Goal: Task Accomplishment & Management: Complete application form

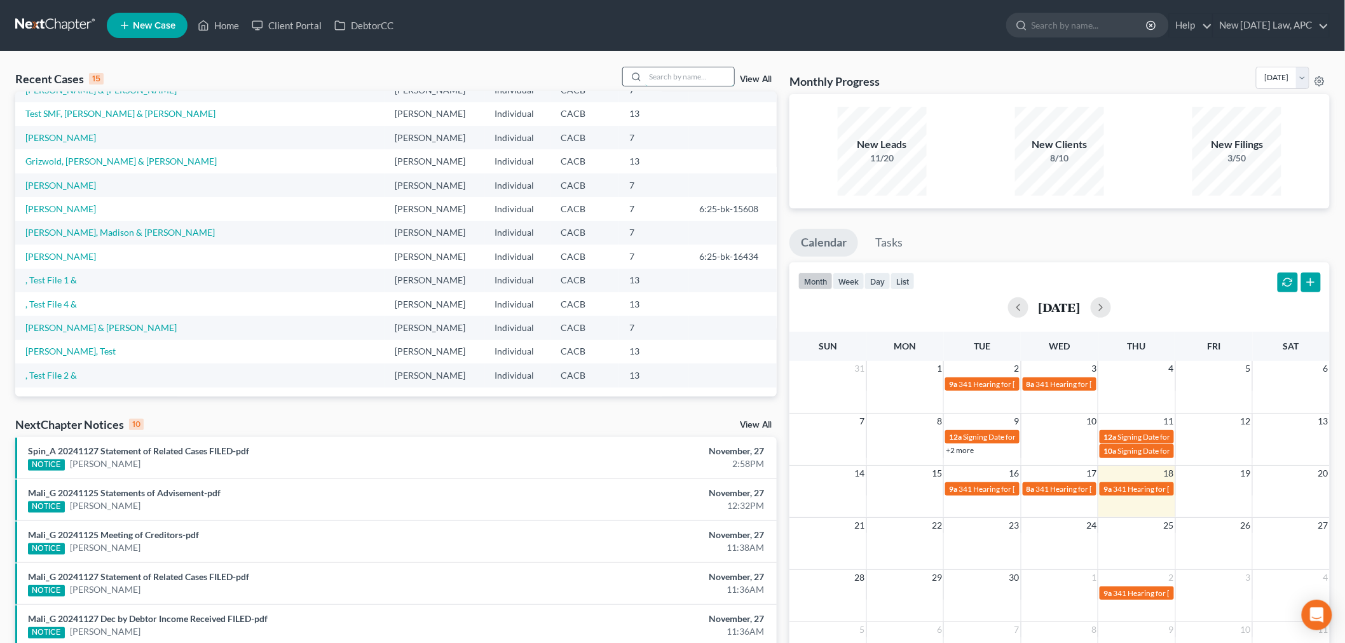
click at [664, 84] on input "search" at bounding box center [689, 76] width 89 height 18
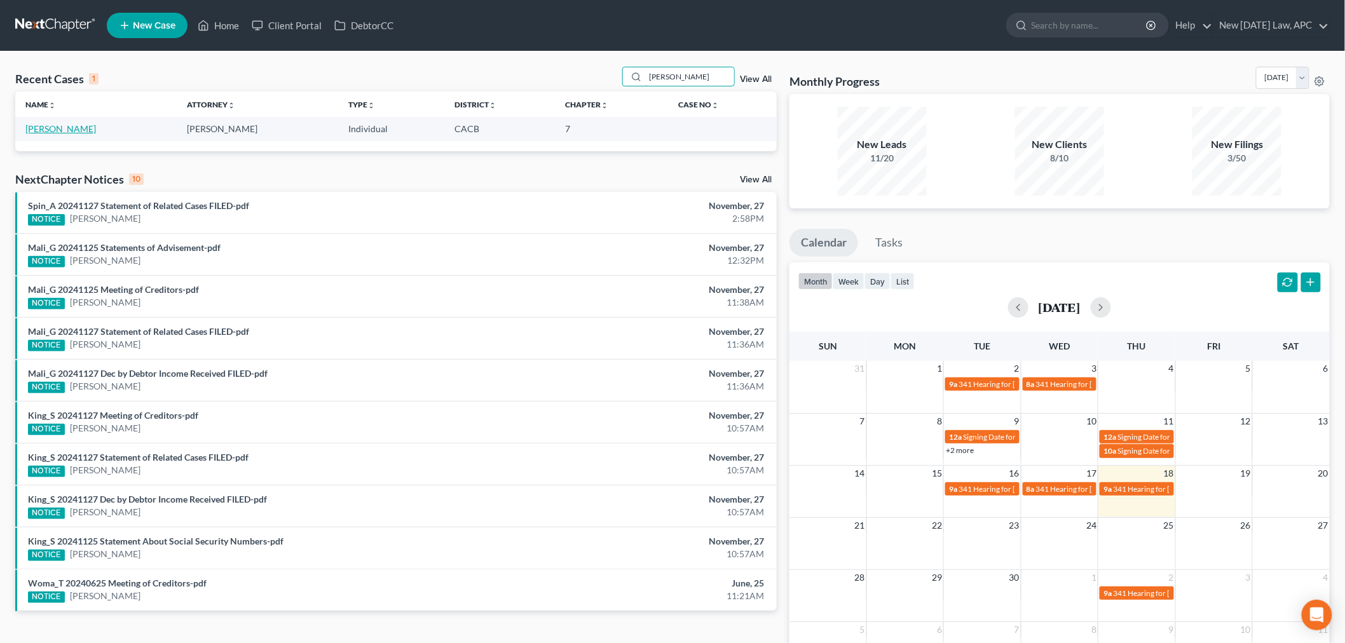
type input "[PERSON_NAME]"
click at [85, 129] on link "[PERSON_NAME]" at bounding box center [60, 128] width 71 height 11
select select "6"
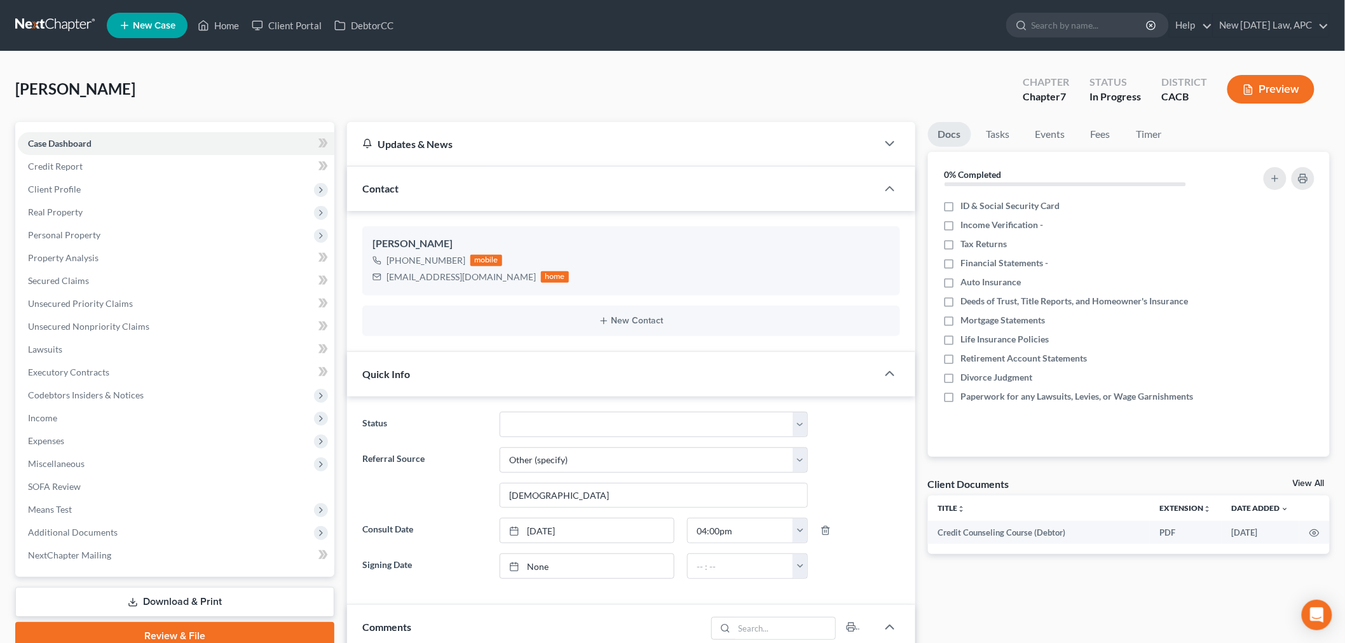
scroll to position [1492, 0]
drag, startPoint x: 236, startPoint y: 20, endPoint x: 262, endPoint y: 4, distance: 30.2
click at [236, 20] on link "Home" at bounding box center [218, 25] width 54 height 23
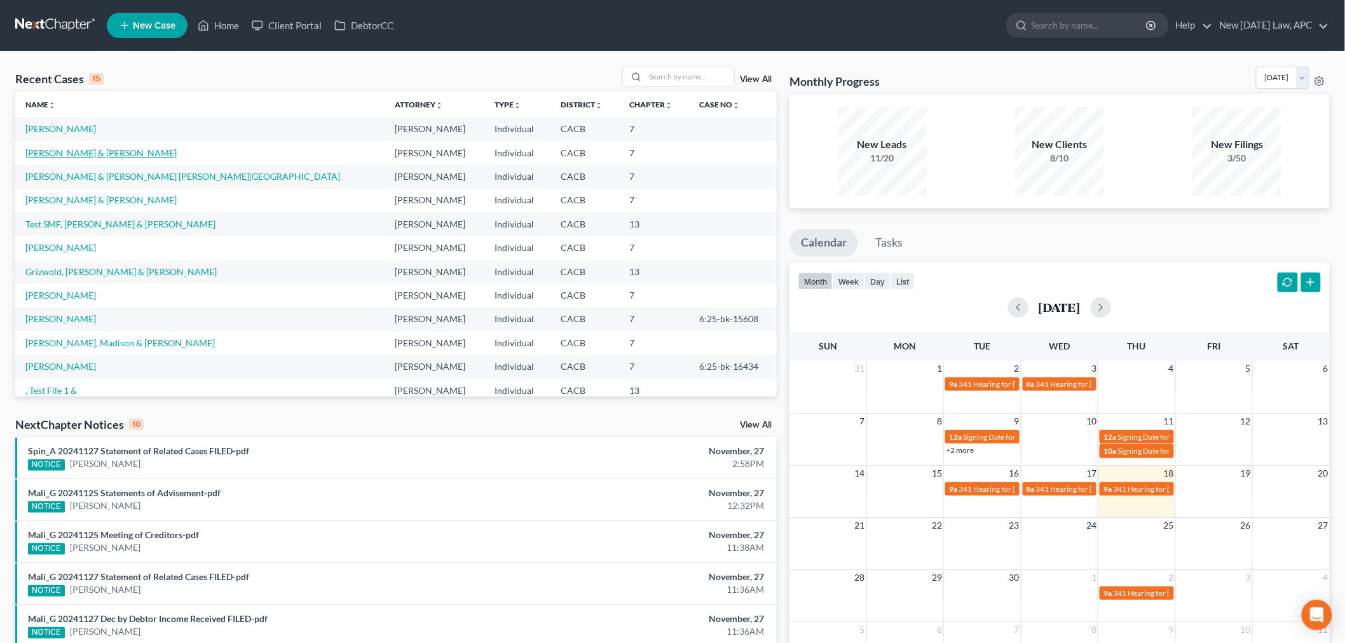
click at [92, 151] on link "[PERSON_NAME] & [PERSON_NAME]" at bounding box center [100, 152] width 151 height 11
select select "5"
select select "6"
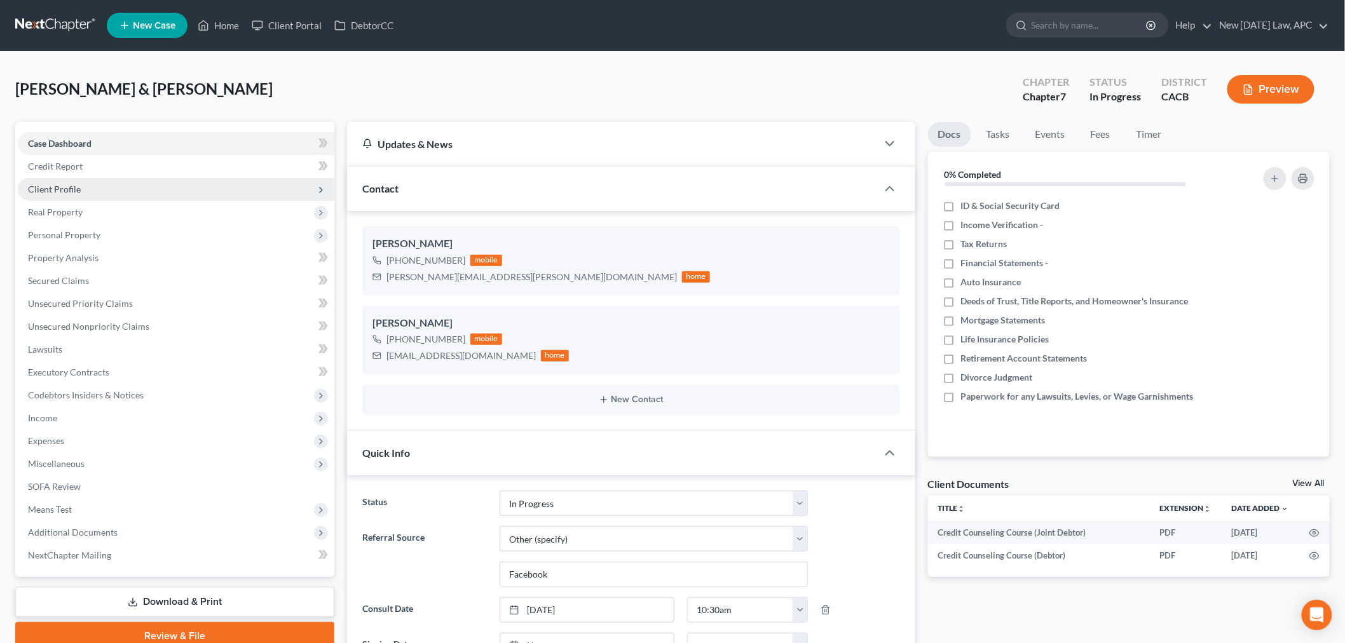
click at [62, 188] on span "Client Profile" at bounding box center [54, 189] width 53 height 11
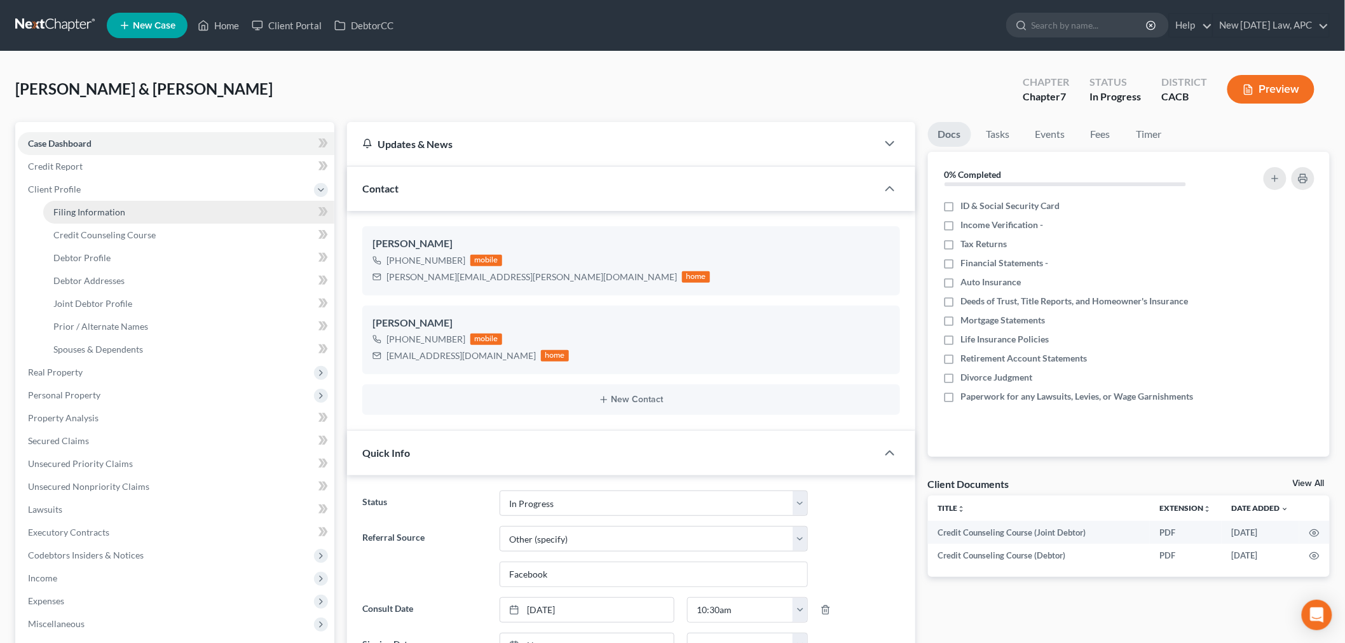
click at [71, 204] on link "Filing Information" at bounding box center [188, 212] width 291 height 23
select select "1"
select select "0"
select select "7"
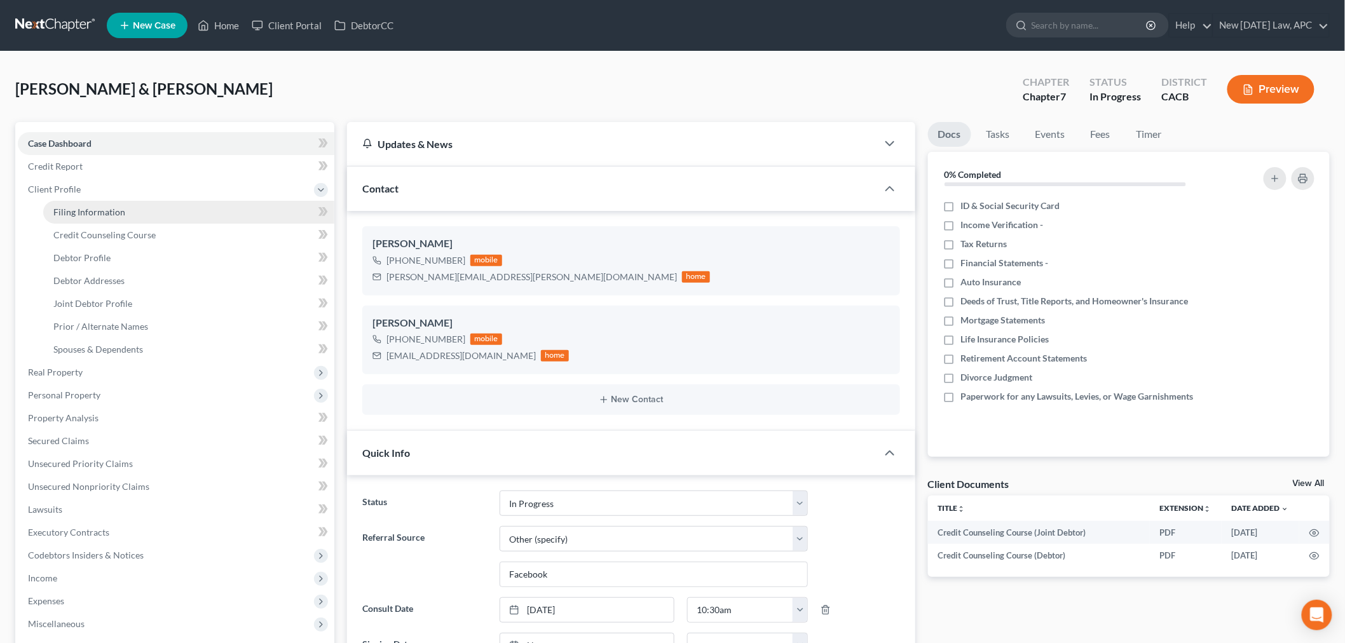
select select "4"
select select "1"
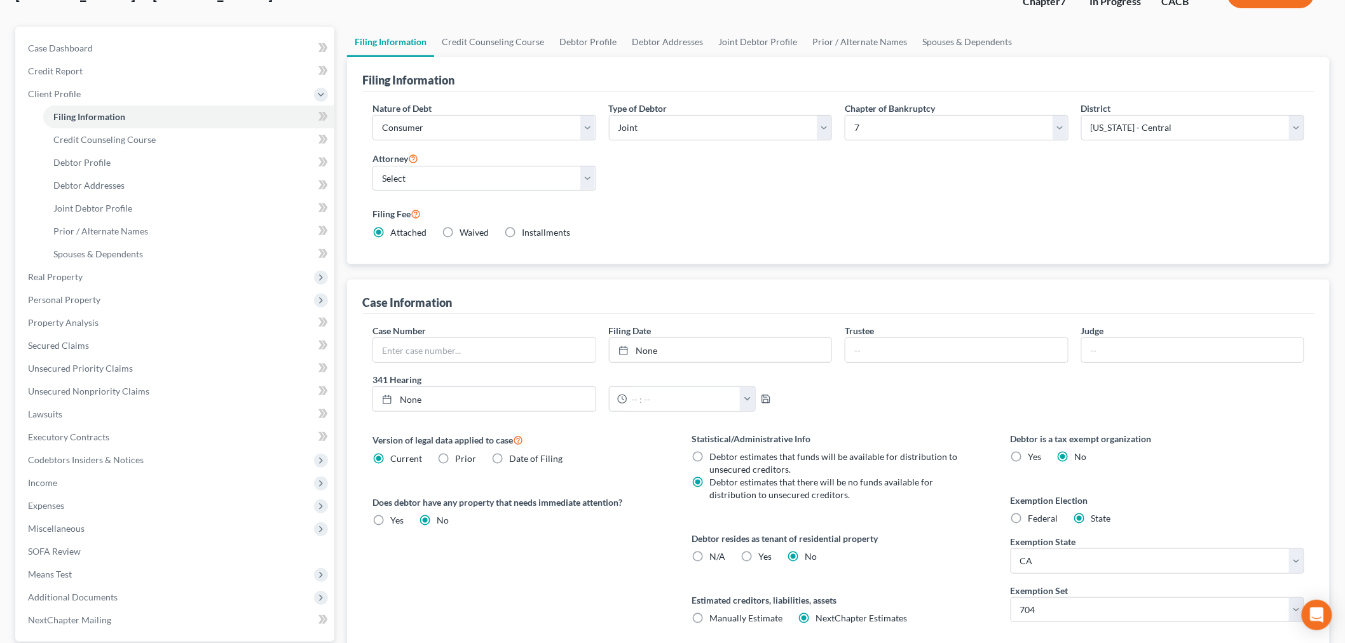
scroll to position [71, 0]
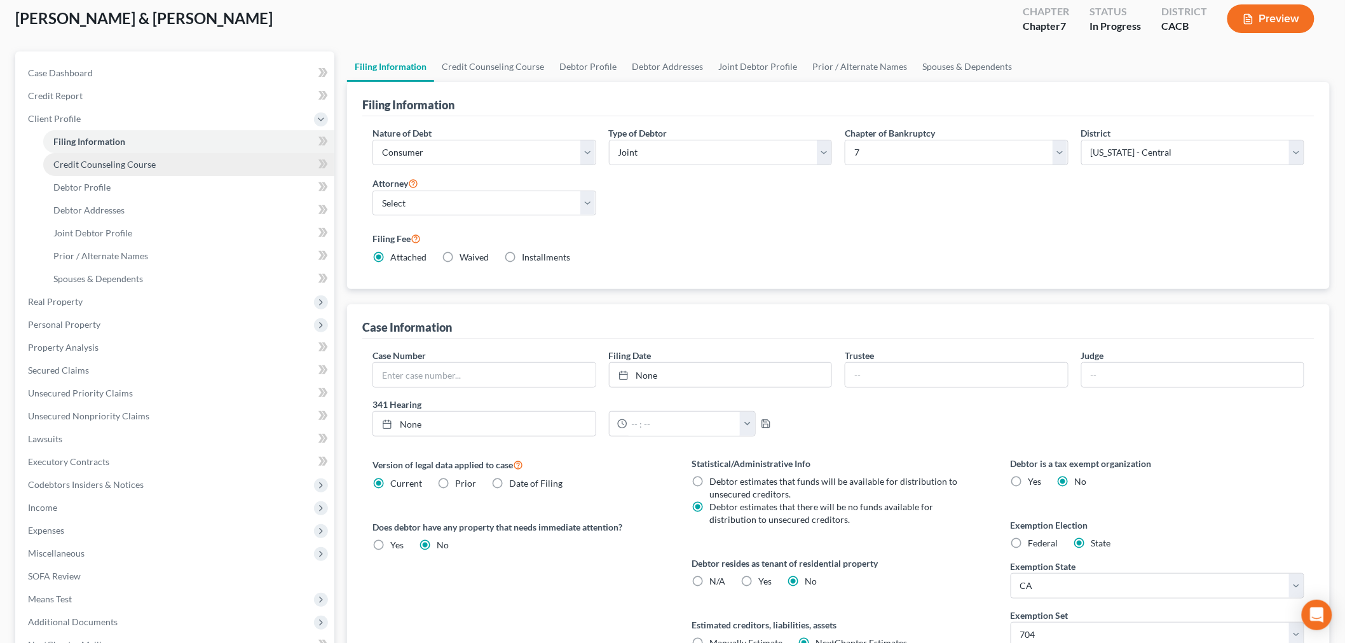
click at [110, 154] on link "Credit Counseling Course" at bounding box center [188, 164] width 291 height 23
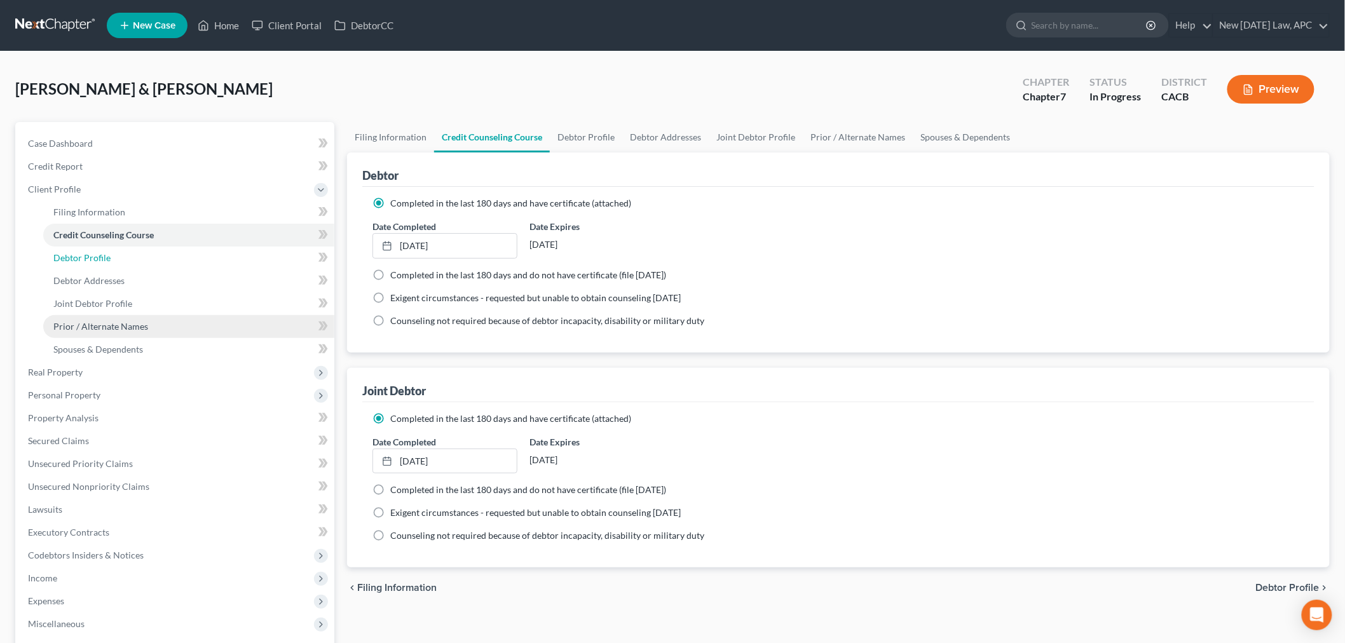
click at [67, 261] on span "Debtor Profile" at bounding box center [81, 257] width 57 height 11
select select "1"
select select "2"
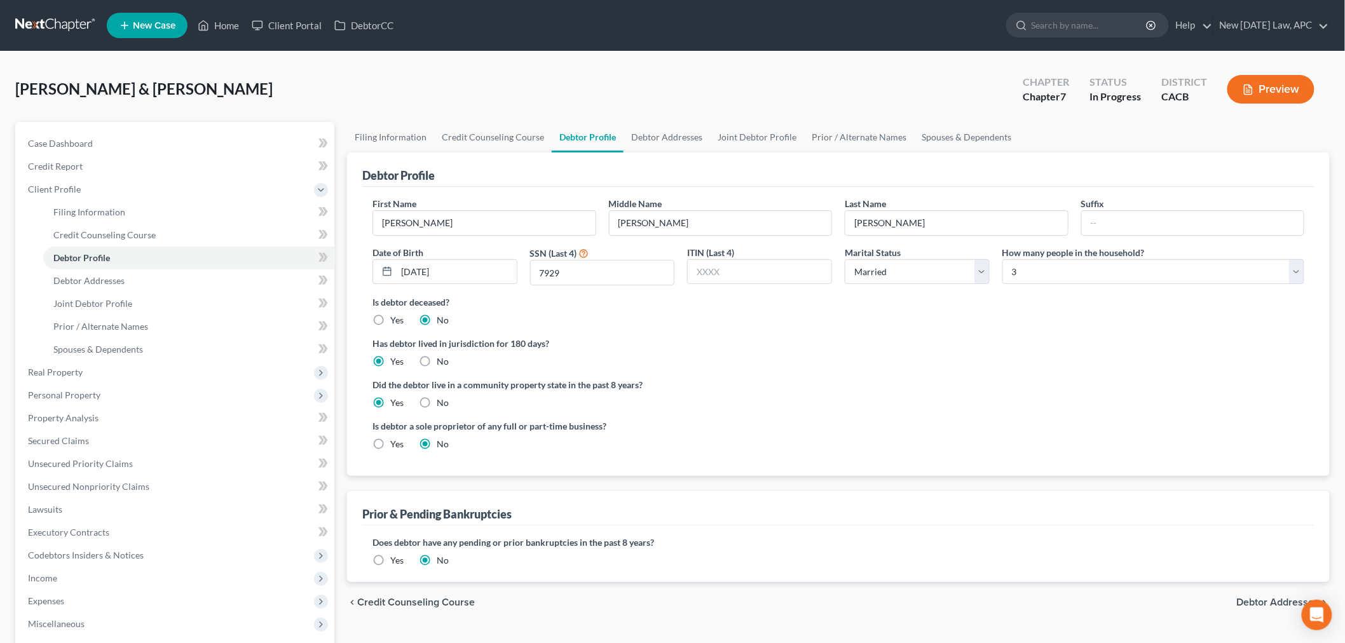
scroll to position [71, 0]
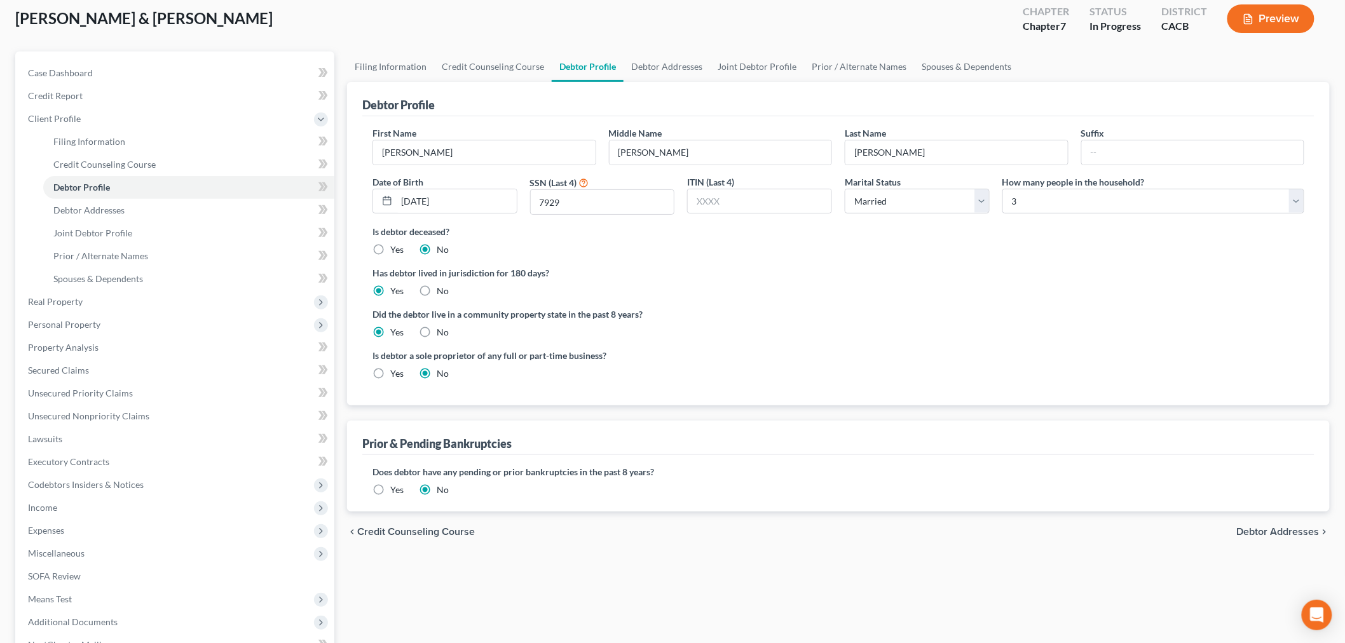
click at [390, 371] on label "Yes" at bounding box center [396, 373] width 13 height 13
click at [395, 371] on input "Yes" at bounding box center [399, 371] width 8 height 8
radio input "true"
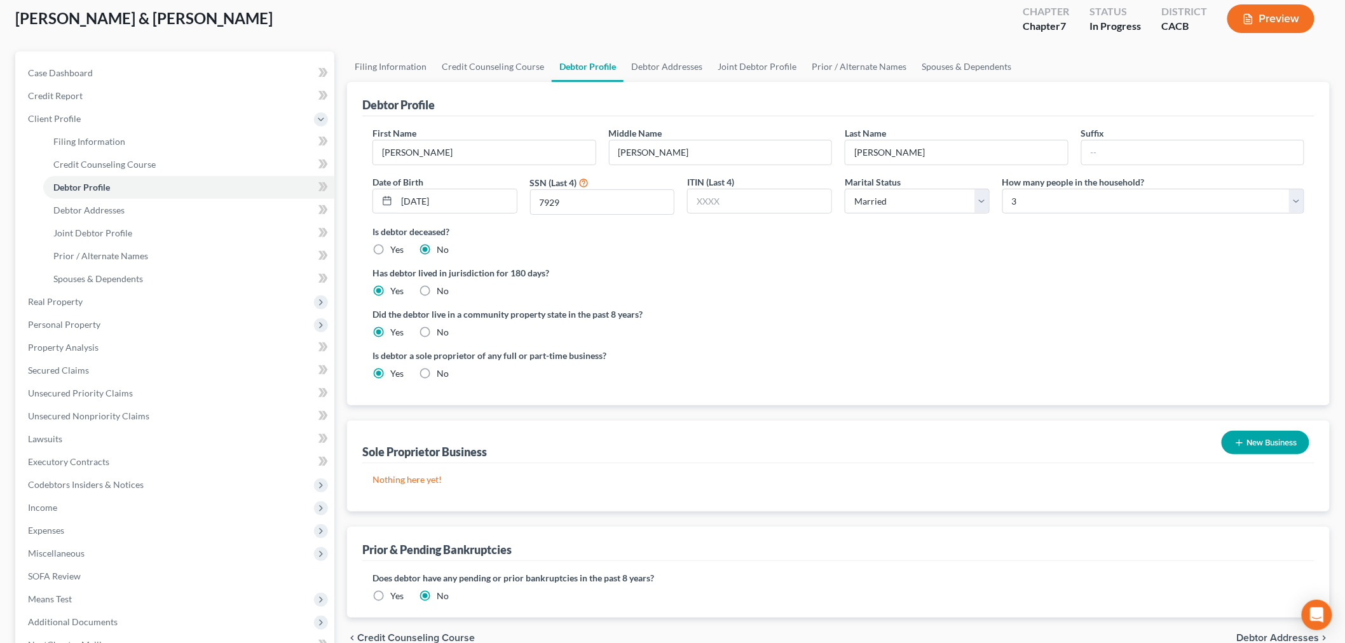
click at [437, 372] on label "No" at bounding box center [443, 373] width 12 height 13
click at [442, 372] on input "No" at bounding box center [446, 371] width 8 height 8
radio input "true"
radio input "false"
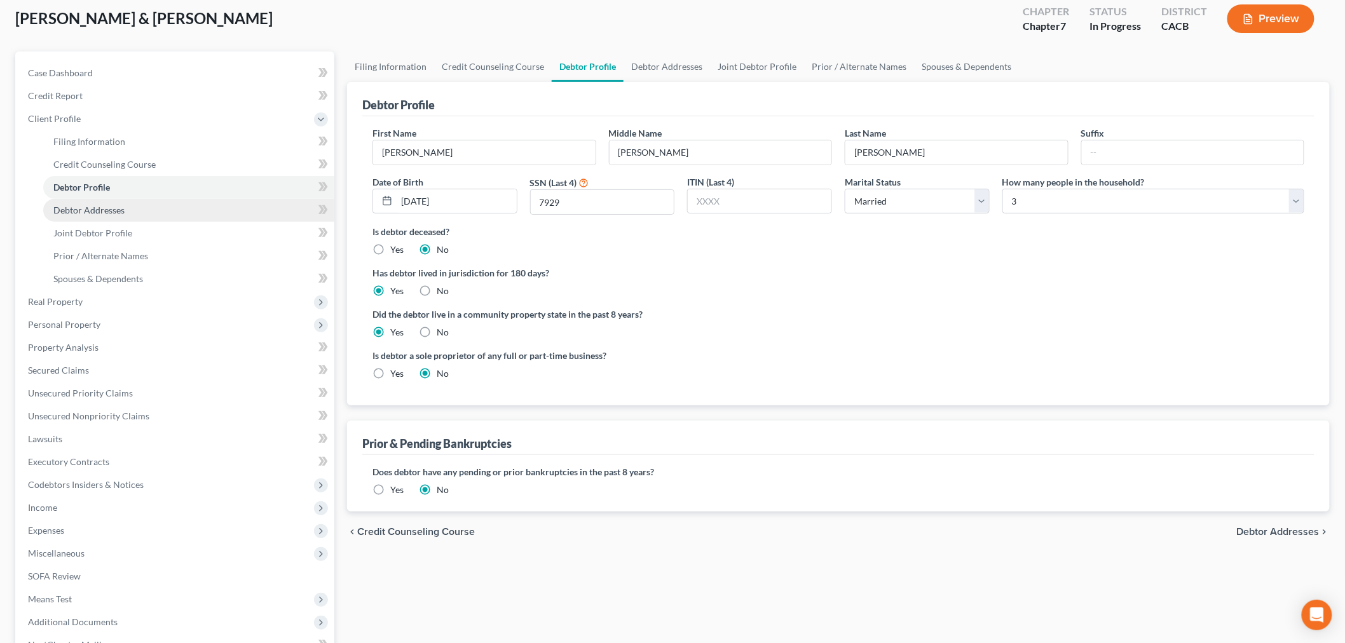
click at [119, 205] on span "Debtor Addresses" at bounding box center [88, 210] width 71 height 11
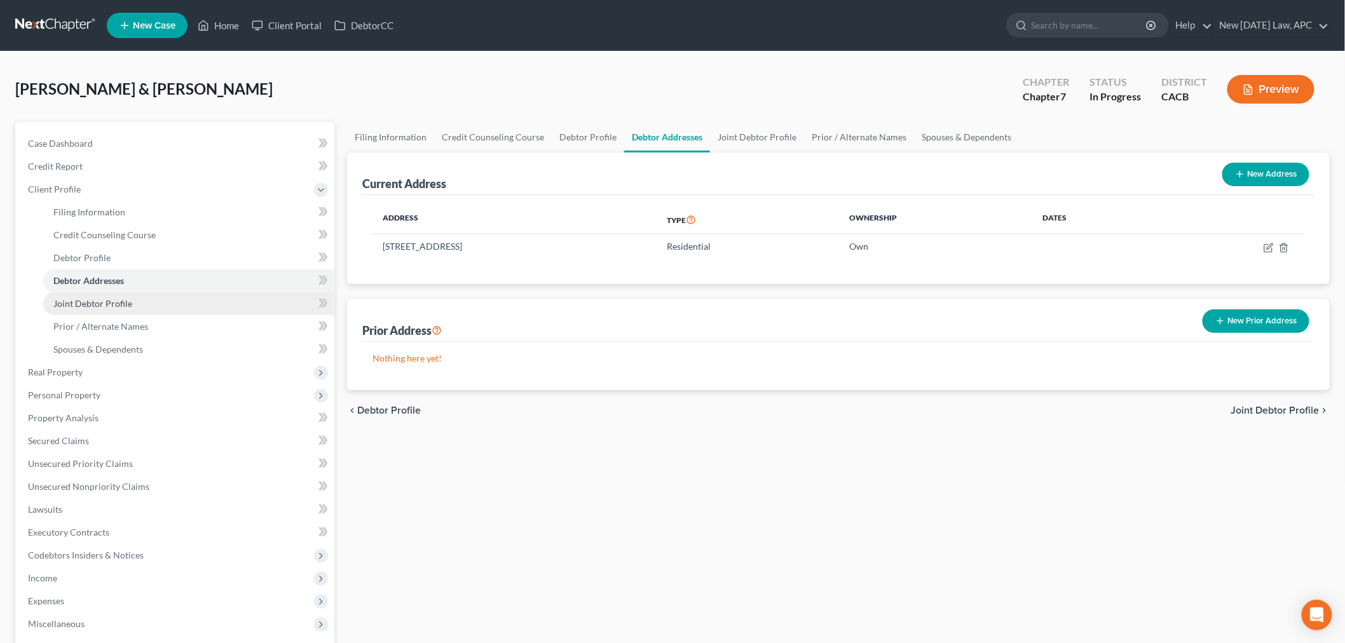
click at [74, 304] on span "Joint Debtor Profile" at bounding box center [92, 303] width 79 height 11
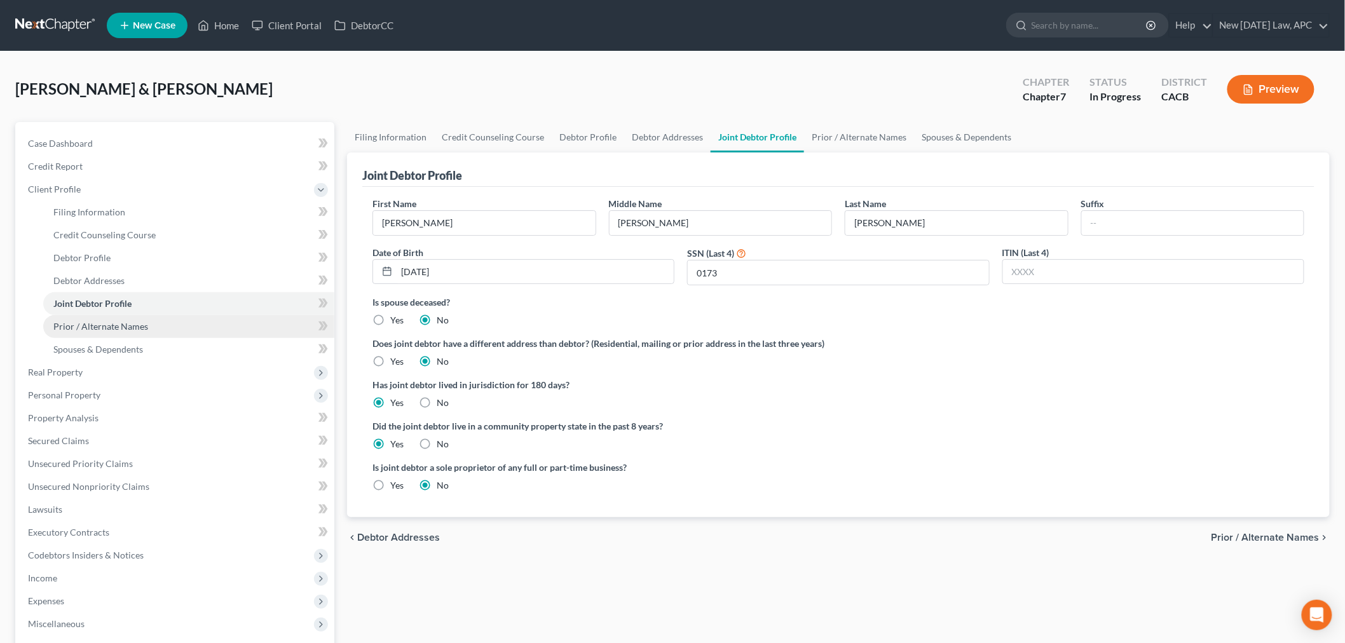
click at [105, 328] on span "Prior / Alternate Names" at bounding box center [100, 326] width 95 height 11
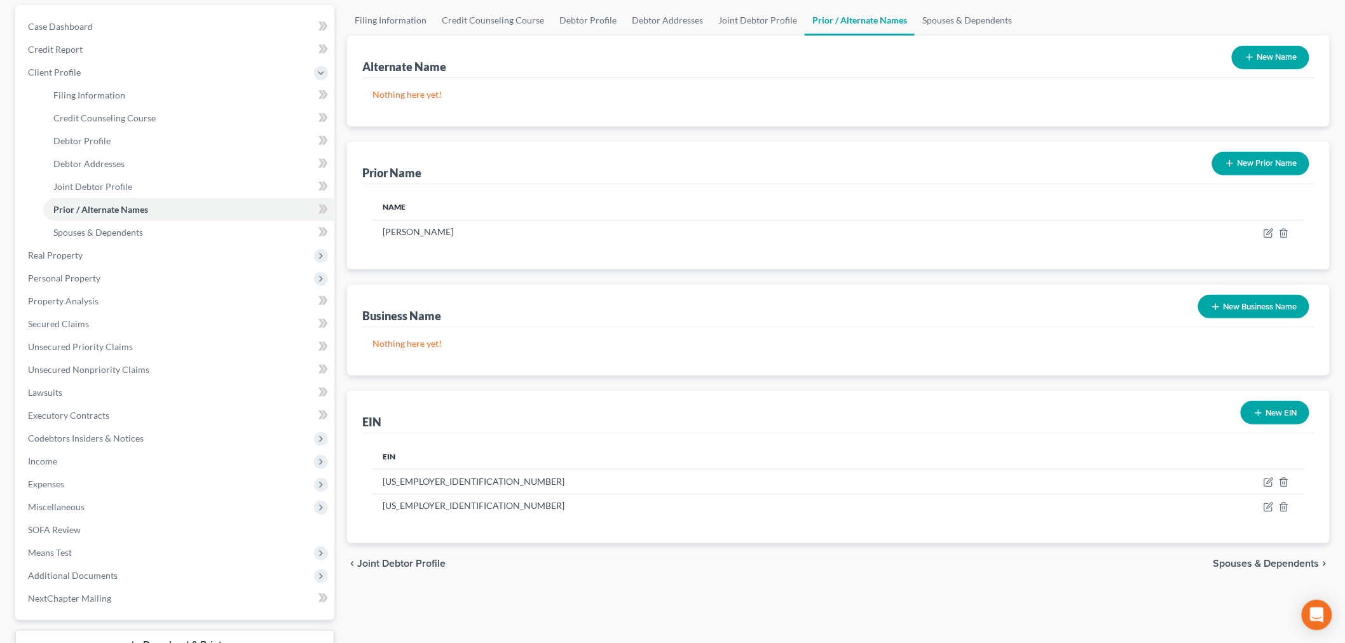
scroll to position [141, 0]
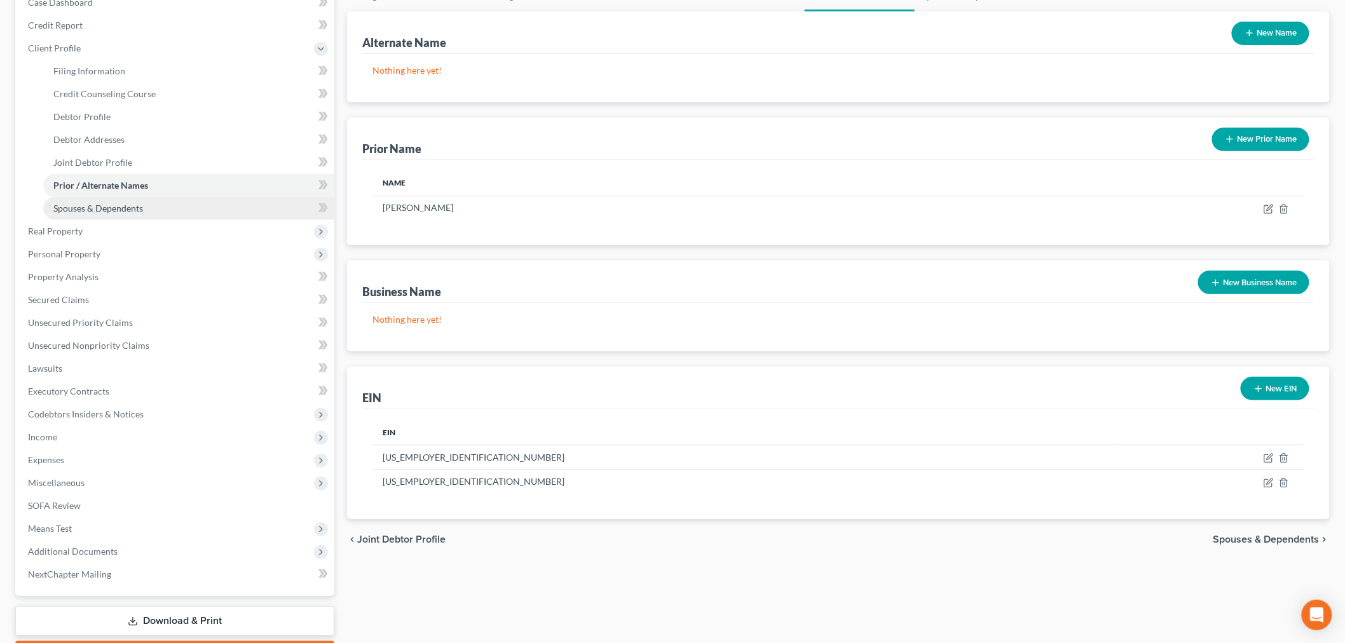
click at [105, 204] on span "Spouses & Dependents" at bounding box center [98, 208] width 90 height 11
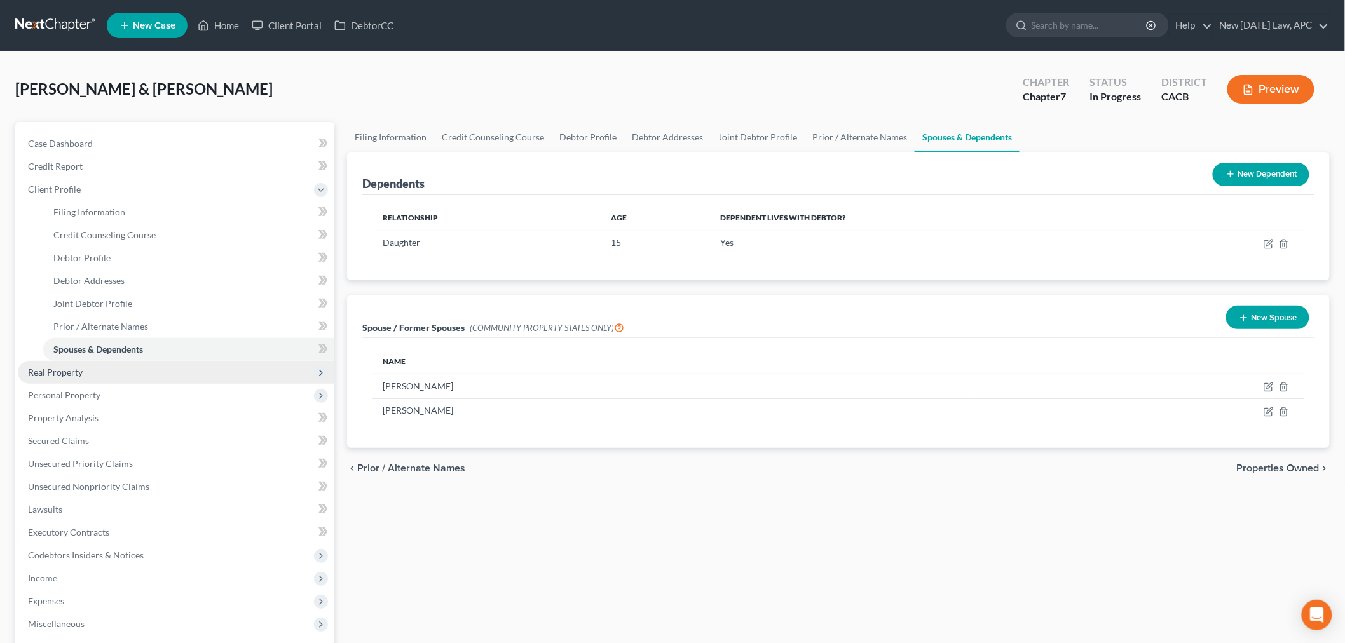
click at [50, 367] on span "Real Property" at bounding box center [55, 372] width 55 height 11
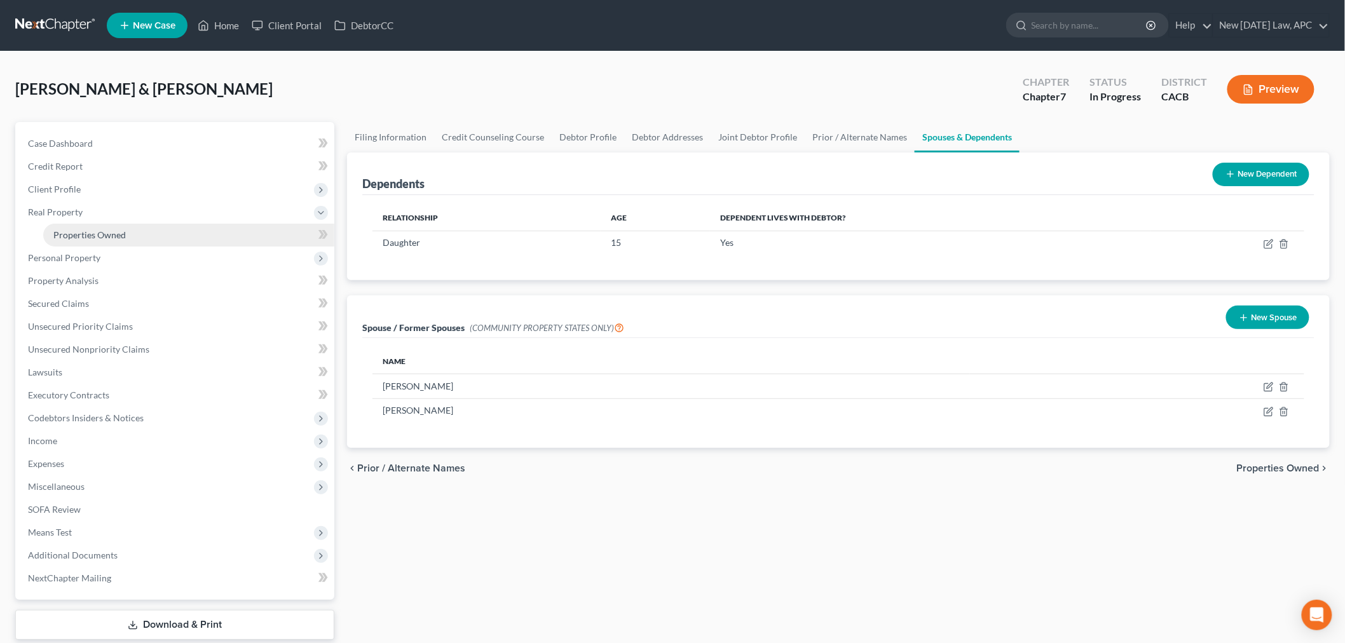
click at [102, 229] on span "Properties Owned" at bounding box center [89, 234] width 72 height 11
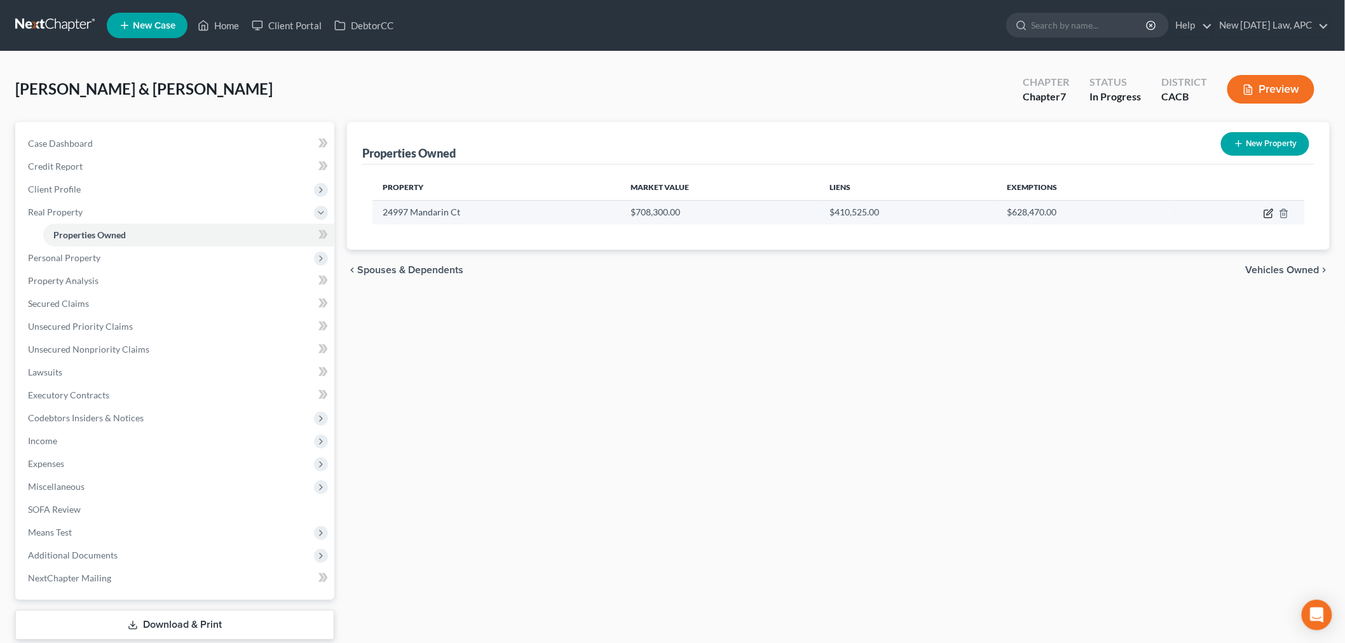
click at [1265, 211] on icon "button" at bounding box center [1268, 214] width 8 height 8
select select "4"
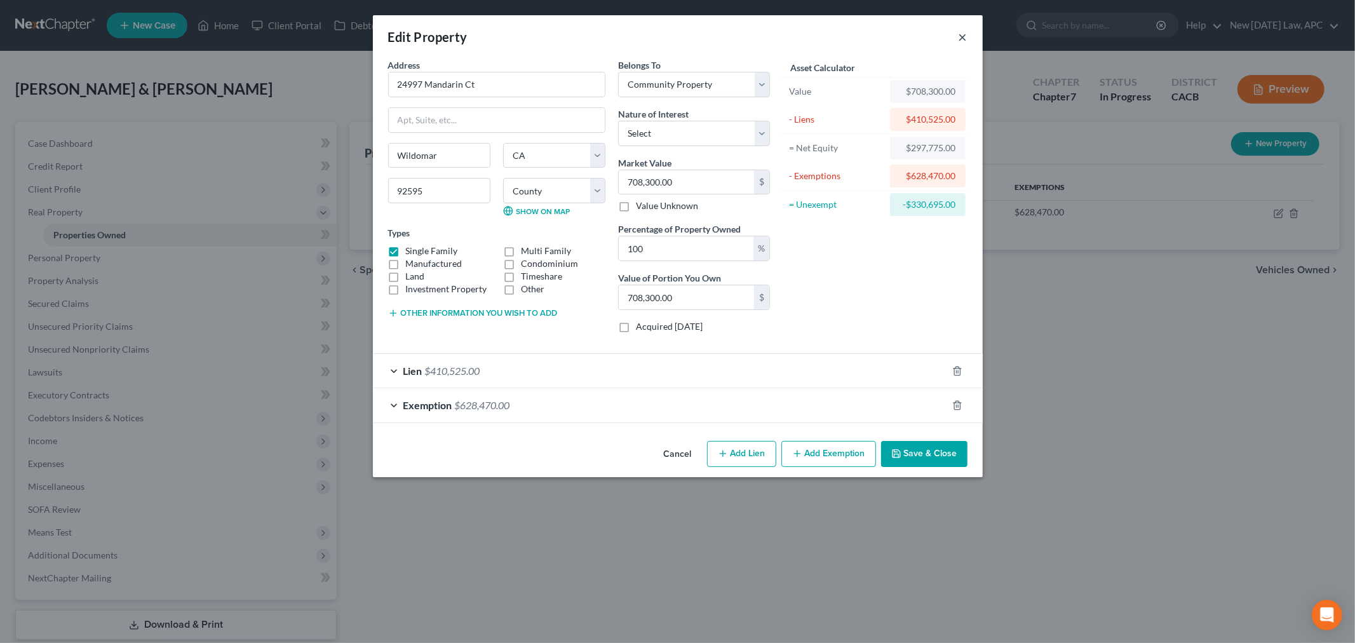
click at [961, 36] on button "×" at bounding box center [963, 36] width 9 height 15
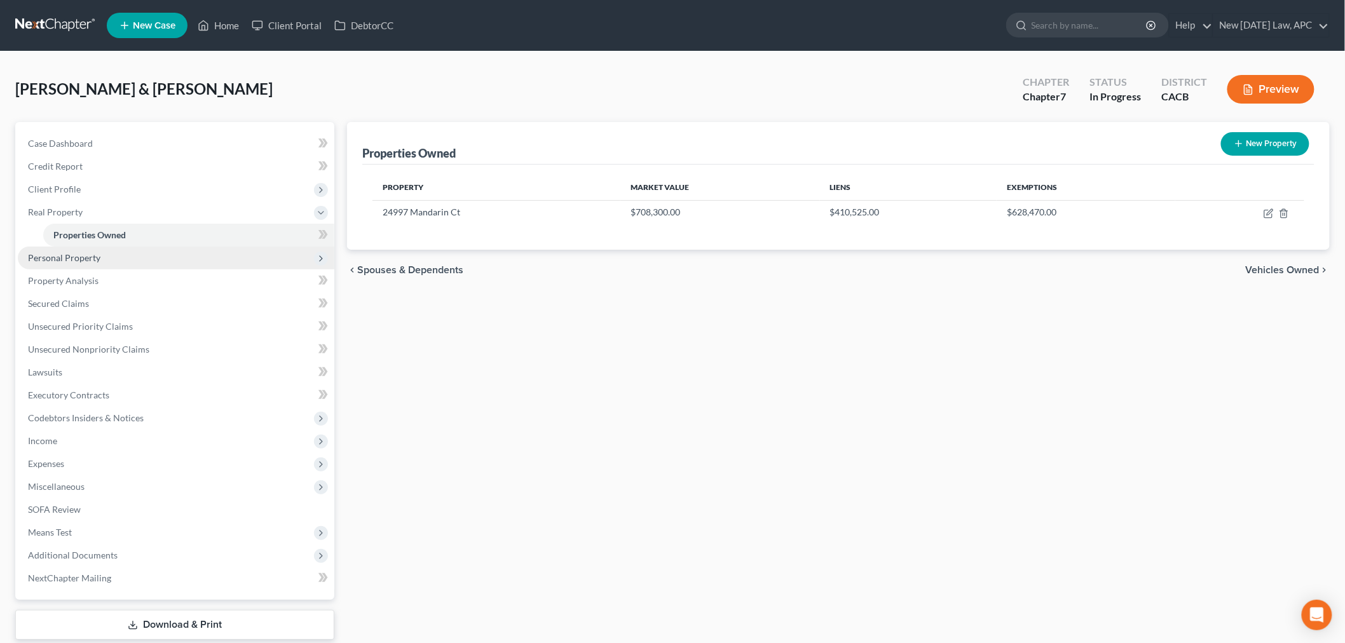
click at [93, 257] on span "Personal Property" at bounding box center [64, 257] width 72 height 11
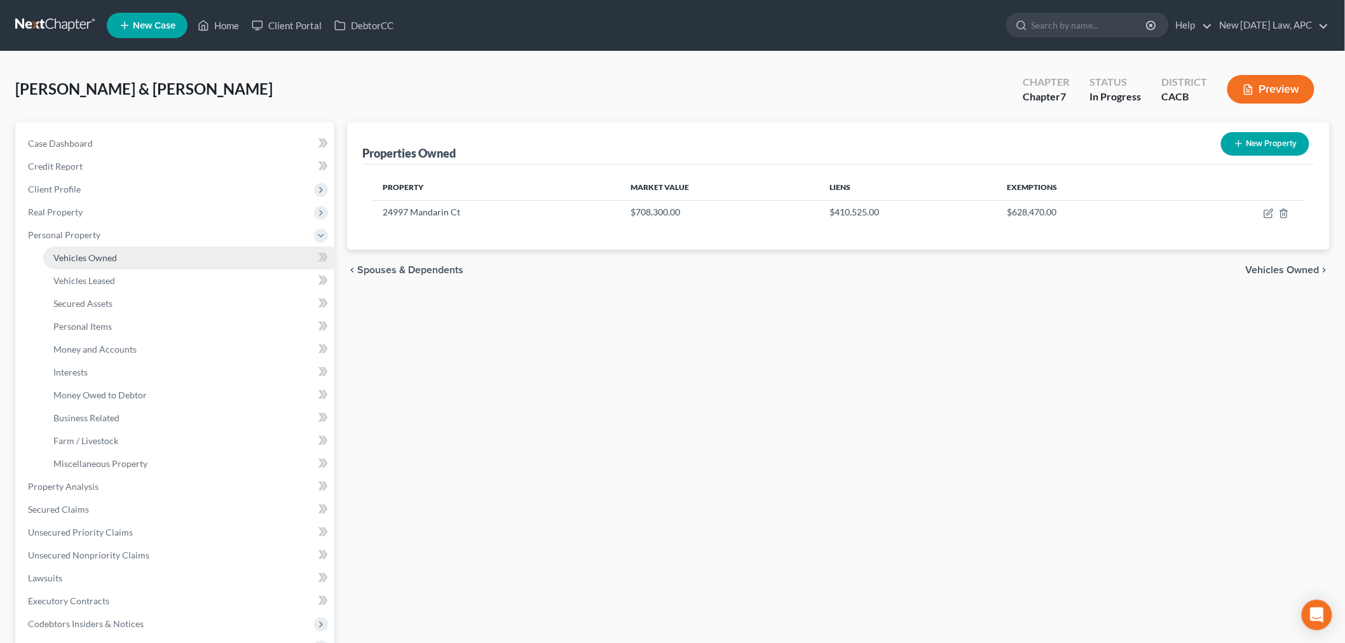
click at [109, 258] on span "Vehicles Owned" at bounding box center [85, 257] width 64 height 11
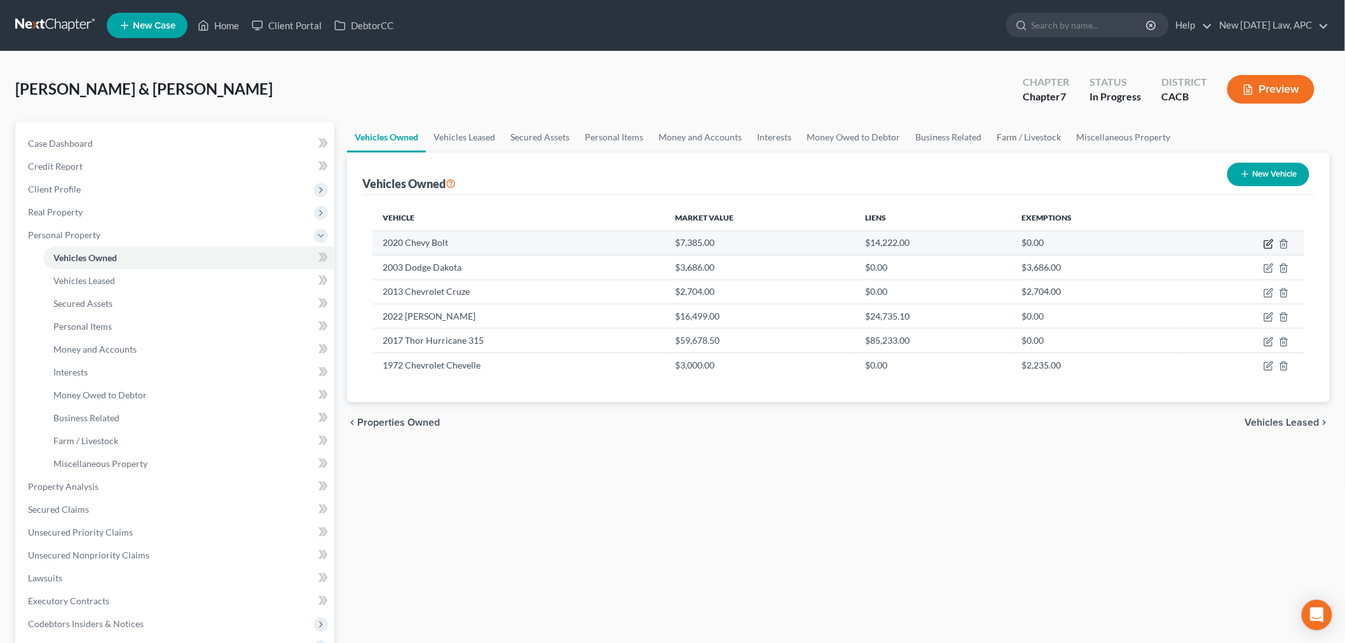
click at [1275, 250] on td at bounding box center [1242, 243] width 123 height 24
click at [1270, 241] on icon "button" at bounding box center [1268, 244] width 10 height 10
select select "0"
select select "6"
select select "2"
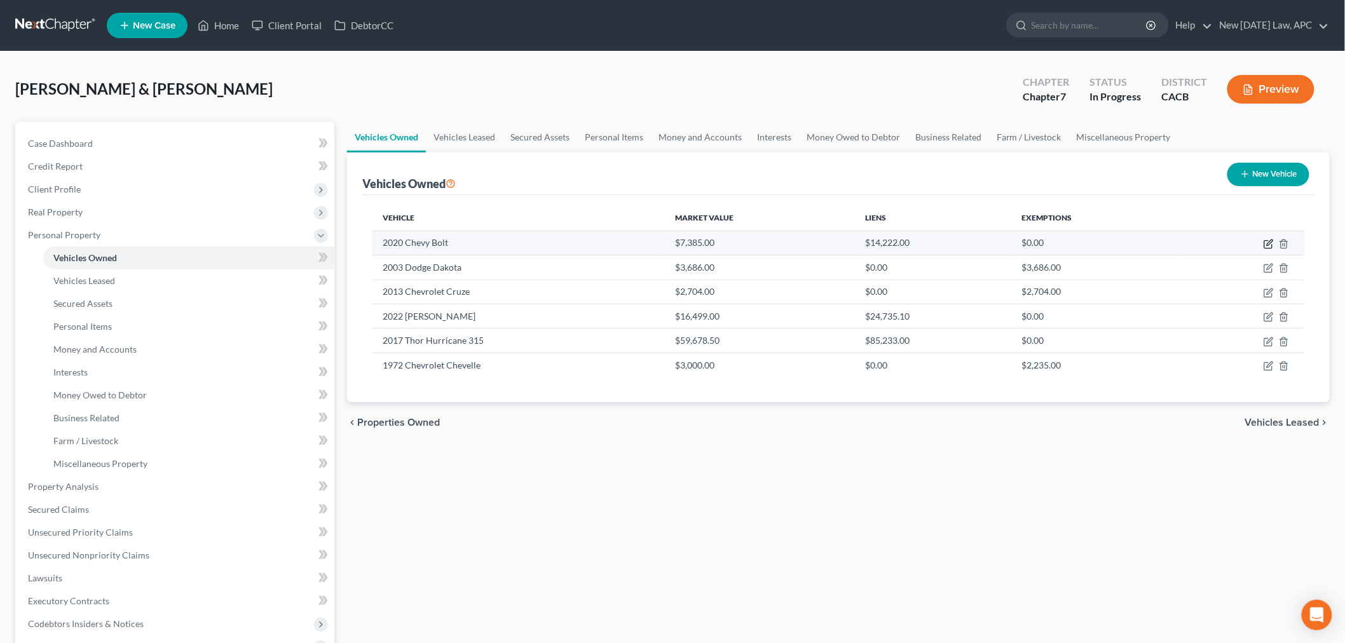
select select "4"
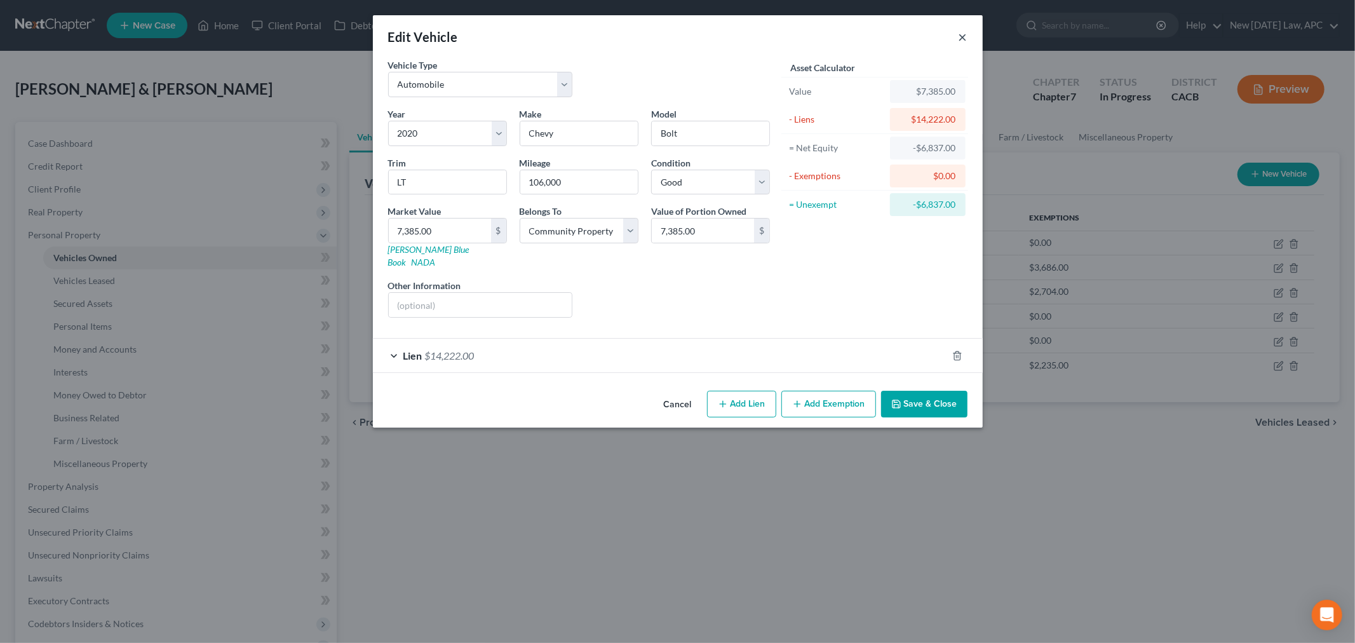
click at [964, 32] on button "×" at bounding box center [963, 36] width 9 height 15
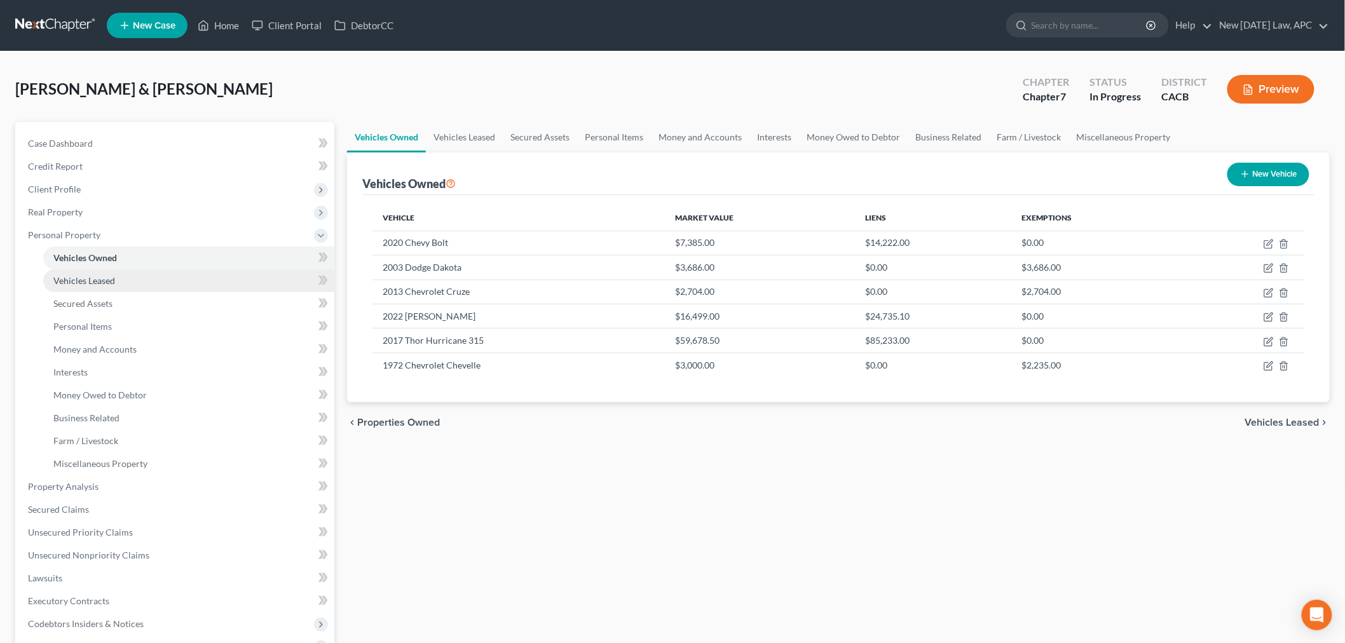
click at [148, 281] on link "Vehicles Leased" at bounding box center [188, 280] width 291 height 23
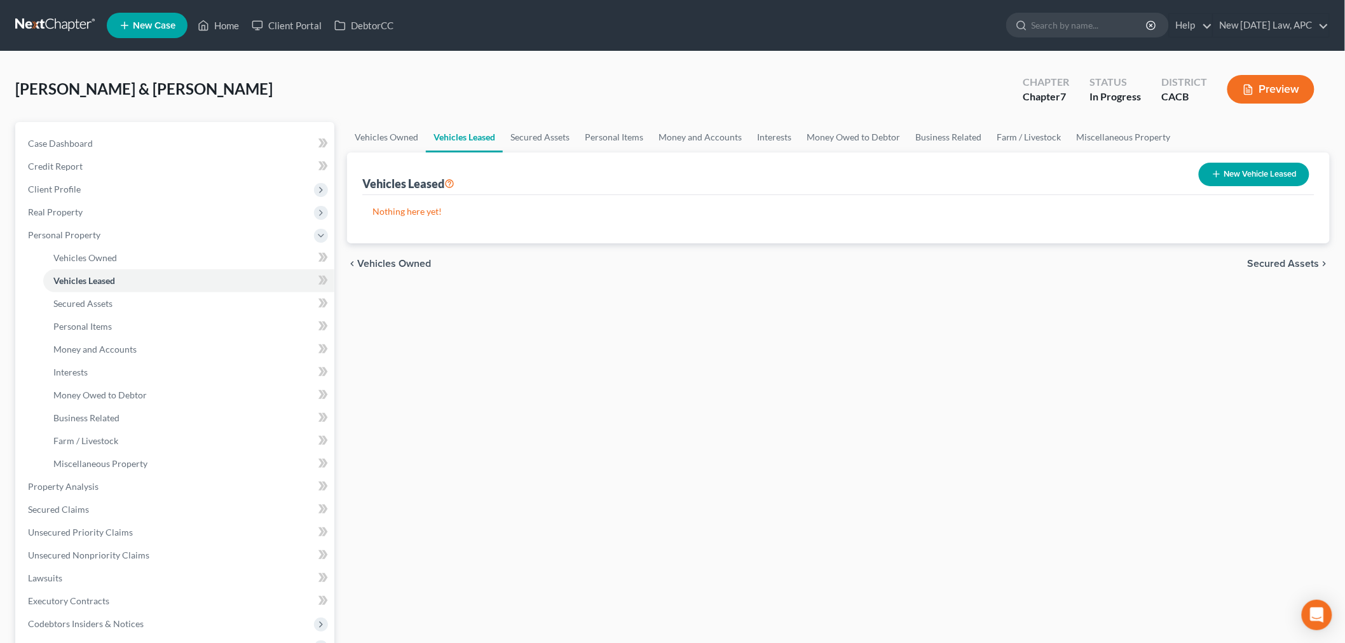
click at [1212, 175] on icon "button" at bounding box center [1216, 174] width 10 height 10
select select "2"
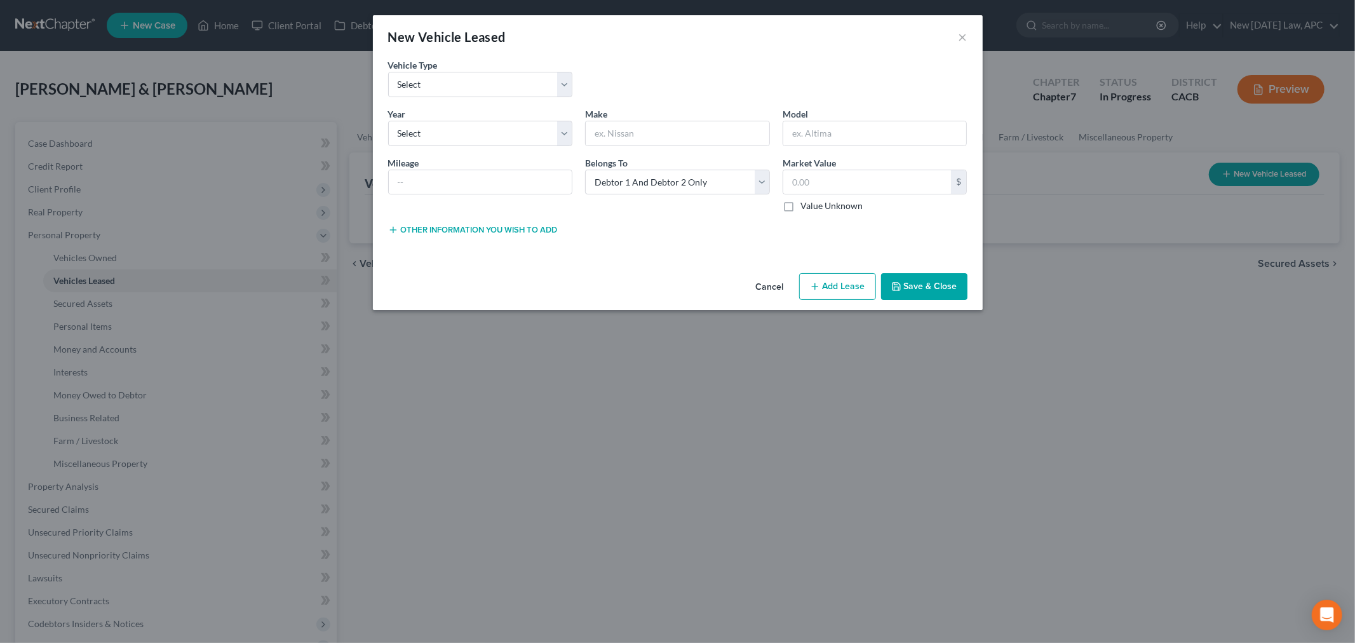
click at [488, 231] on button "Other information you wish to add" at bounding box center [473, 230] width 170 height 10
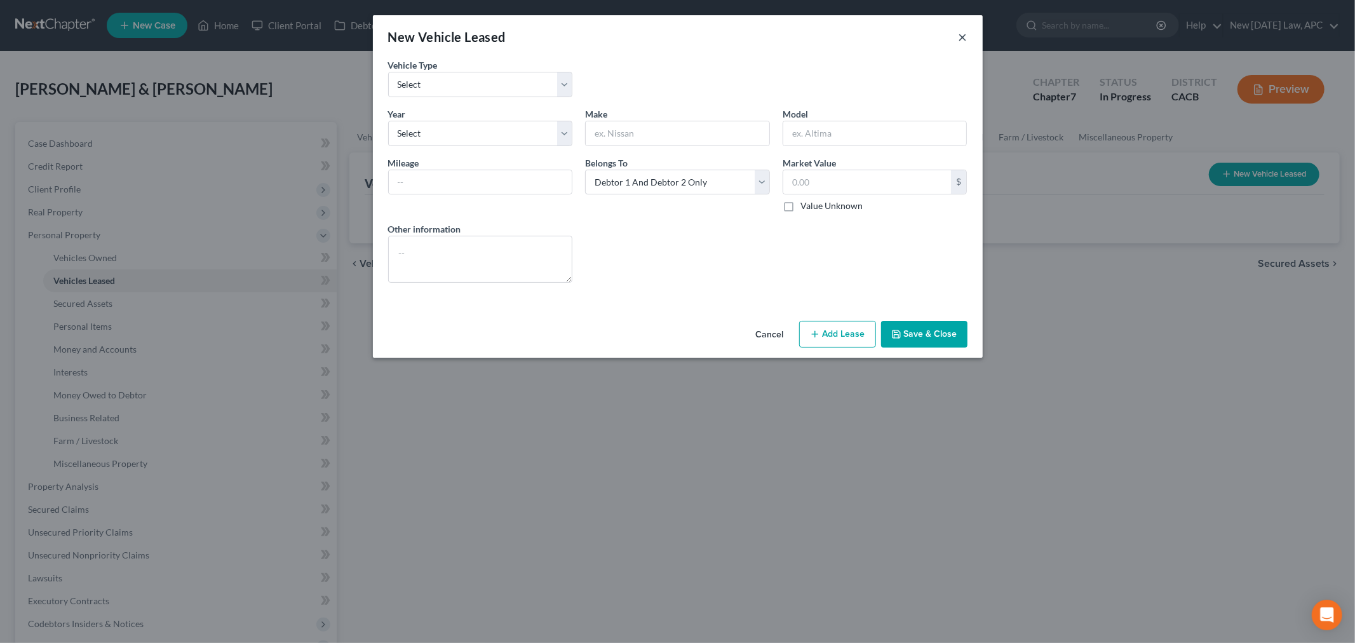
click at [959, 38] on button "×" at bounding box center [963, 36] width 9 height 15
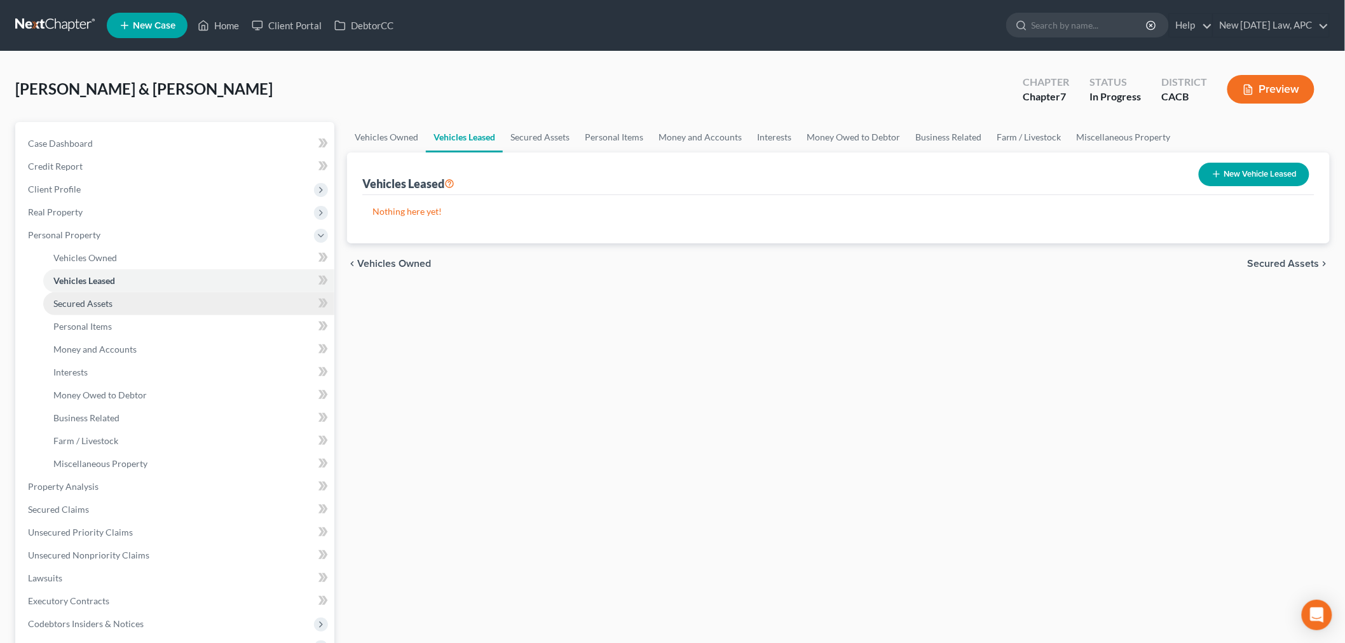
click at [131, 307] on link "Secured Assets" at bounding box center [188, 303] width 291 height 23
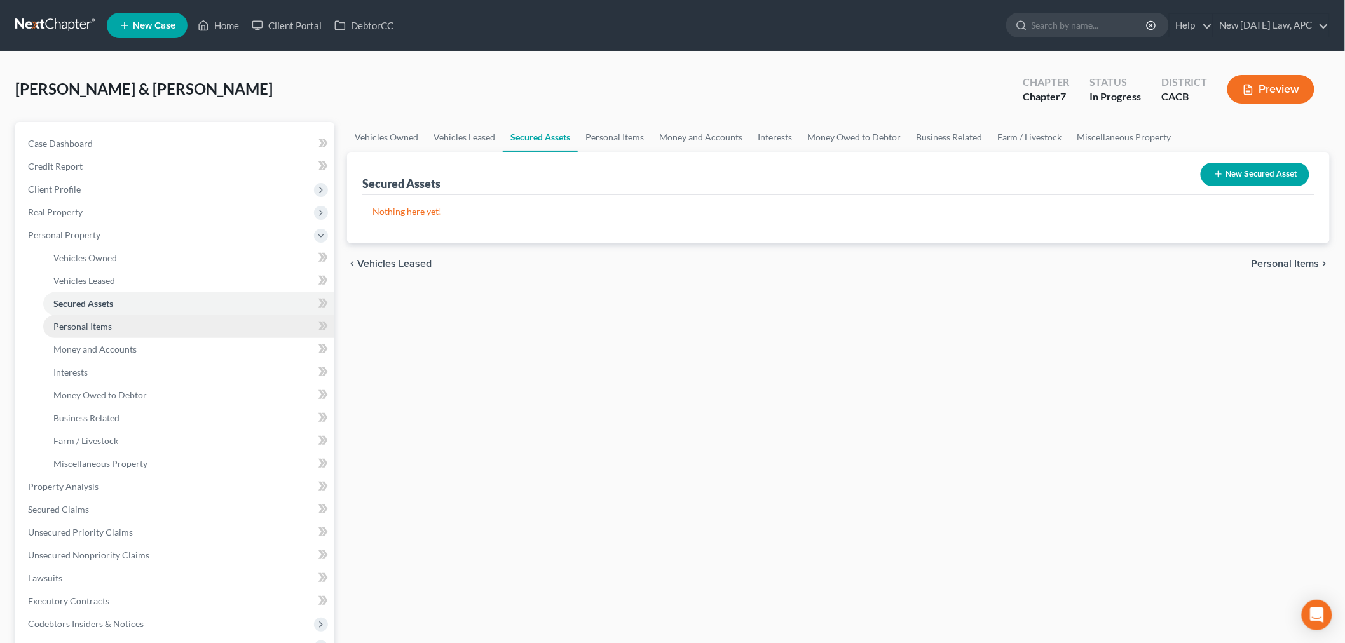
click at [163, 325] on link "Personal Items" at bounding box center [188, 326] width 291 height 23
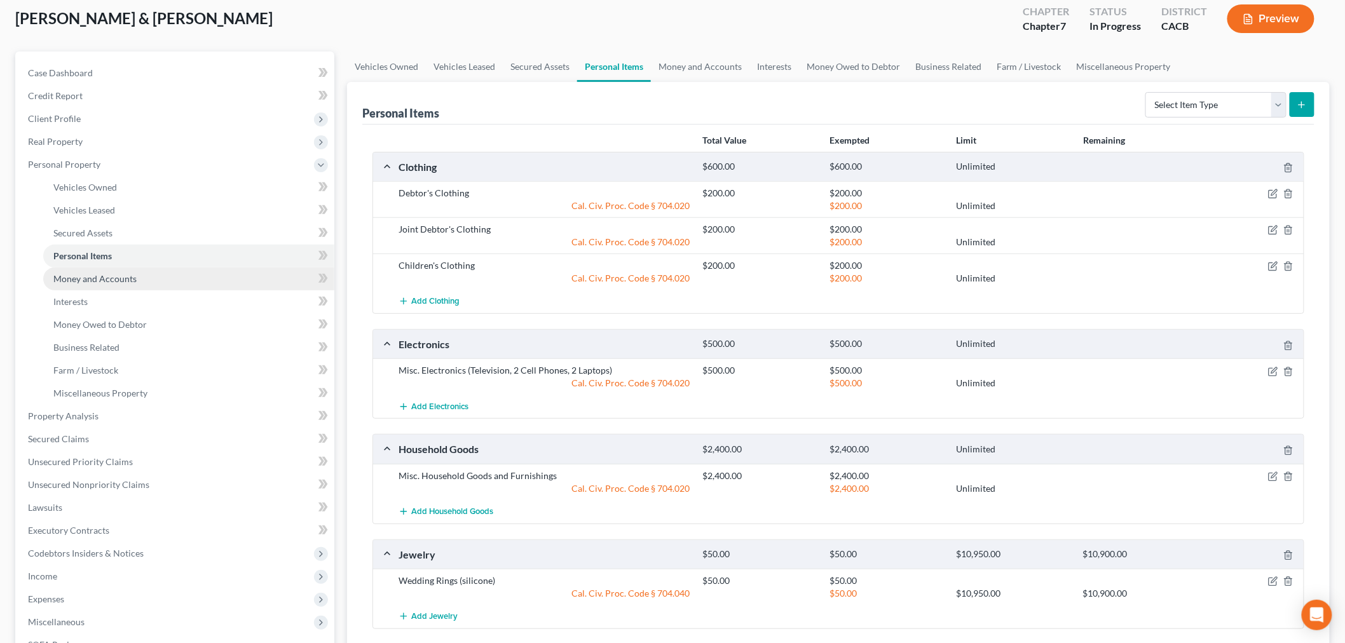
click at [122, 281] on span "Money and Accounts" at bounding box center [94, 278] width 83 height 11
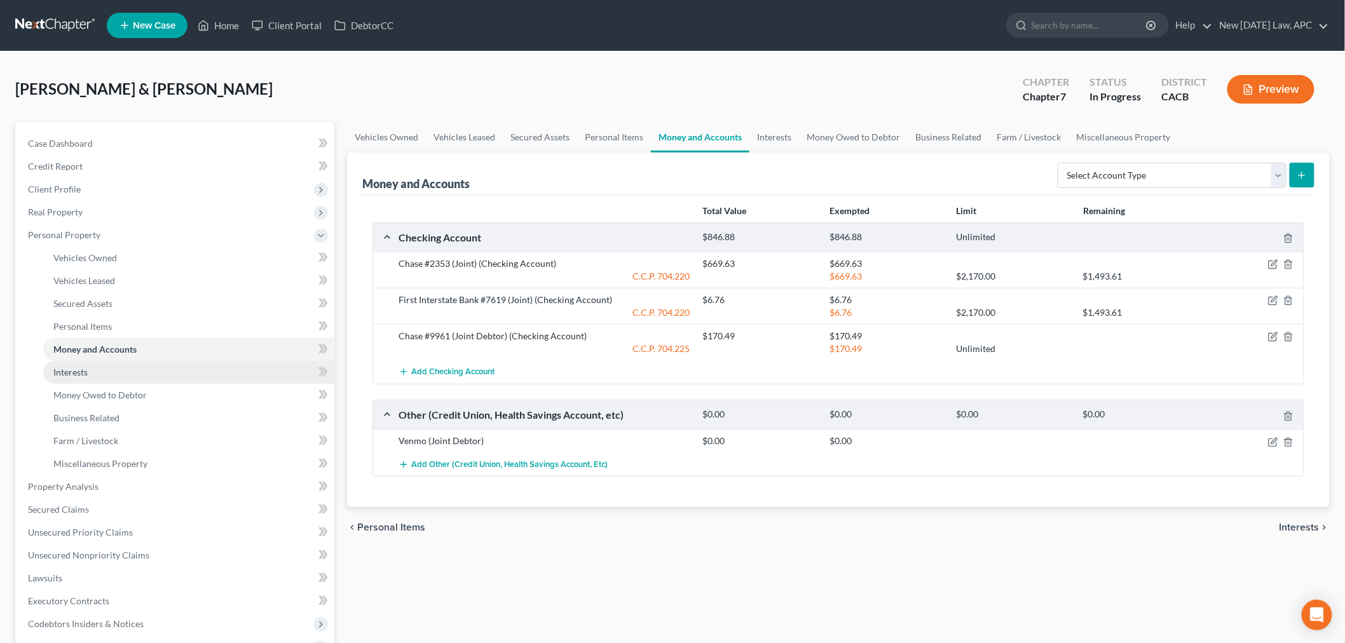
click at [102, 369] on link "Interests" at bounding box center [188, 372] width 291 height 23
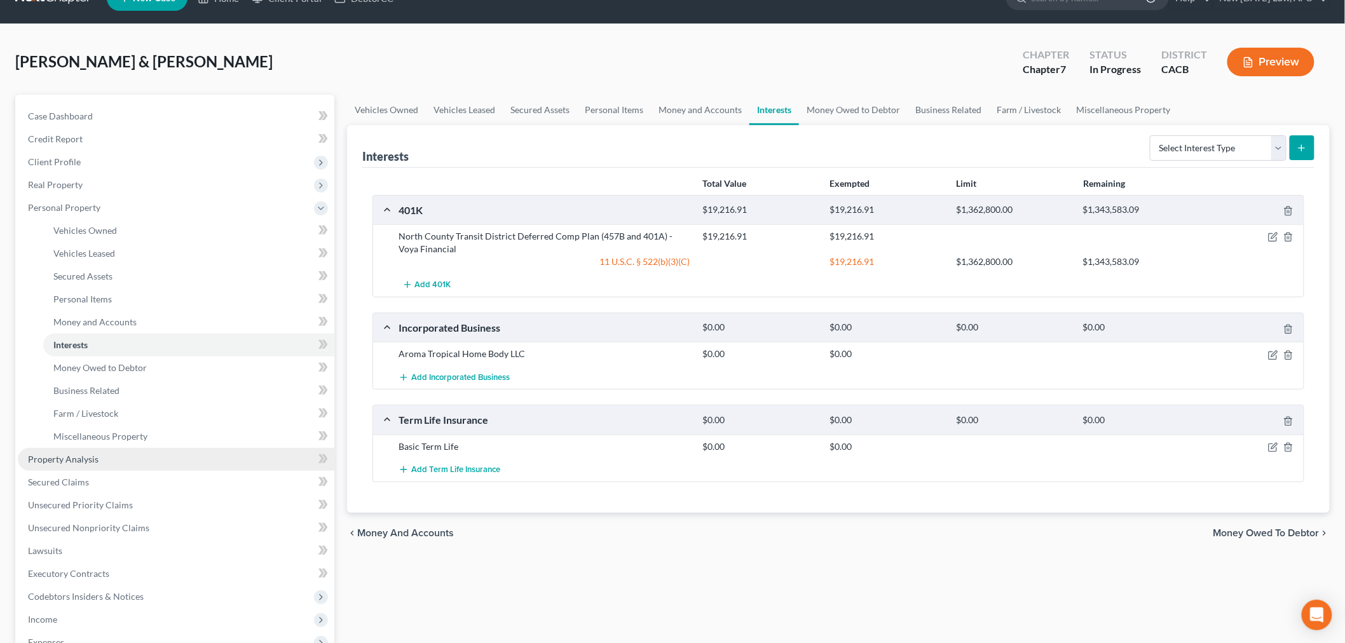
scroll to position [71, 0]
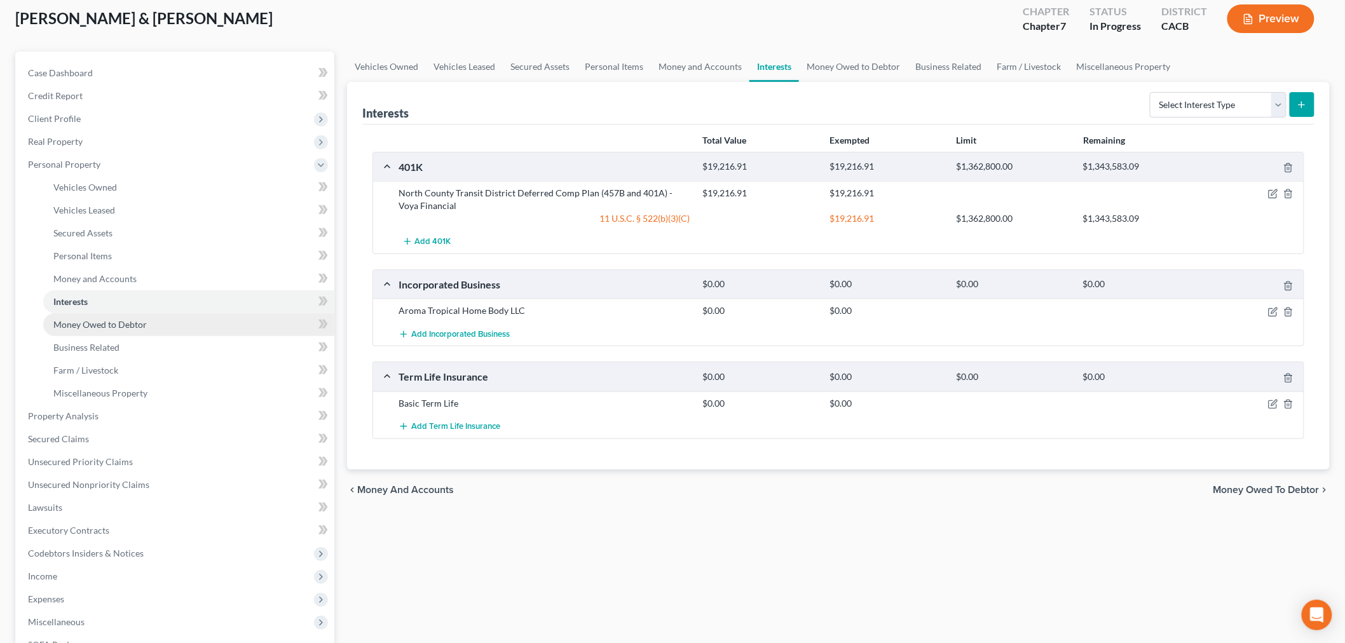
click at [135, 321] on span "Money Owed to Debtor" at bounding box center [99, 324] width 93 height 11
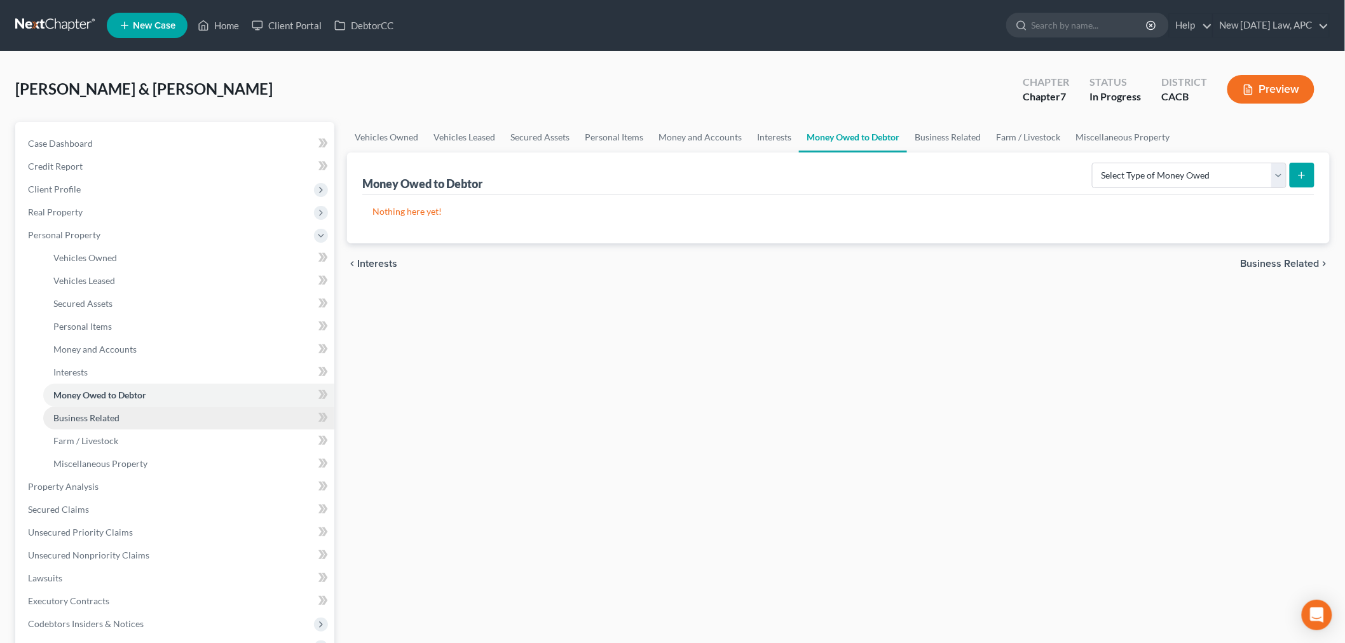
click at [93, 414] on span "Business Related" at bounding box center [86, 417] width 66 height 11
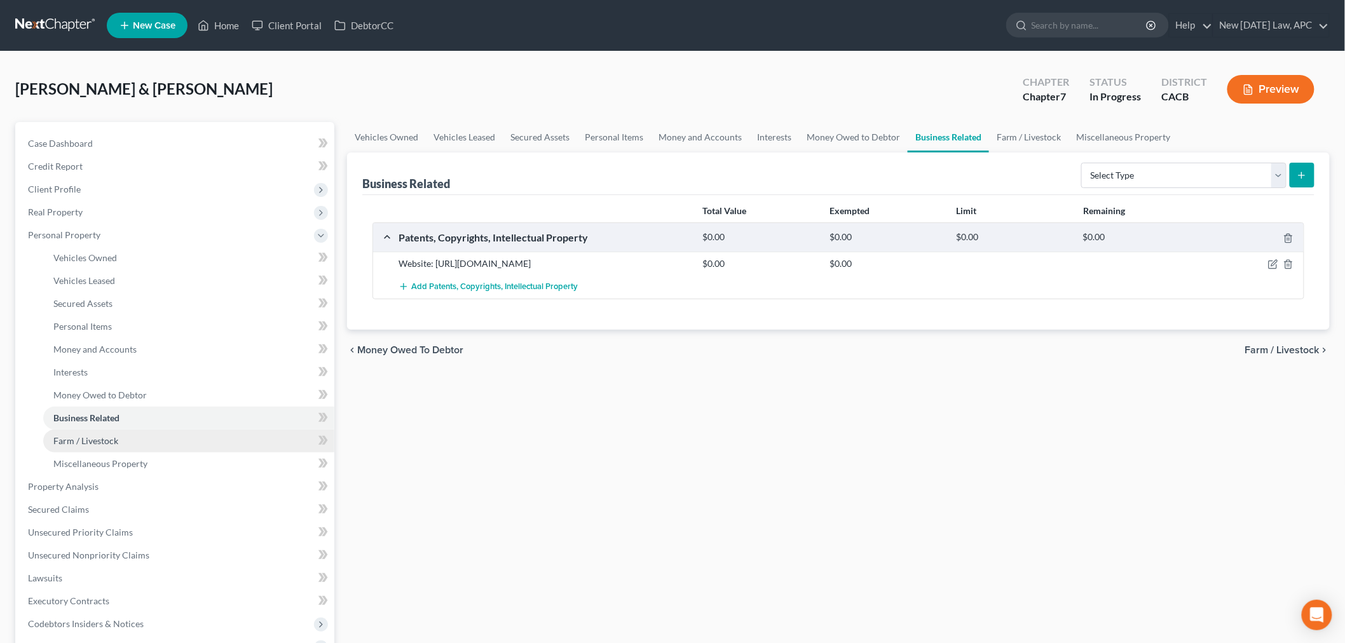
click at [88, 436] on span "Farm / Livestock" at bounding box center [85, 440] width 65 height 11
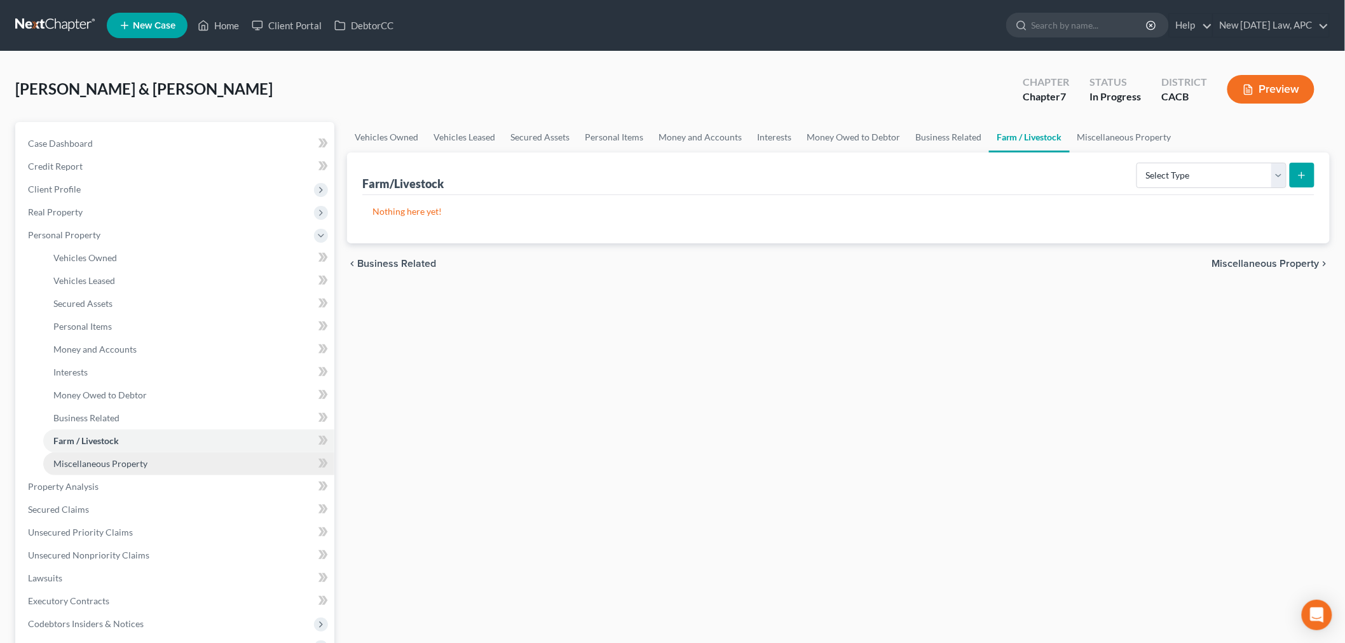
click at [94, 465] on span "Miscellaneous Property" at bounding box center [100, 463] width 94 height 11
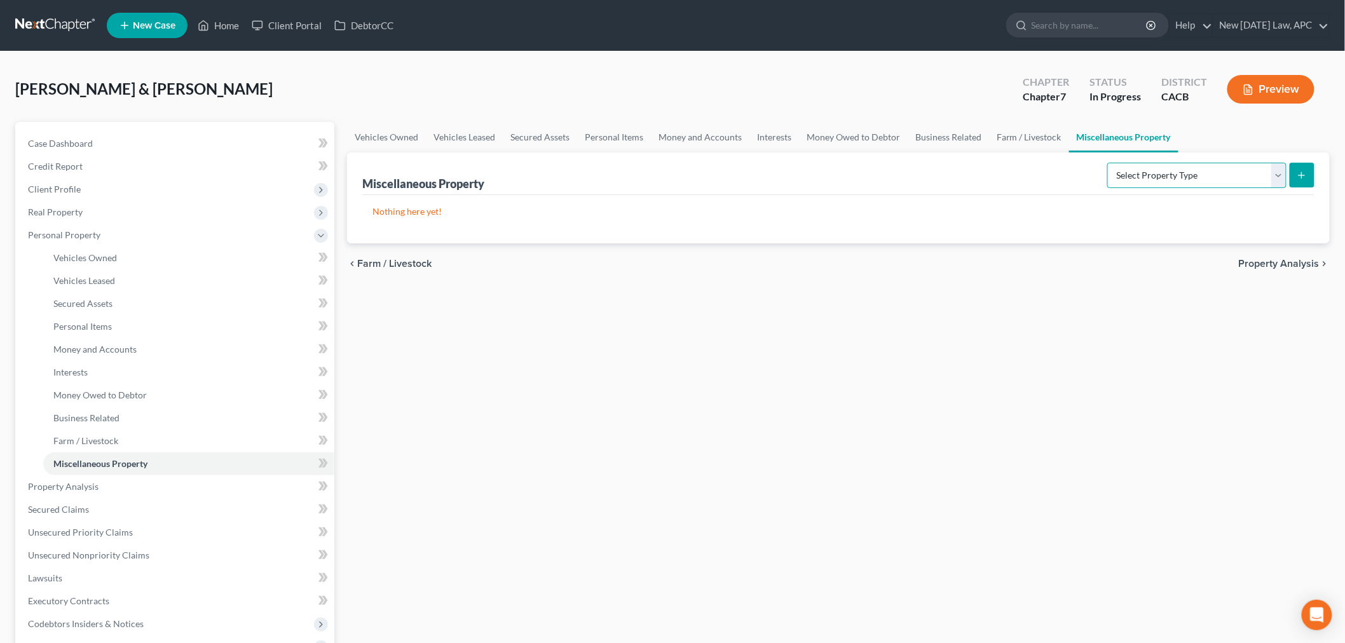
click at [1161, 180] on select "Select Property Type Assigned for Creditor Benefit [DATE] Holding for Another N…" at bounding box center [1196, 175] width 179 height 25
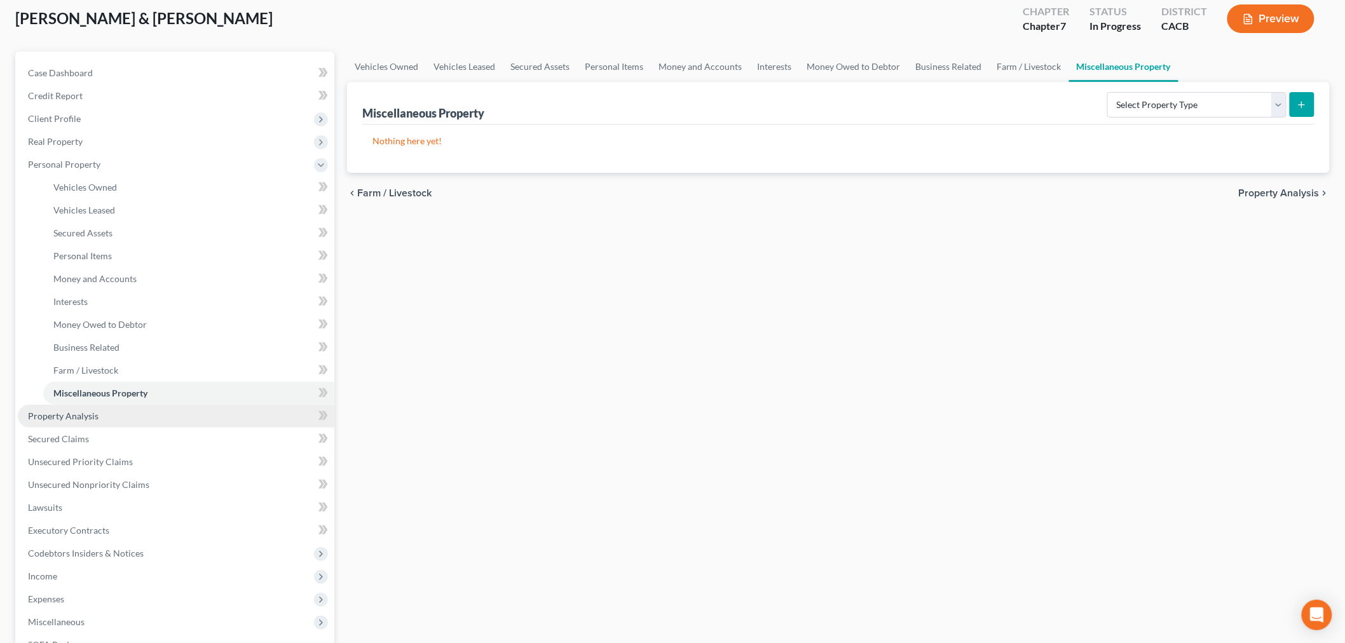
click at [100, 413] on link "Property Analysis" at bounding box center [176, 416] width 316 height 23
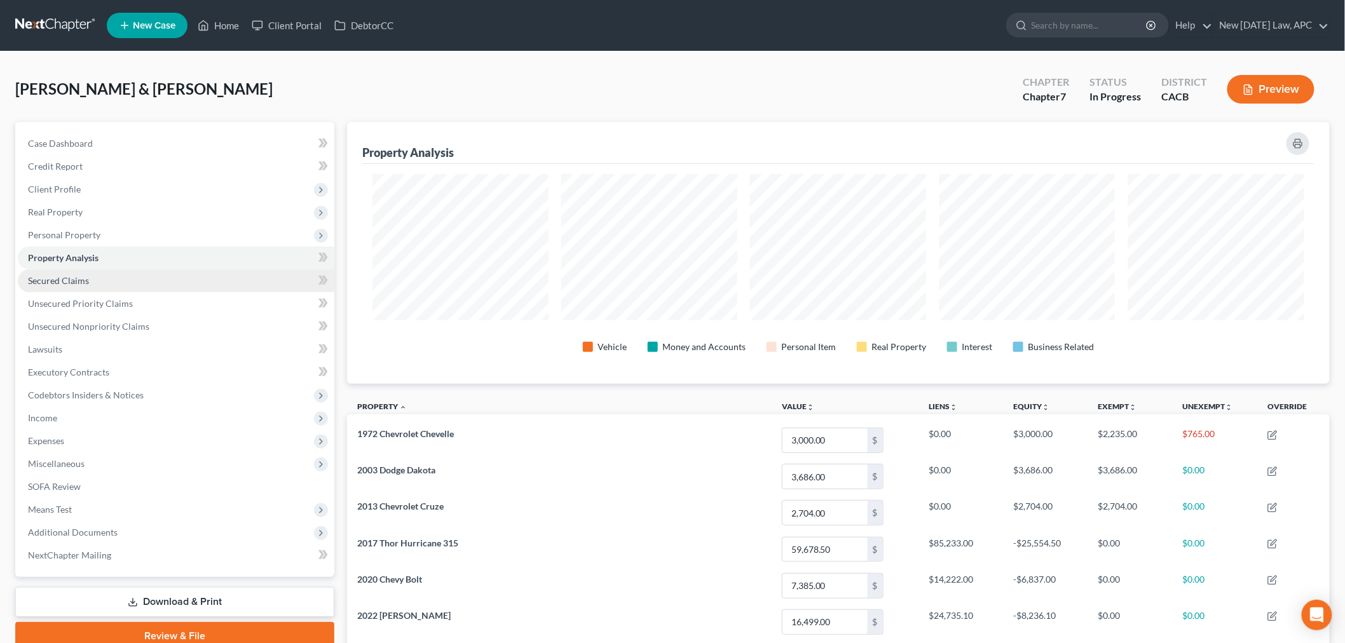
click at [75, 280] on span "Secured Claims" at bounding box center [58, 280] width 61 height 11
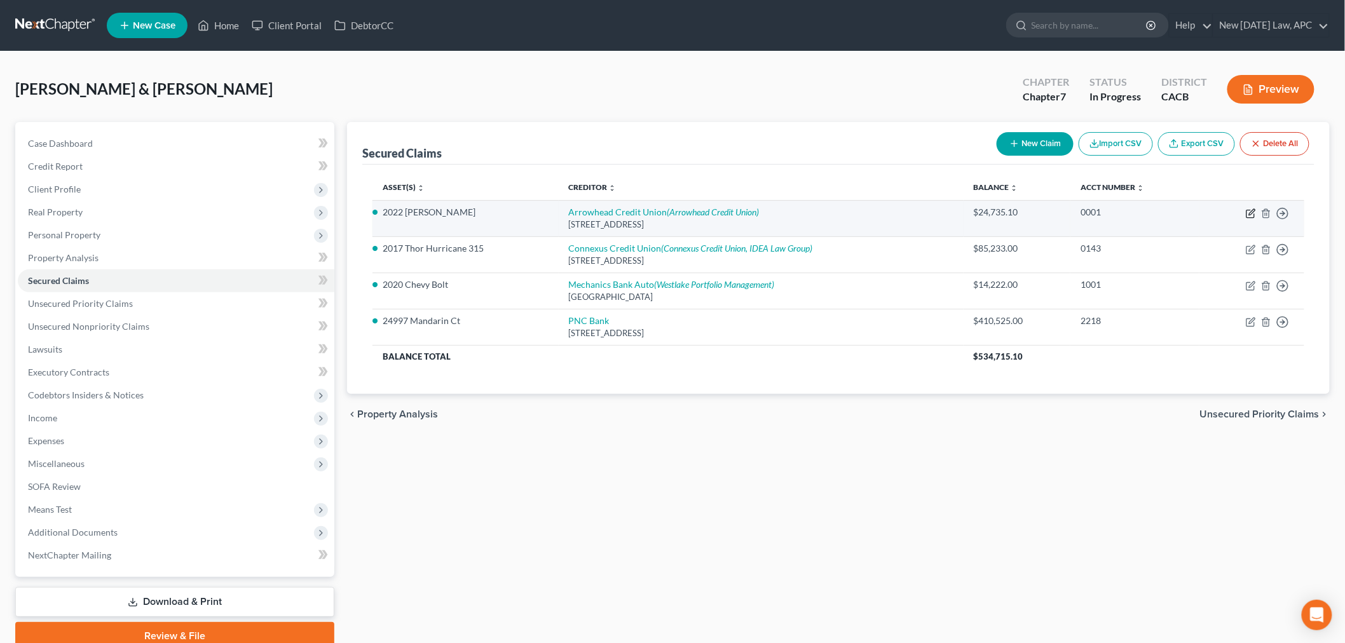
click at [1247, 212] on icon "button" at bounding box center [1250, 213] width 10 height 10
select select "4"
select select "0"
select select "4"
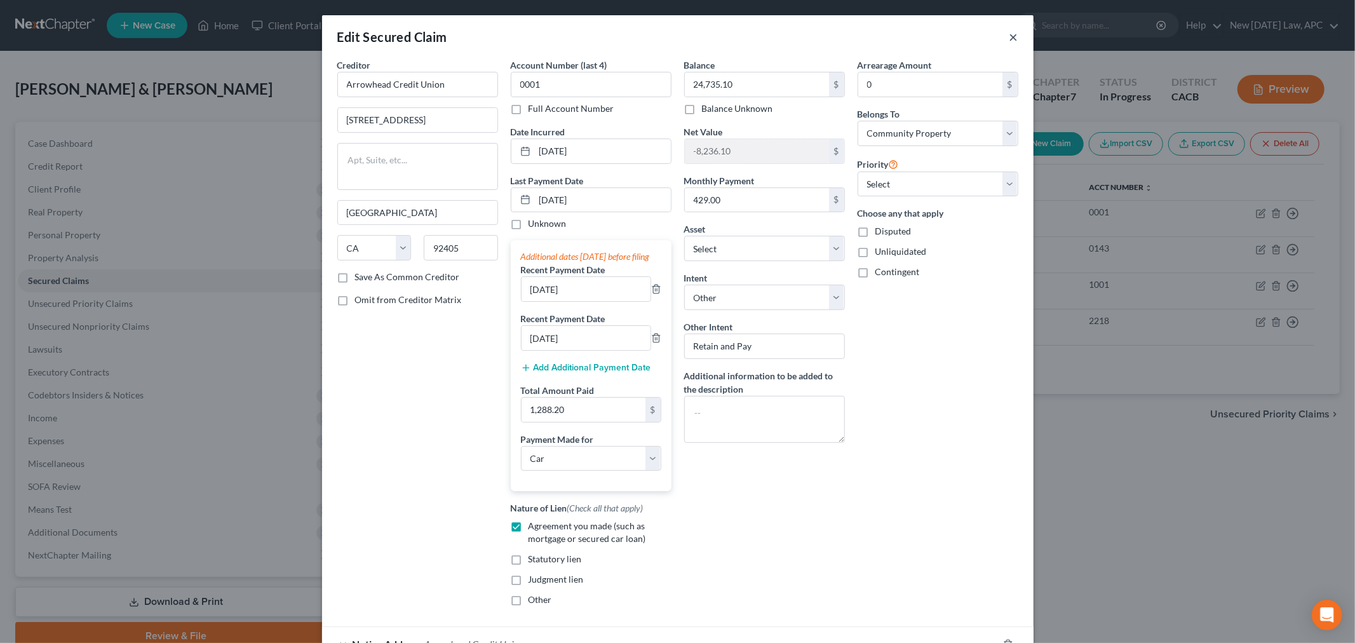
click at [1010, 36] on button "×" at bounding box center [1014, 36] width 9 height 15
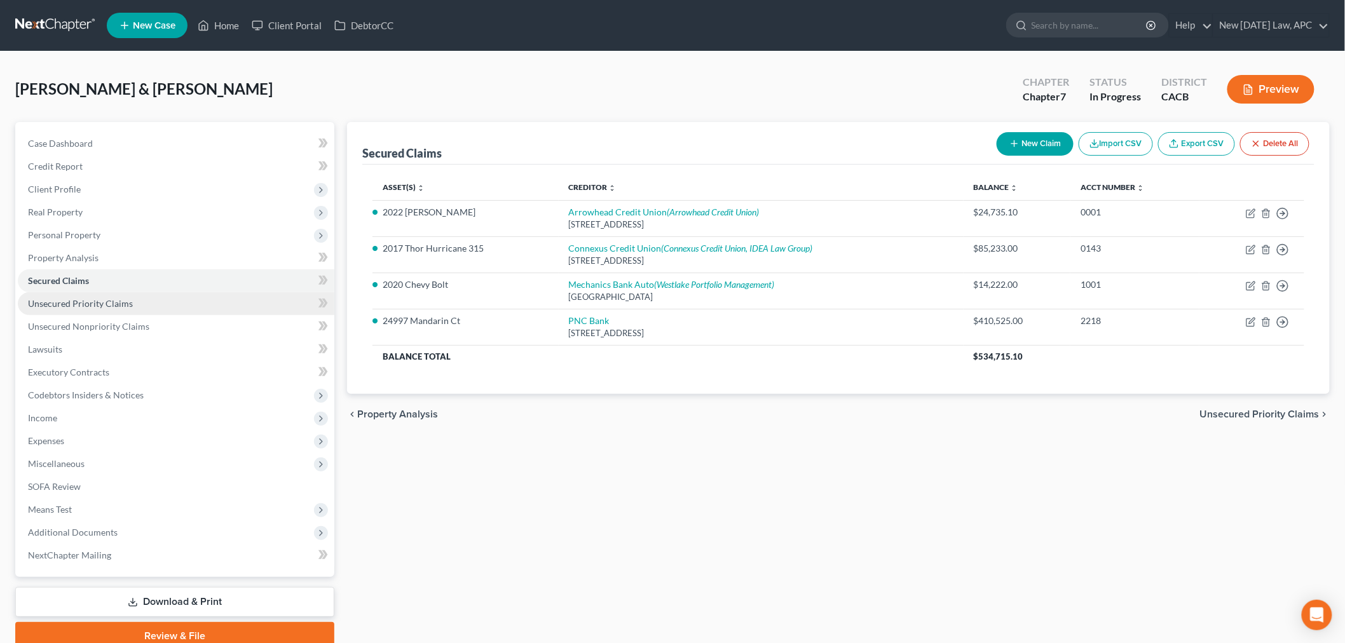
click at [111, 302] on span "Unsecured Priority Claims" at bounding box center [80, 303] width 105 height 11
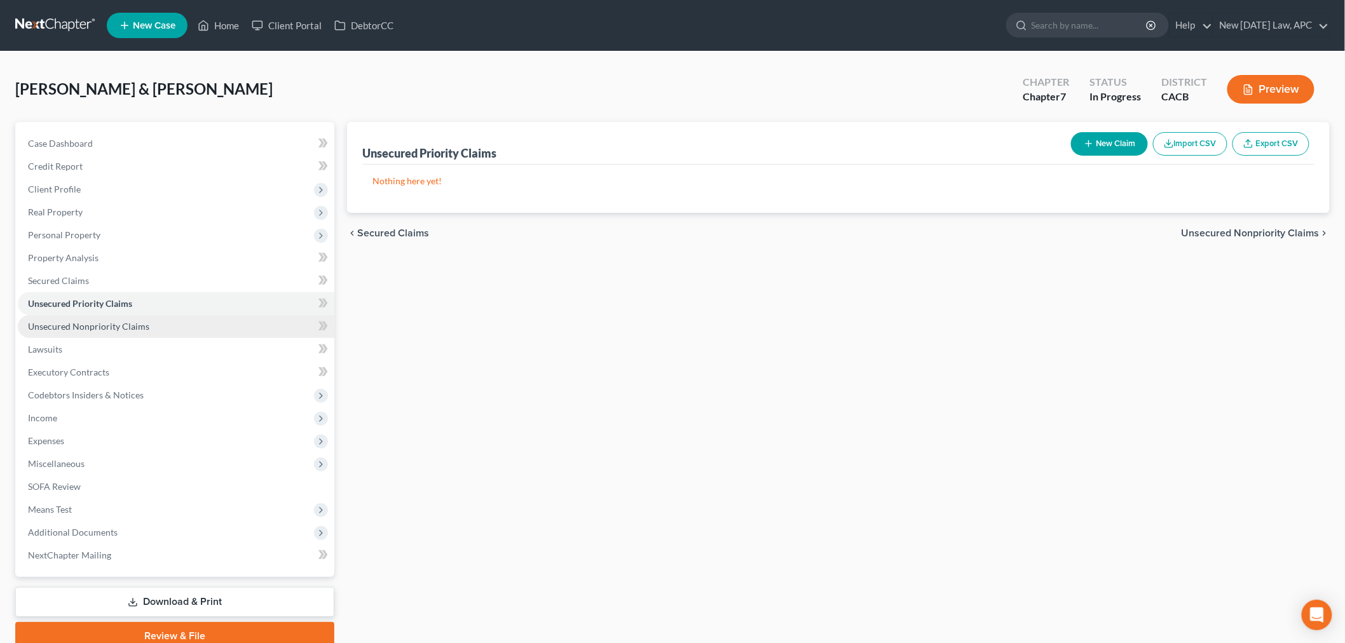
click at [105, 316] on link "Unsecured Nonpriority Claims" at bounding box center [176, 326] width 316 height 23
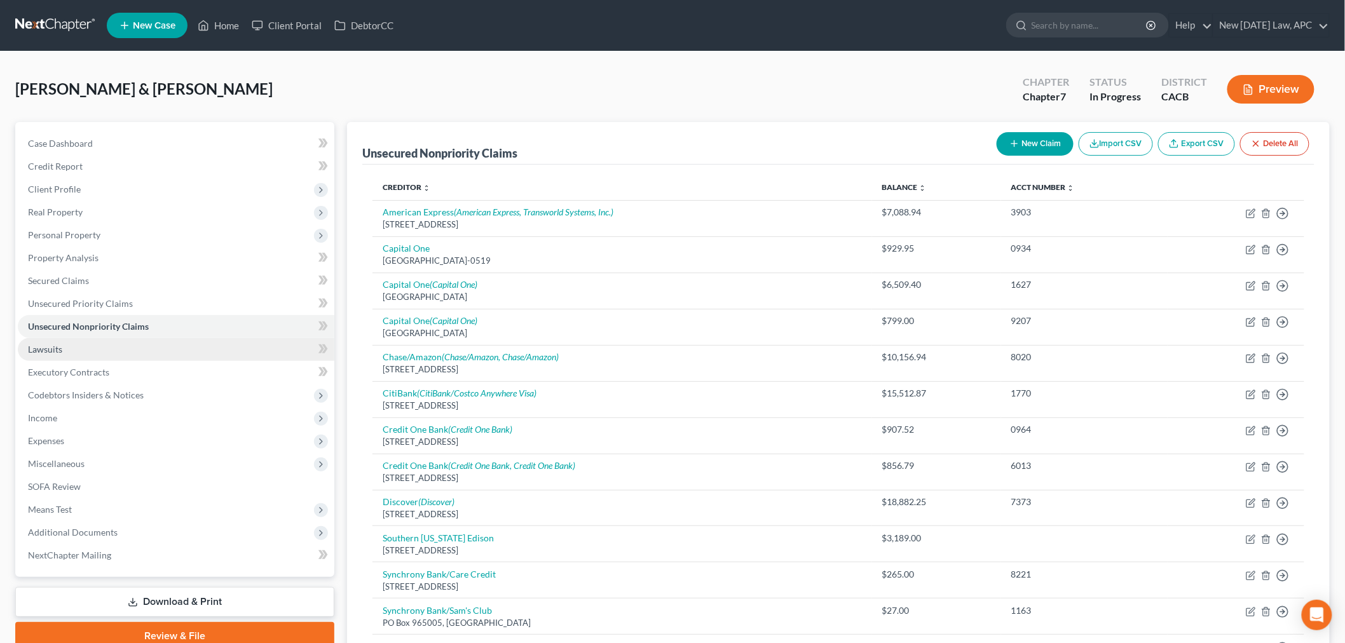
click at [115, 346] on link "Lawsuits" at bounding box center [176, 349] width 316 height 23
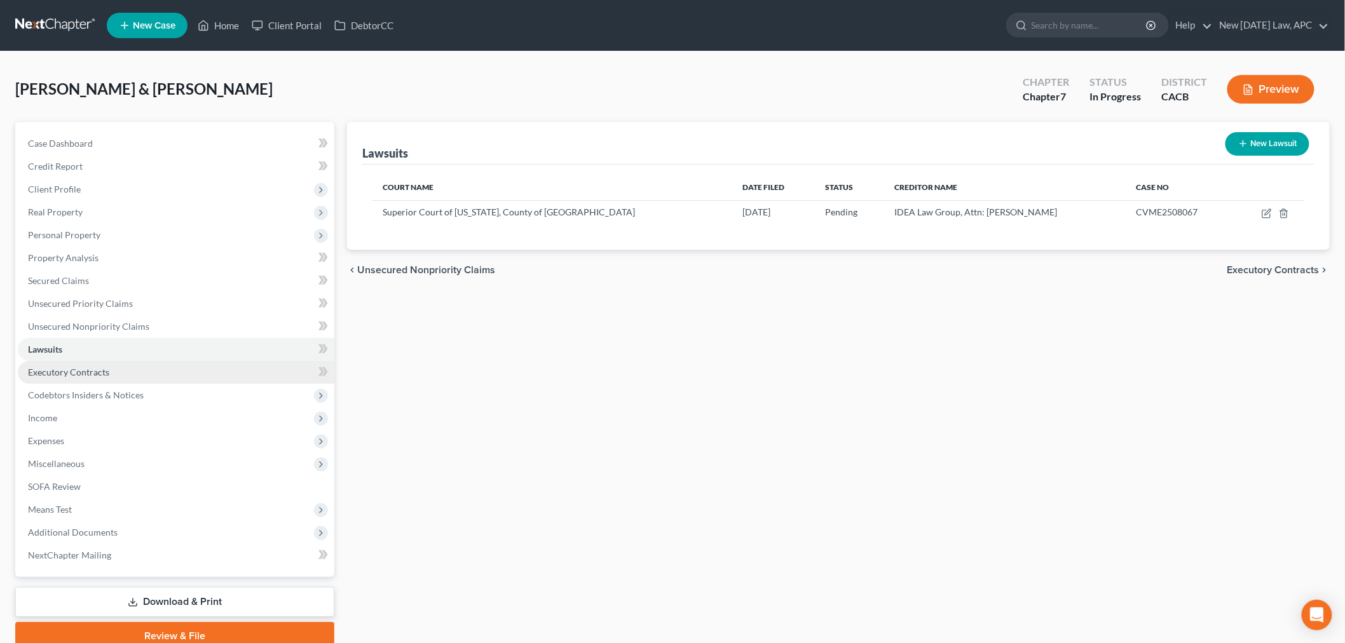
click at [109, 370] on link "Executory Contracts" at bounding box center [176, 372] width 316 height 23
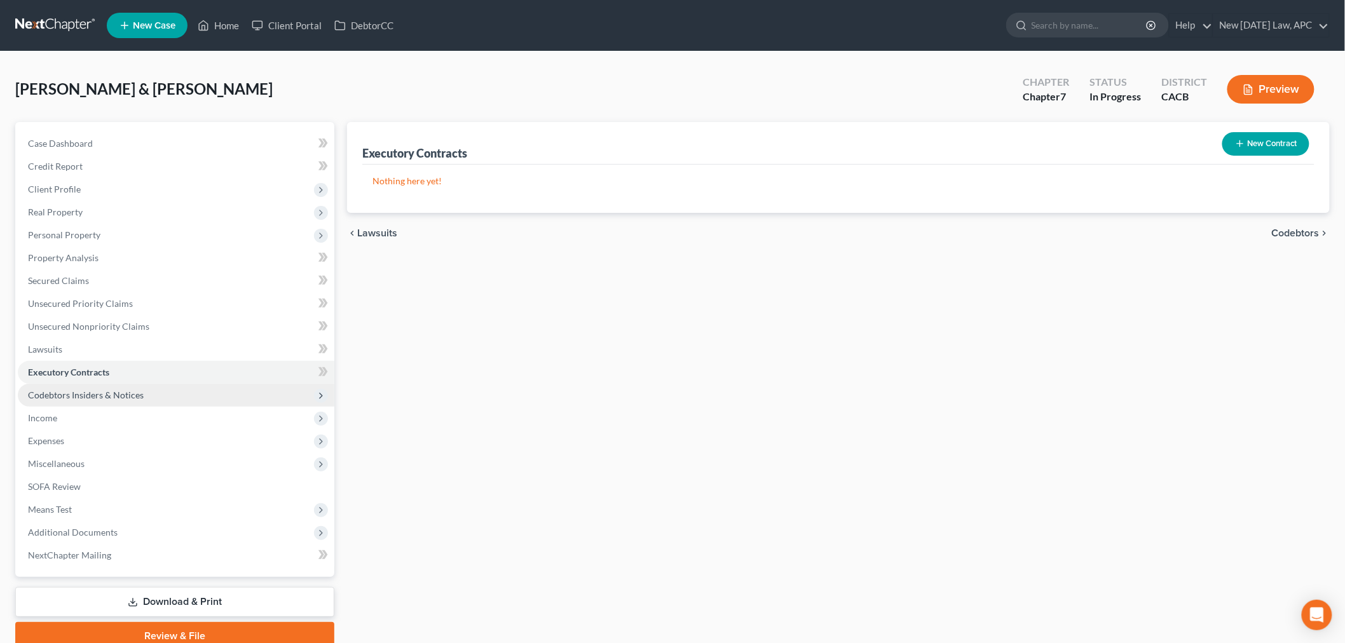
click at [98, 397] on span "Codebtors Insiders & Notices" at bounding box center [86, 395] width 116 height 11
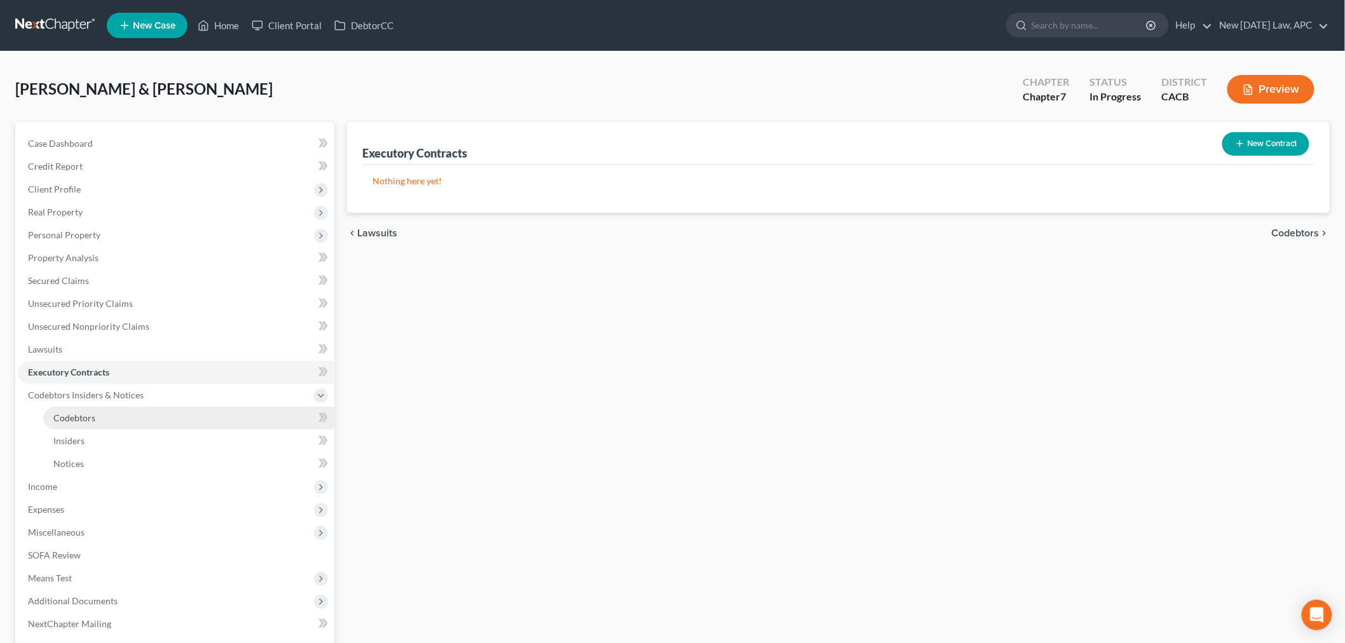
click at [90, 419] on span "Codebtors" at bounding box center [74, 417] width 42 height 11
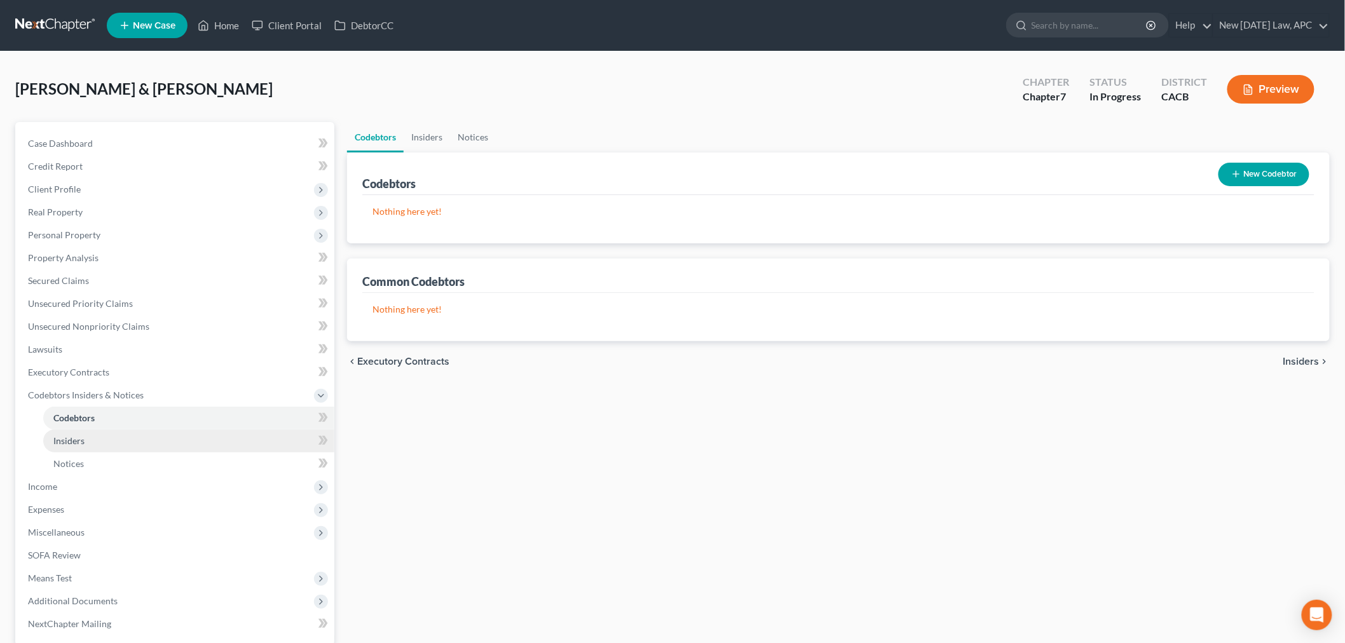
click at [85, 437] on link "Insiders" at bounding box center [188, 441] width 291 height 23
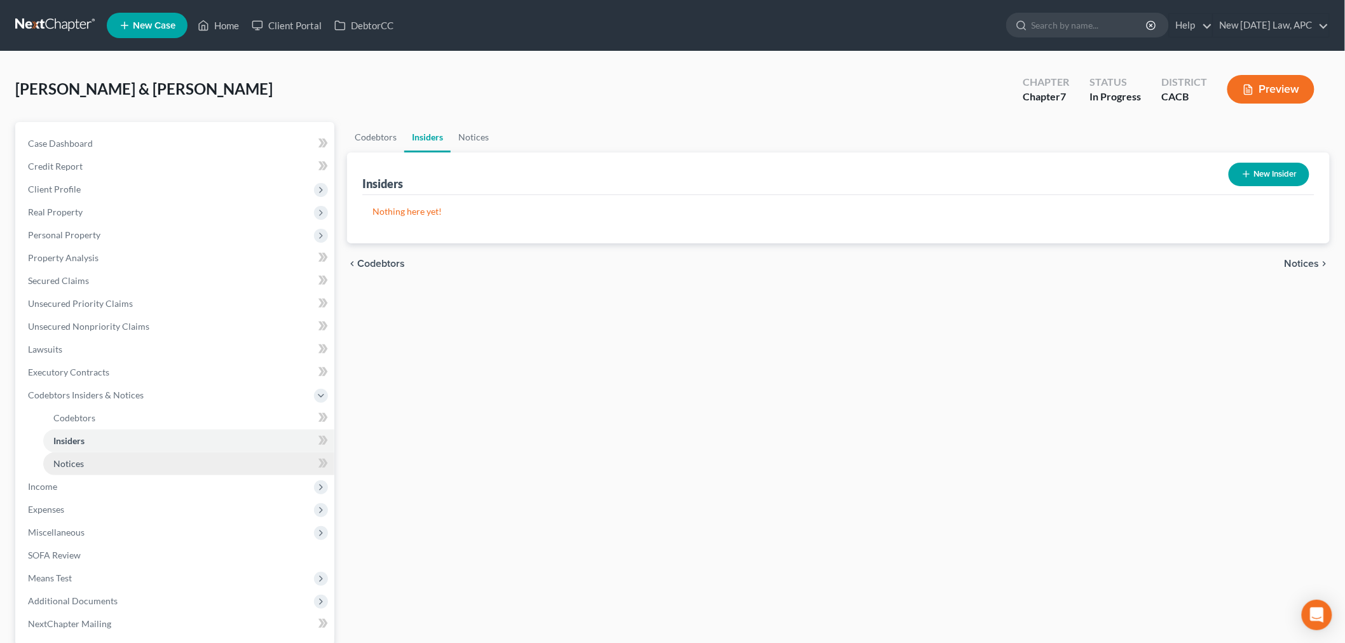
click at [83, 462] on span "Notices" at bounding box center [68, 463] width 31 height 11
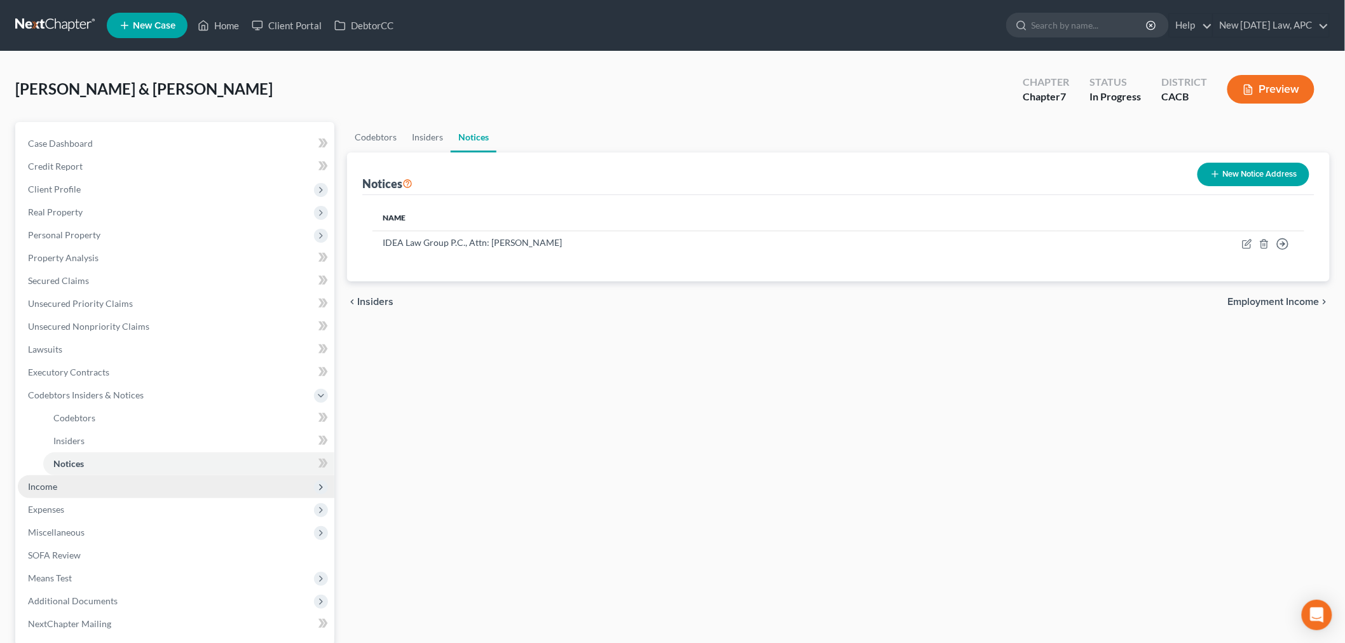
click at [68, 490] on span "Income" at bounding box center [176, 486] width 316 height 23
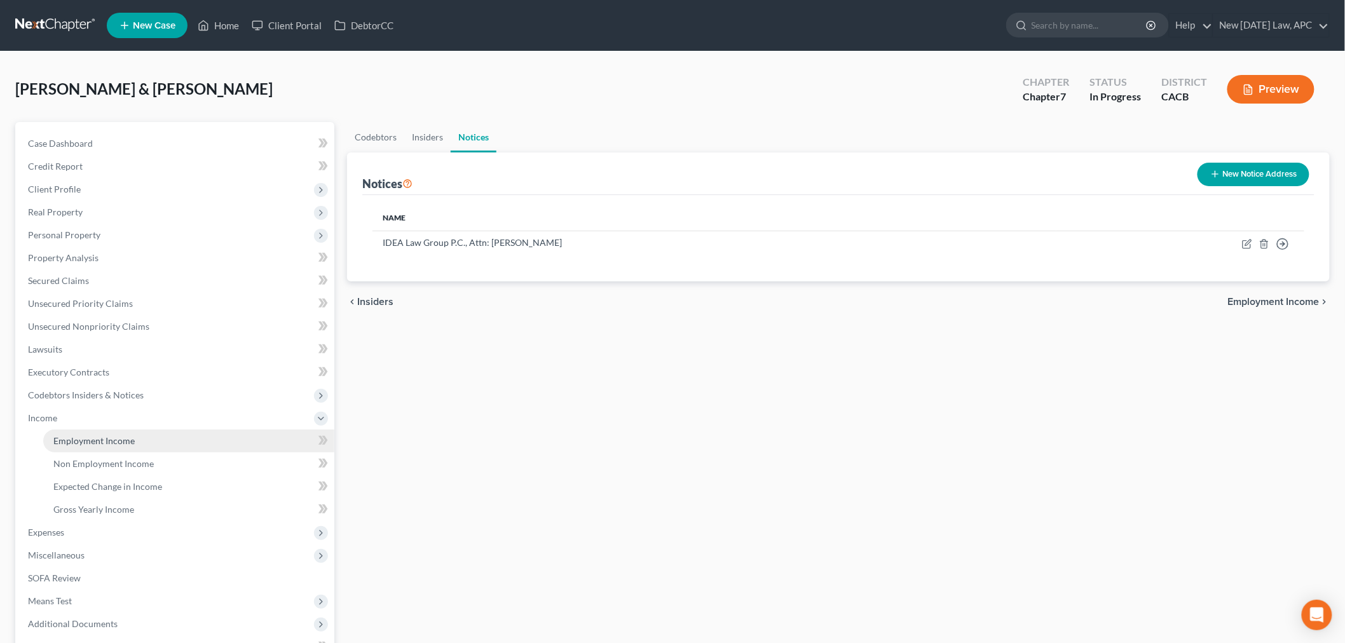
click at [90, 438] on span "Employment Income" at bounding box center [93, 440] width 81 height 11
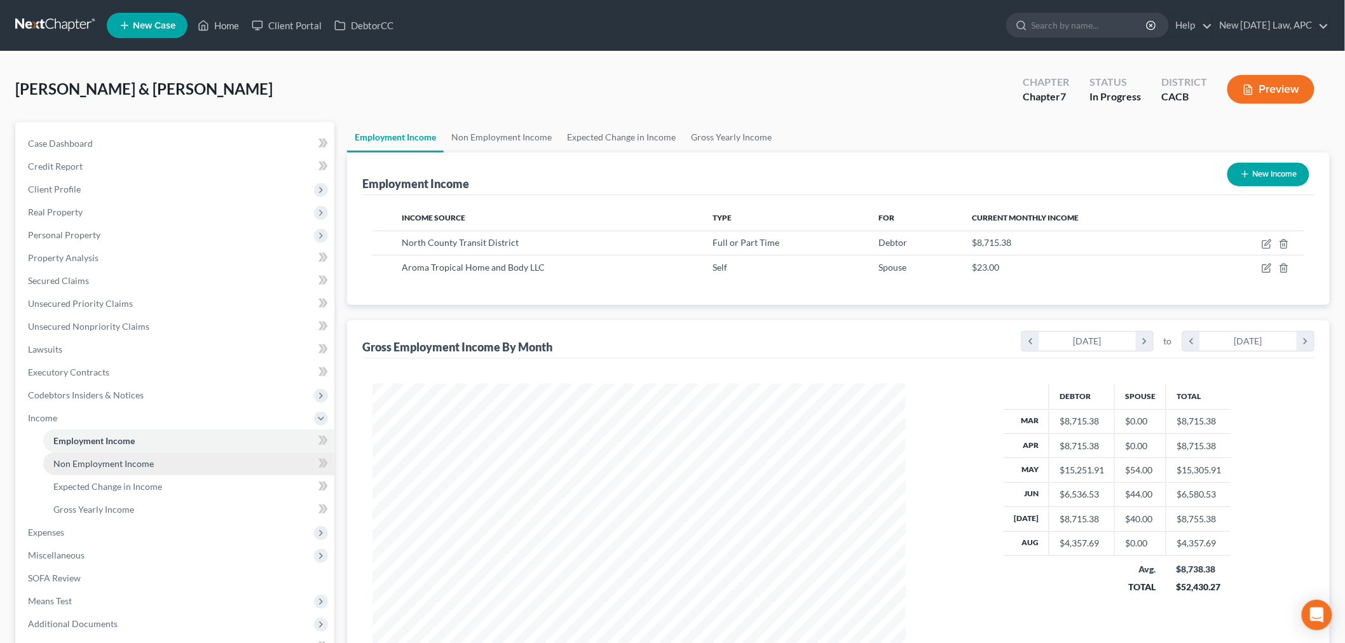
scroll to position [266, 558]
click at [83, 464] on span "Non Employment Income" at bounding box center [103, 463] width 100 height 11
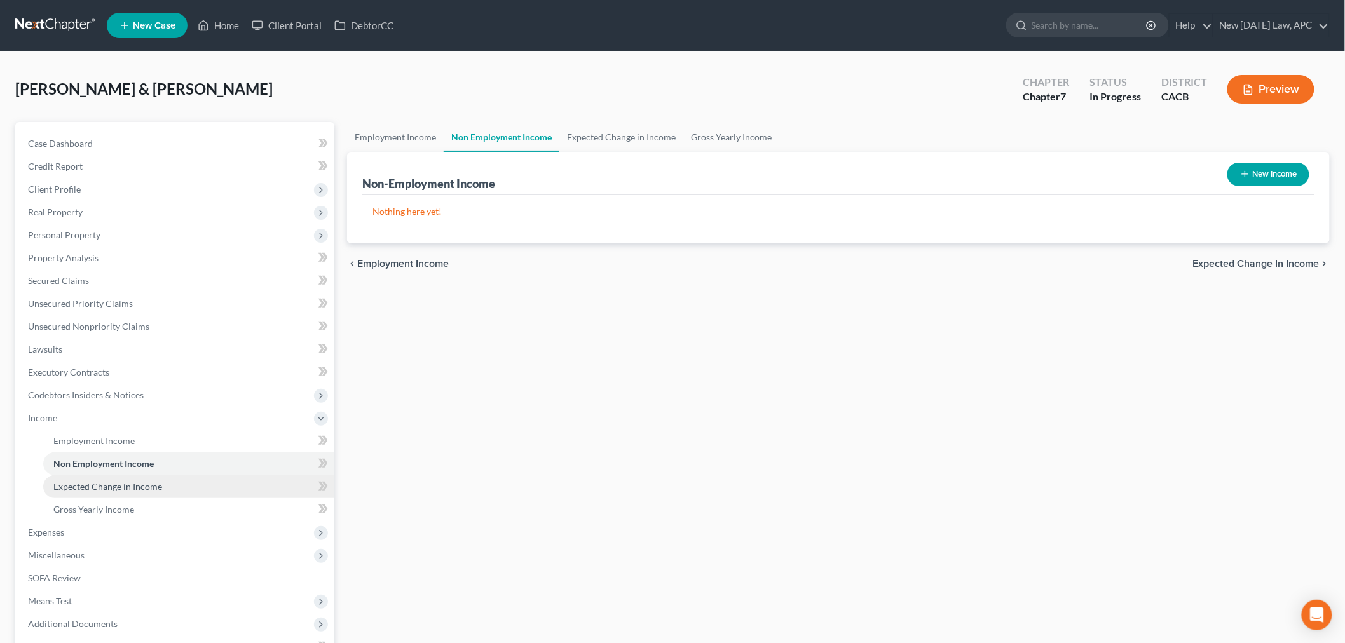
click at [81, 479] on link "Expected Change in Income" at bounding box center [188, 486] width 291 height 23
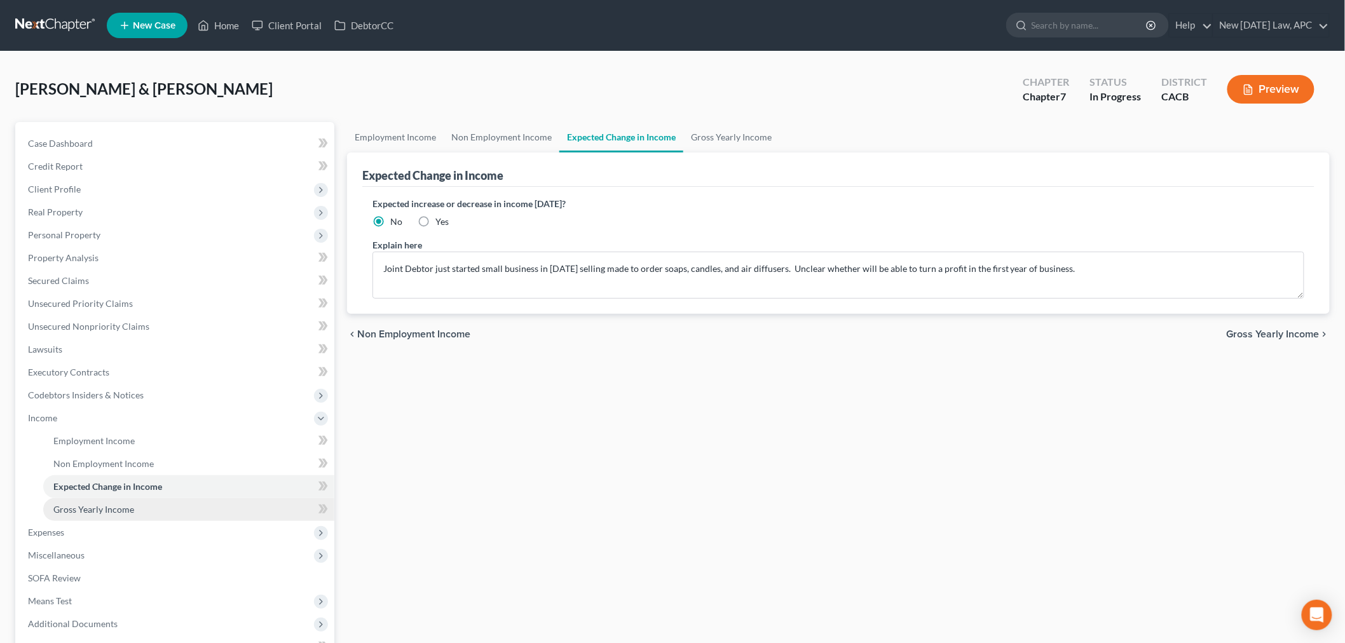
click at [80, 505] on span "Gross Yearly Income" at bounding box center [93, 509] width 81 height 11
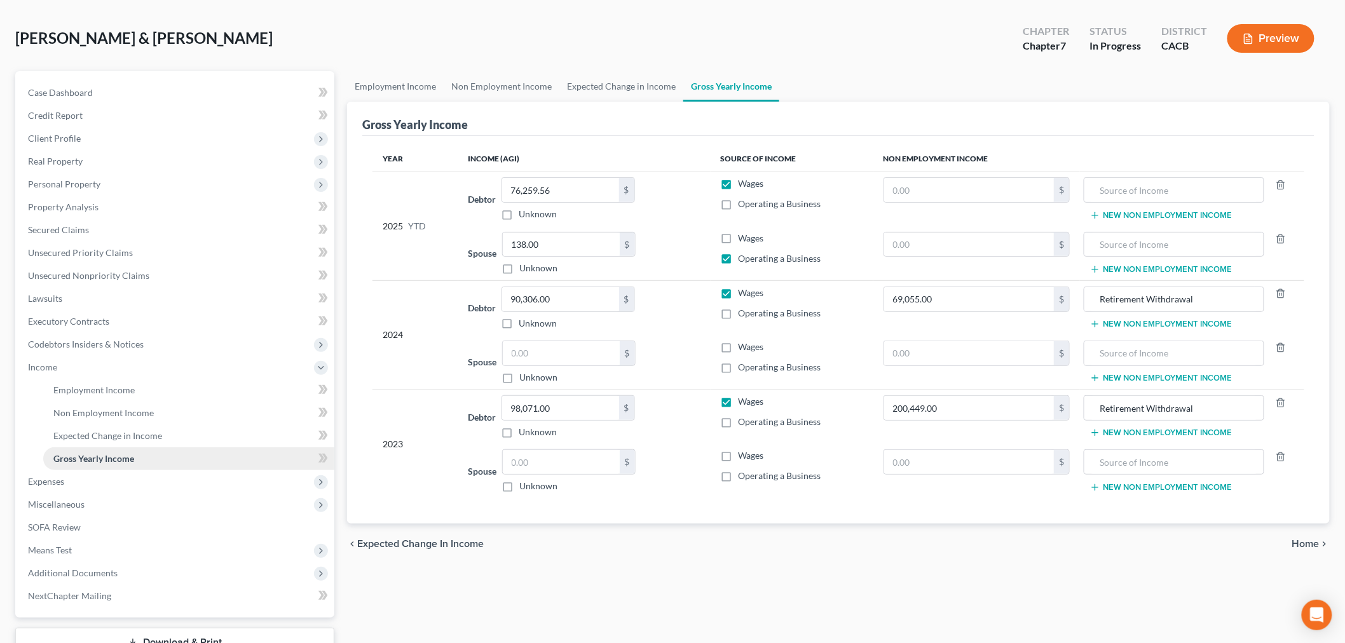
scroll to position [71, 0]
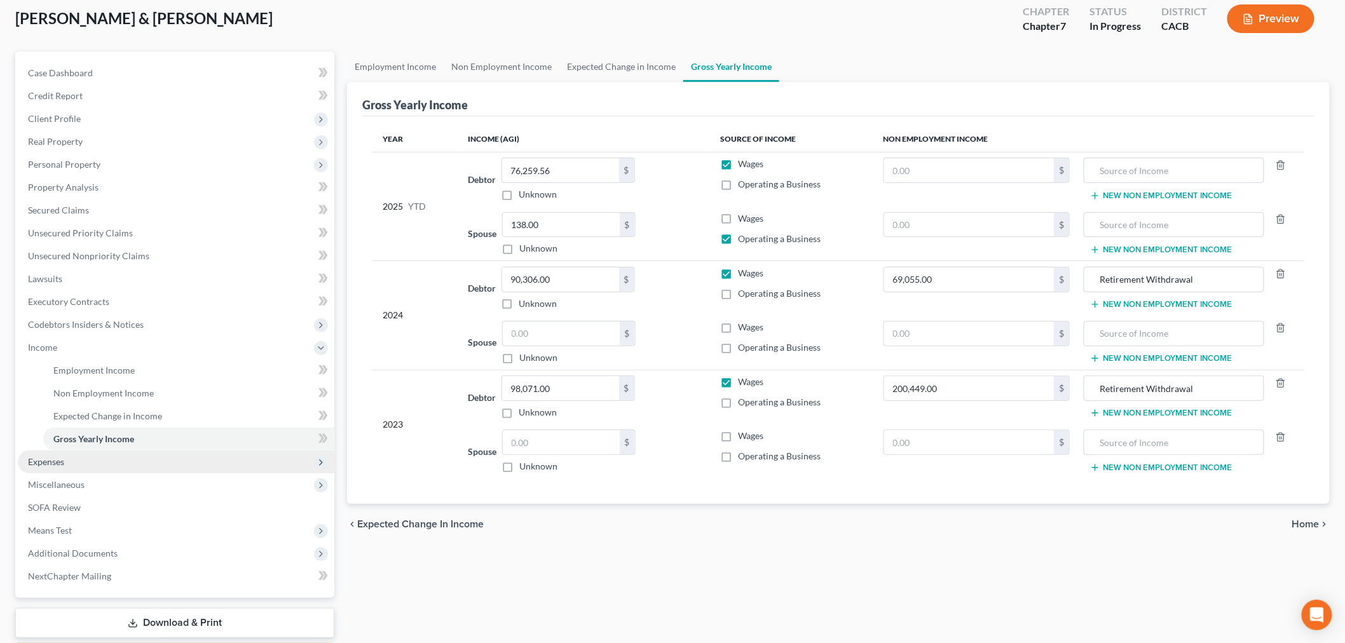
click at [74, 461] on span "Expenses" at bounding box center [176, 462] width 316 height 23
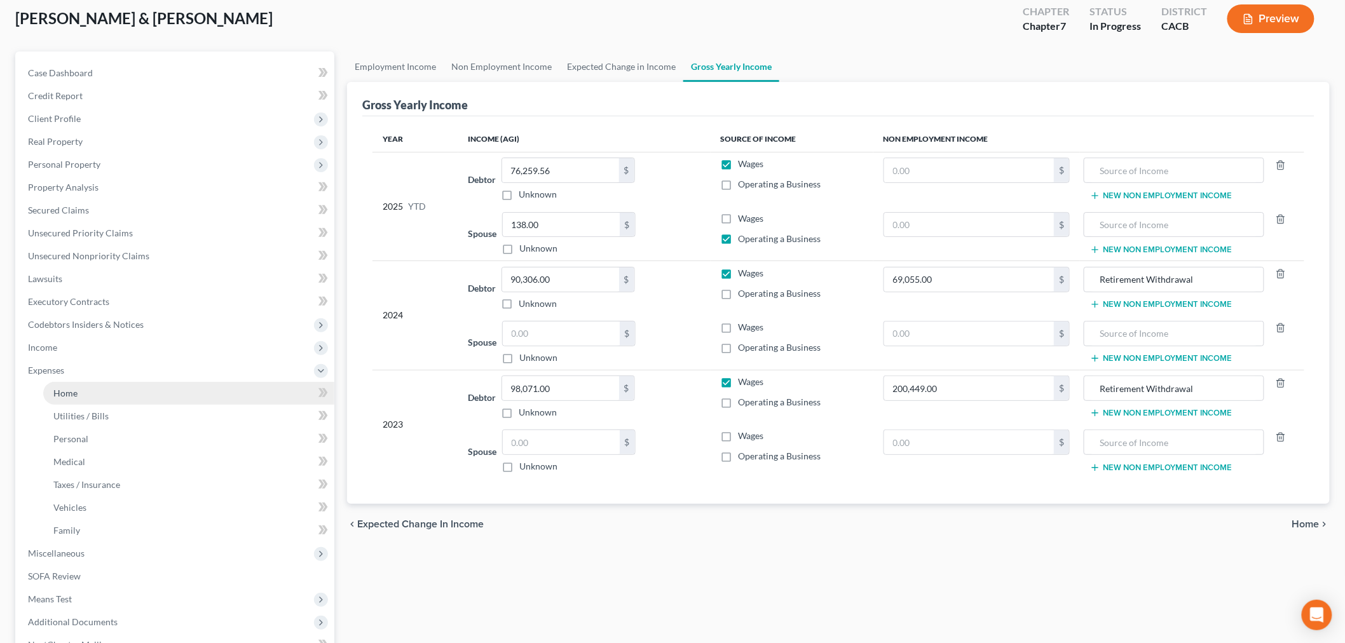
click at [83, 397] on link "Home" at bounding box center [188, 393] width 291 height 23
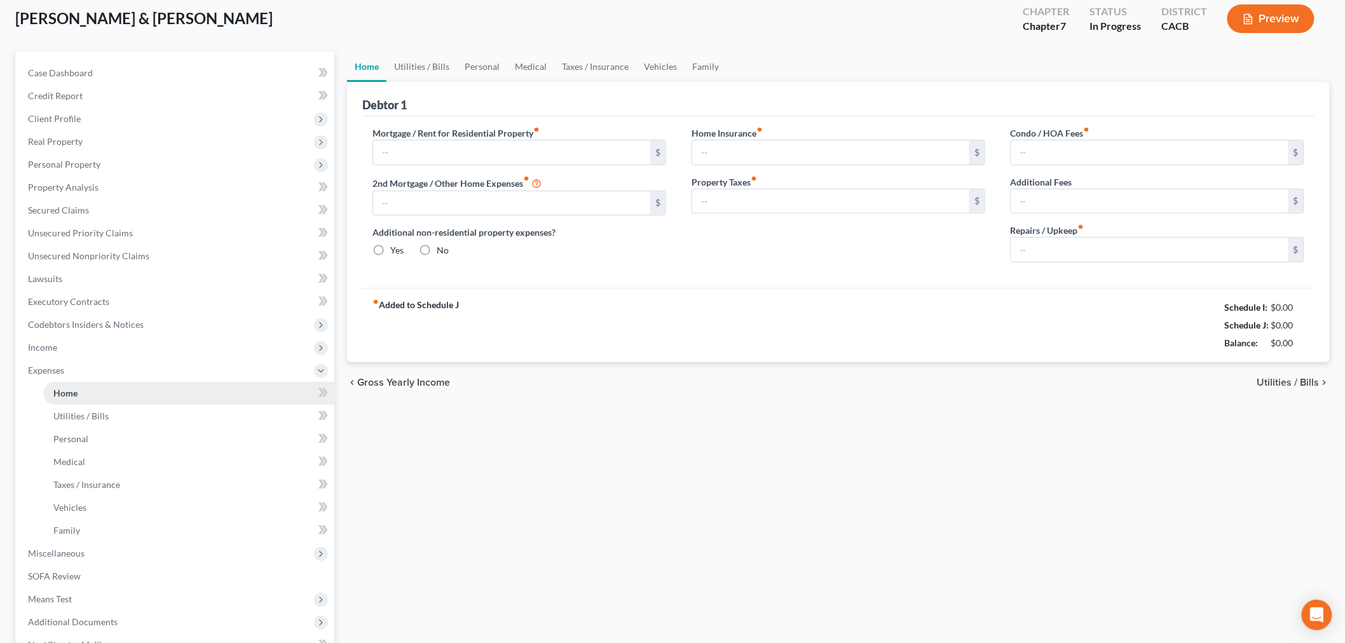
type input "2,671.32"
type input "0.00"
radio input "true"
type input "0.00"
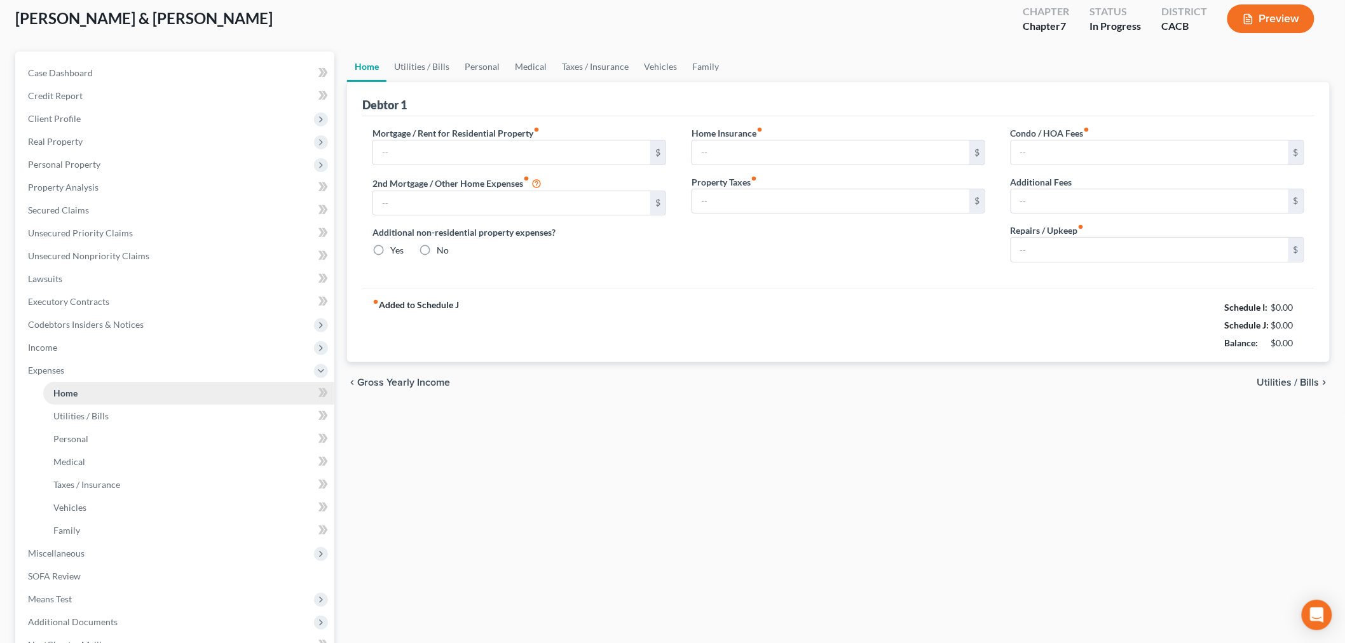
type input "140.00"
type input "0.00"
type input "300.00"
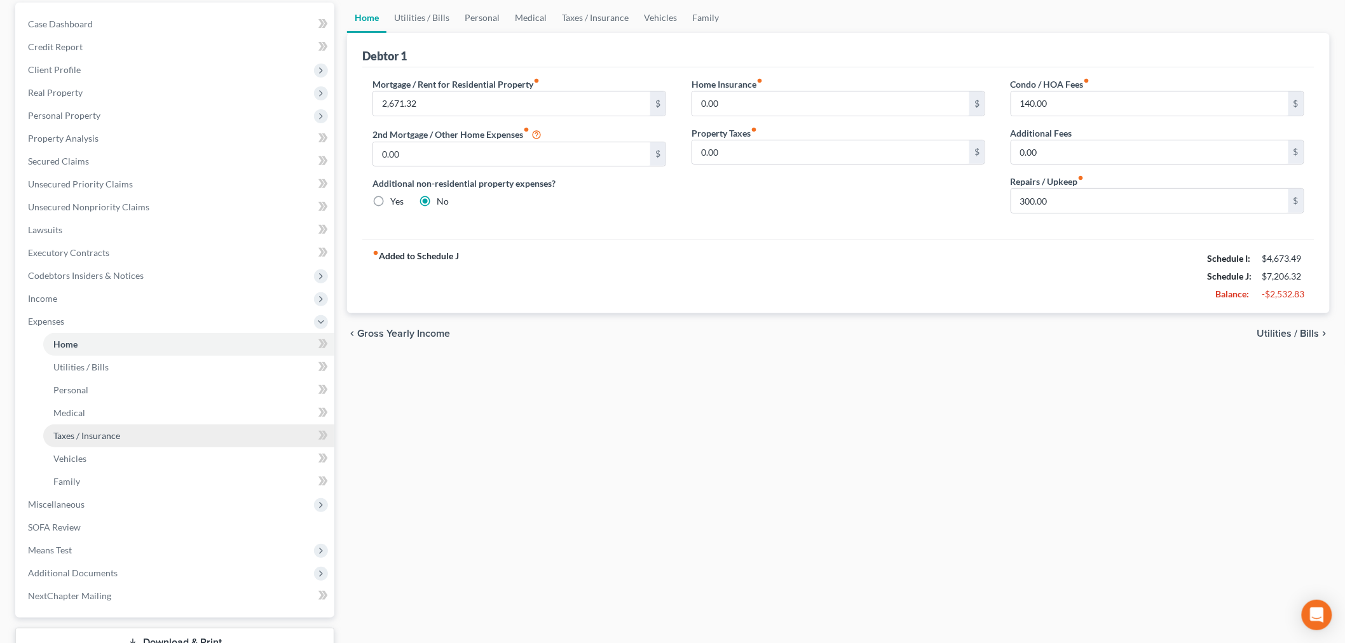
scroll to position [141, 0]
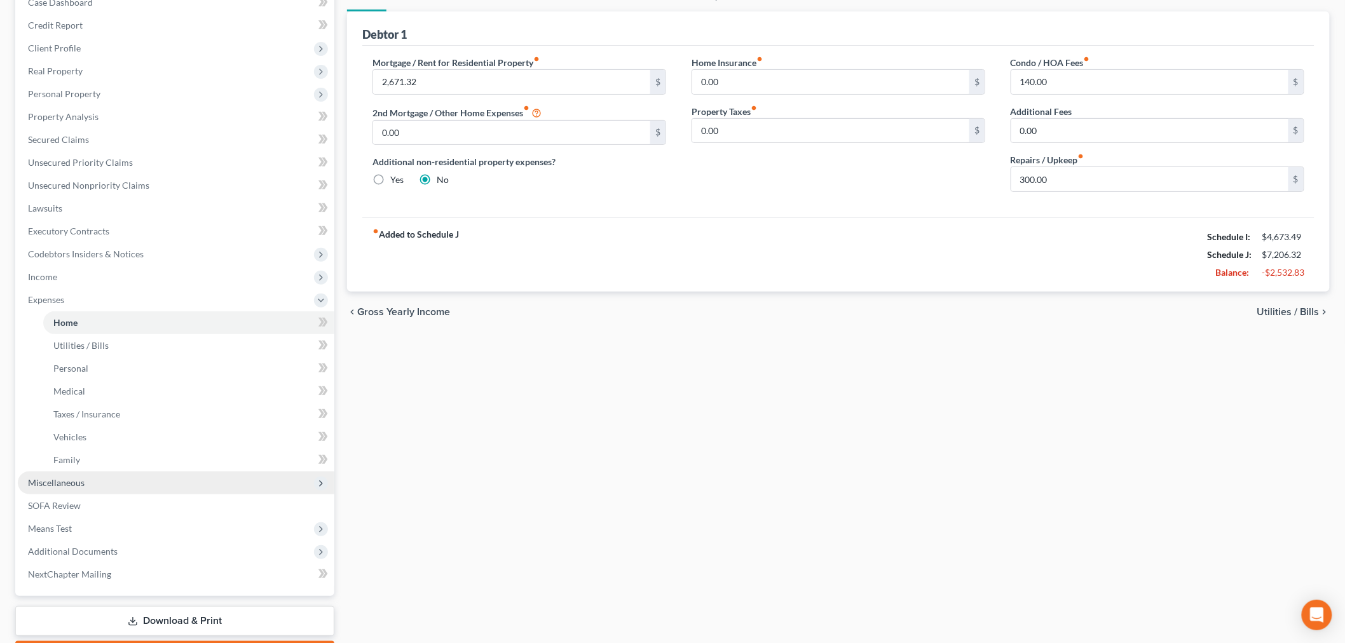
click at [74, 482] on span "Miscellaneous" at bounding box center [56, 482] width 57 height 11
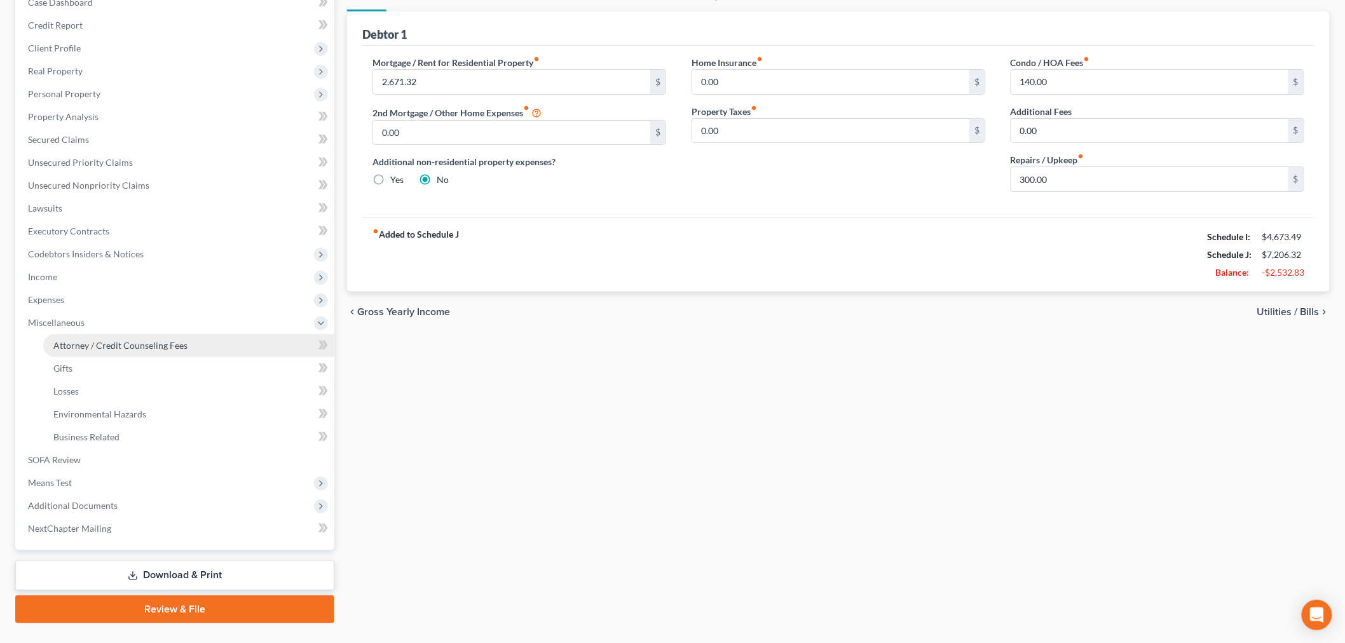
click at [88, 340] on span "Attorney / Credit Counseling Fees" at bounding box center [120, 345] width 134 height 11
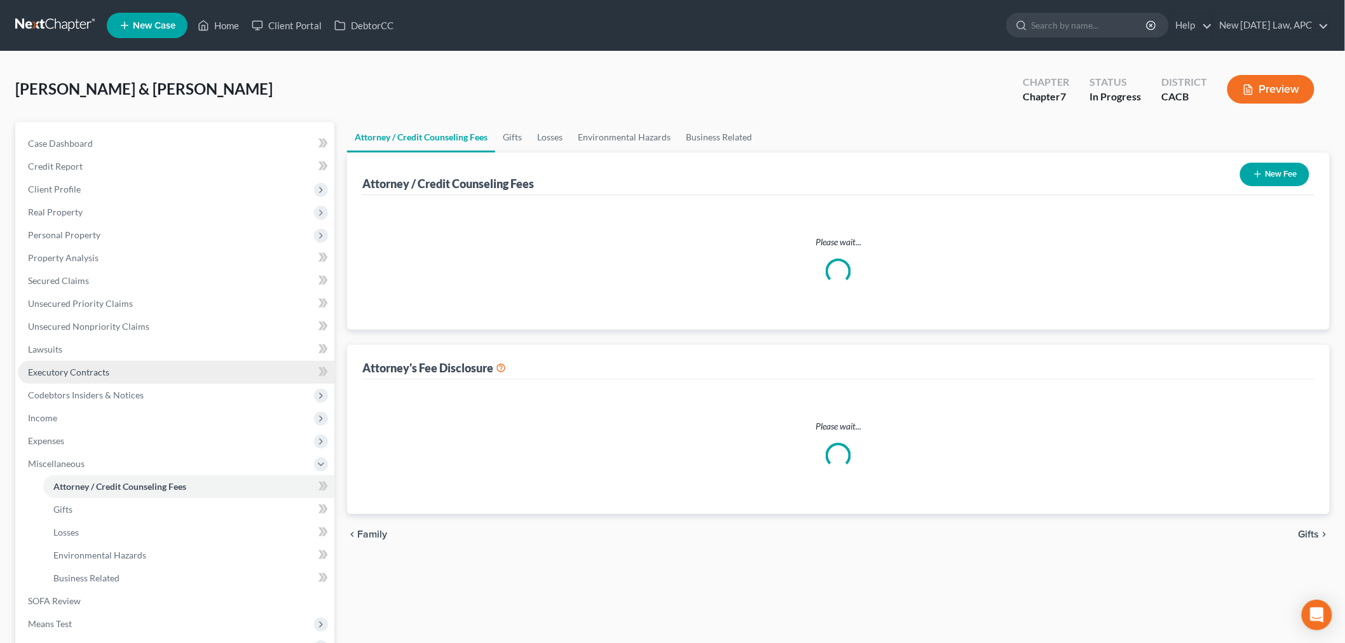
select select "1"
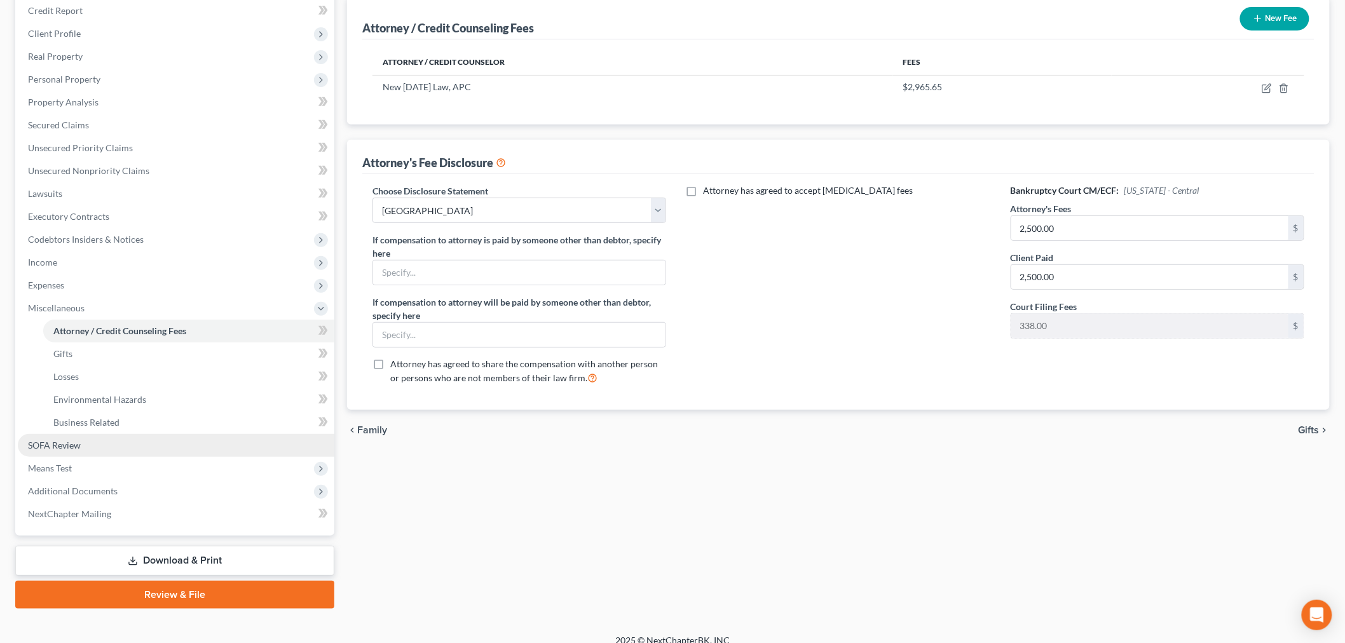
scroll to position [168, 0]
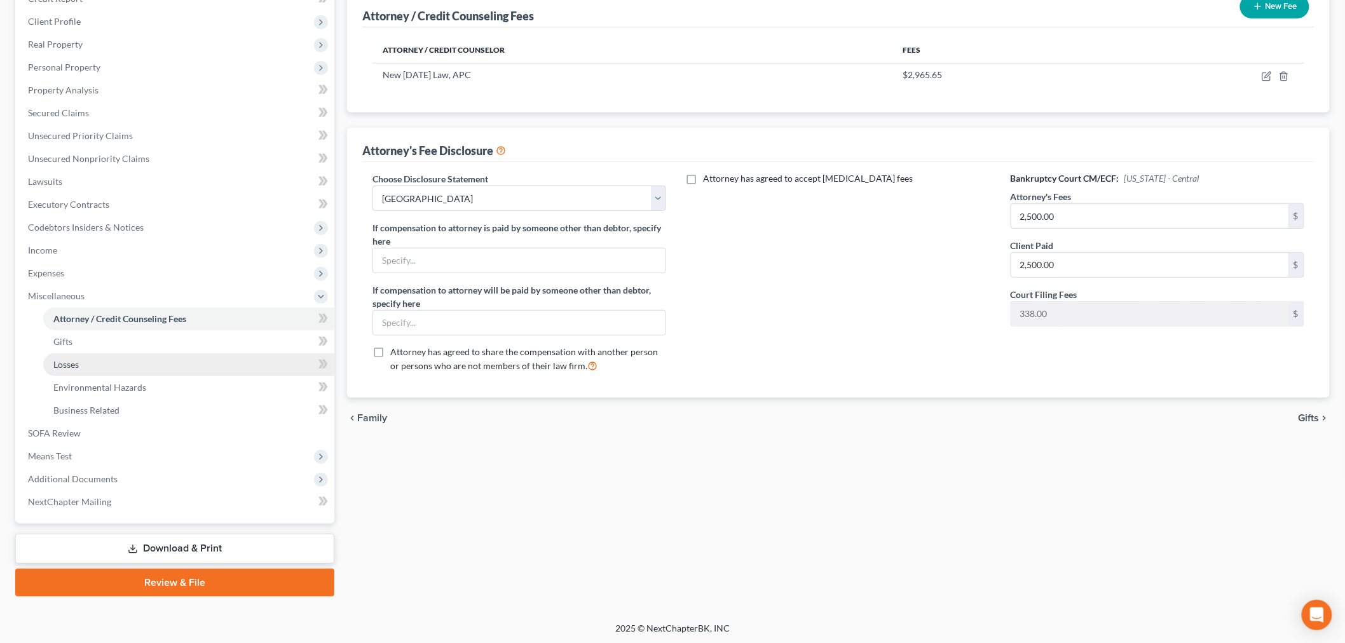
click at [85, 357] on link "Losses" at bounding box center [188, 364] width 291 height 23
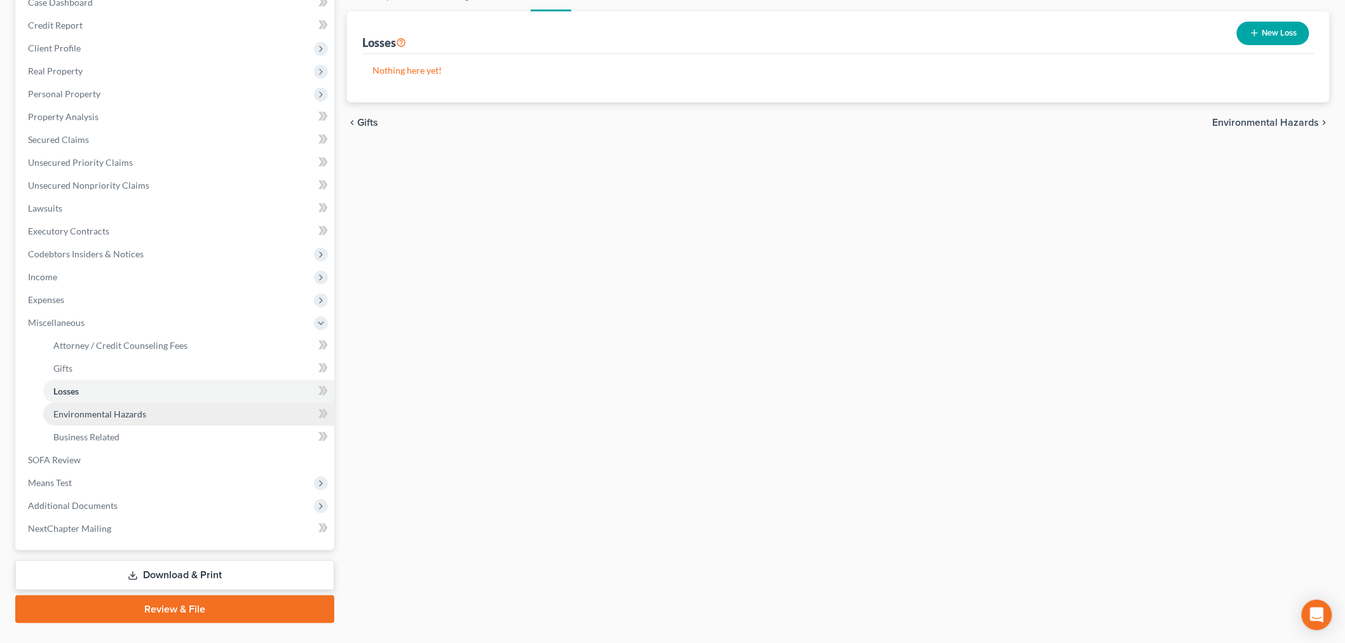
click at [109, 412] on span "Environmental Hazards" at bounding box center [99, 414] width 93 height 11
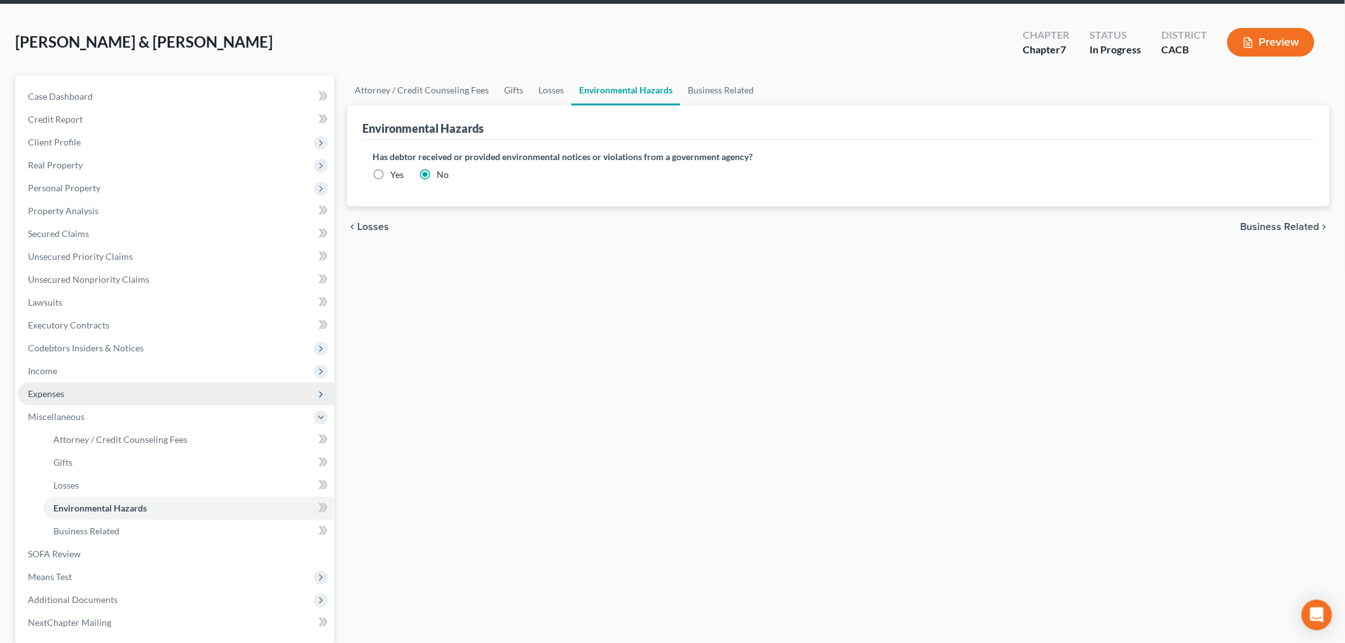
scroll to position [71, 0]
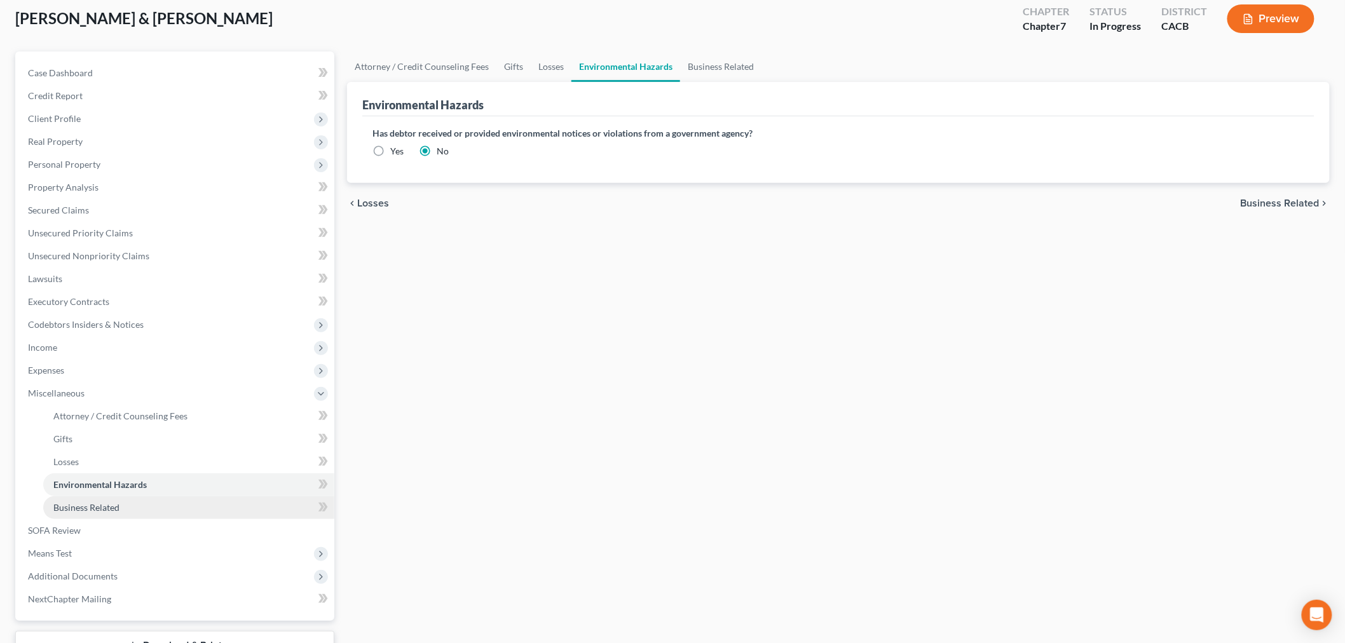
click at [81, 502] on span "Business Related" at bounding box center [86, 507] width 66 height 11
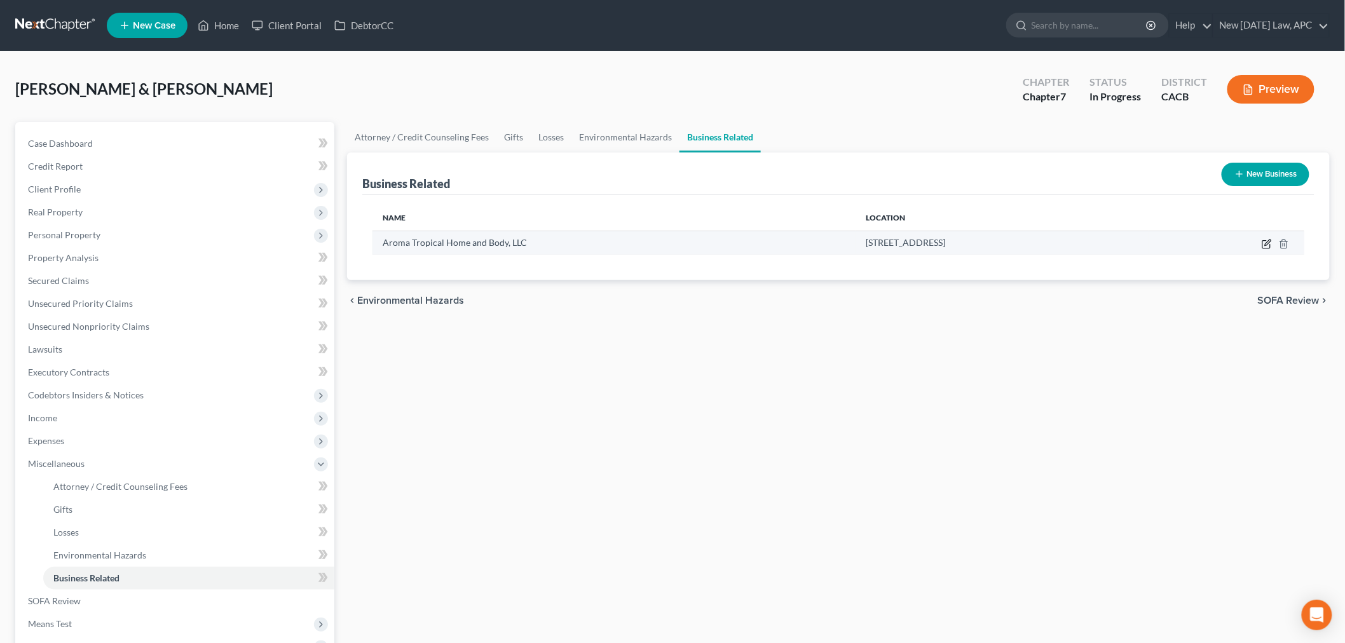
click at [1266, 243] on icon "button" at bounding box center [1268, 243] width 6 height 6
select select "member"
select select "4"
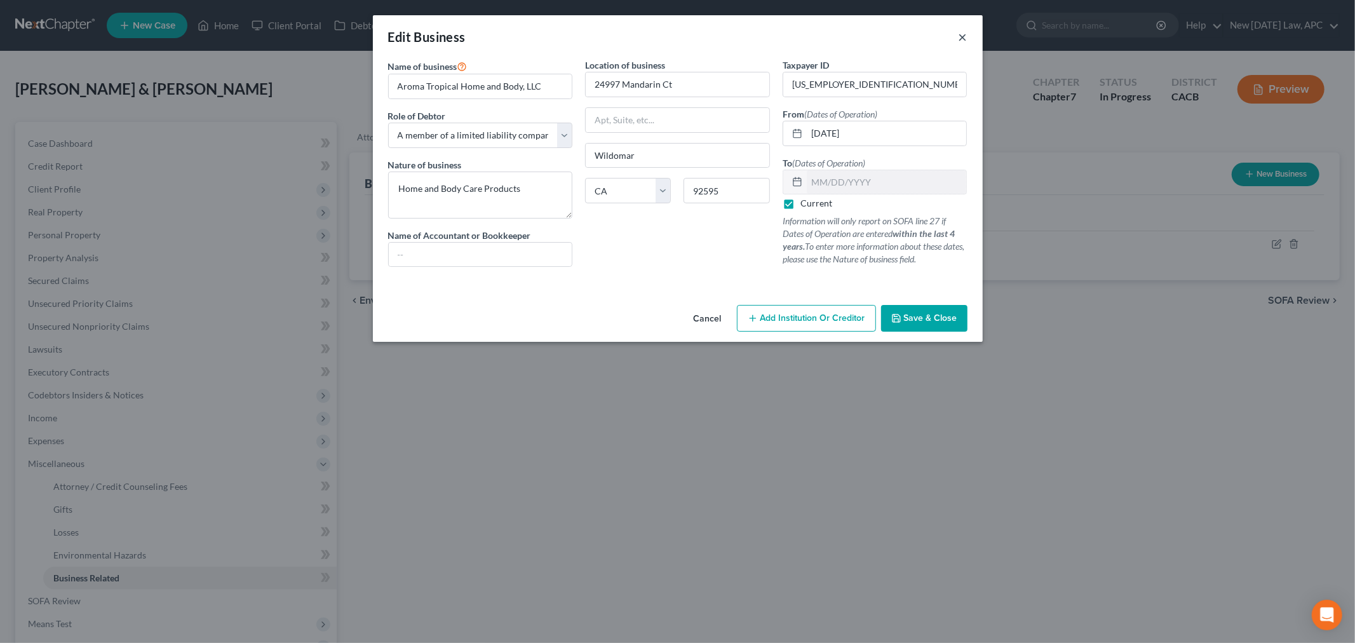
click at [961, 35] on button "×" at bounding box center [963, 36] width 9 height 15
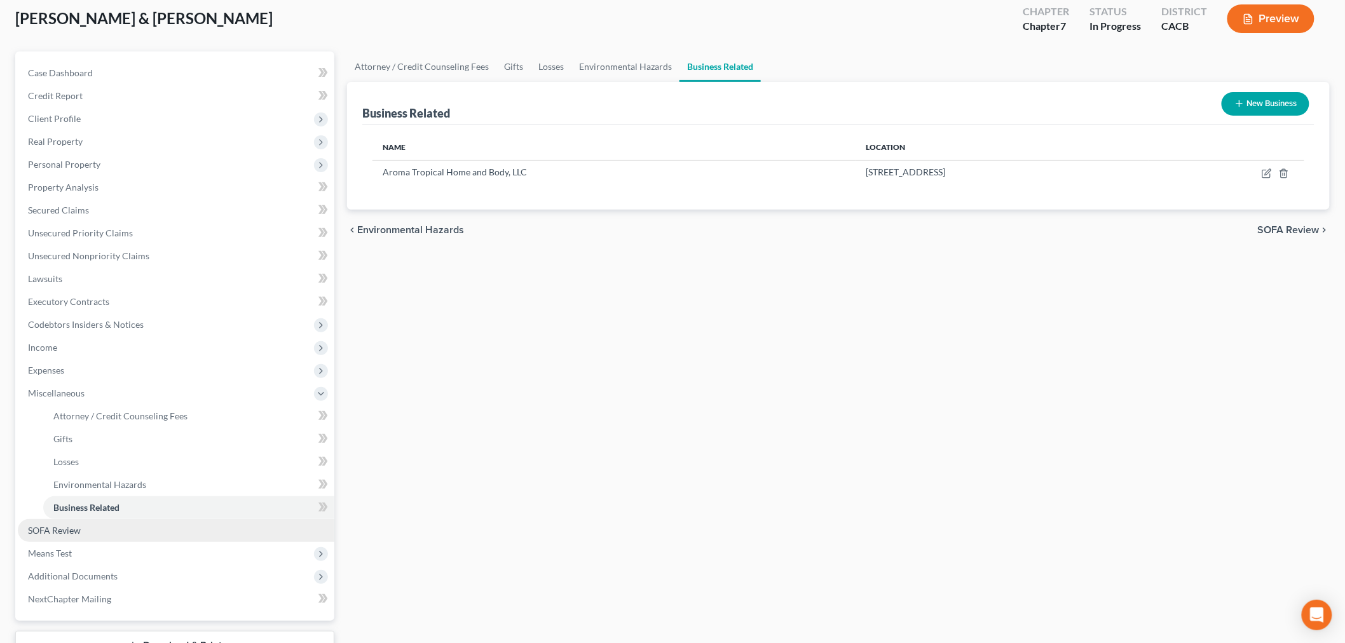
click at [109, 534] on link "SOFA Review" at bounding box center [176, 530] width 316 height 23
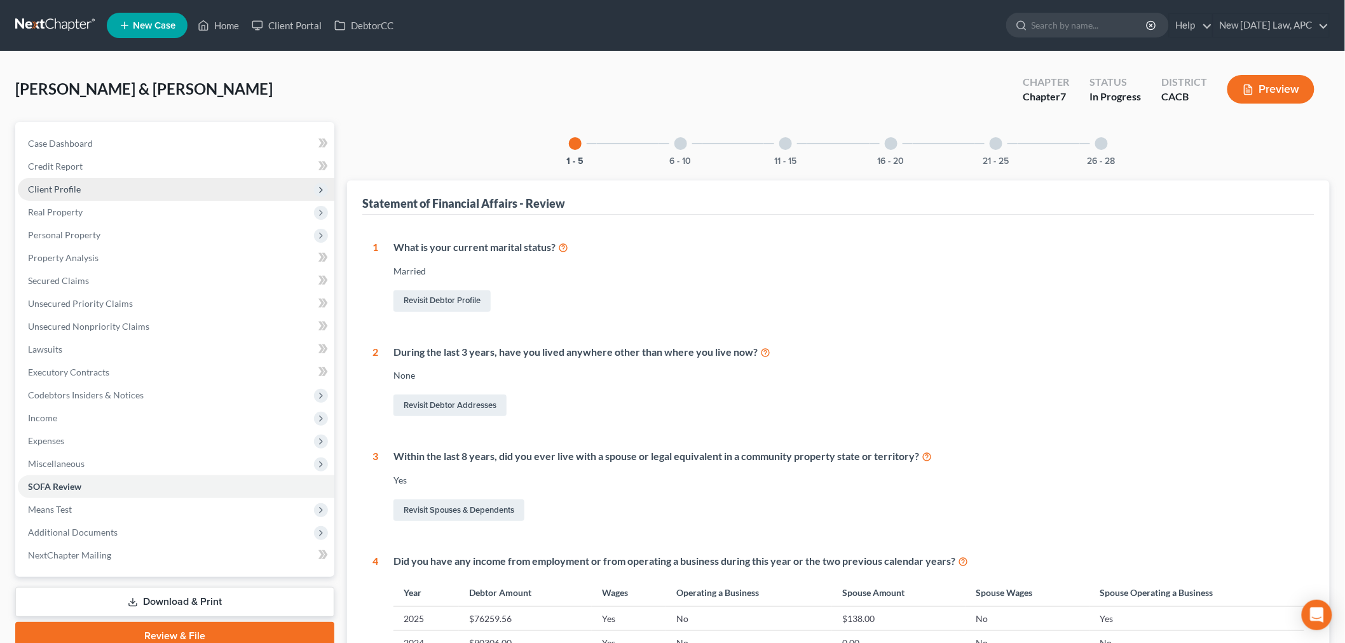
click at [67, 192] on span "Client Profile" at bounding box center [54, 189] width 53 height 11
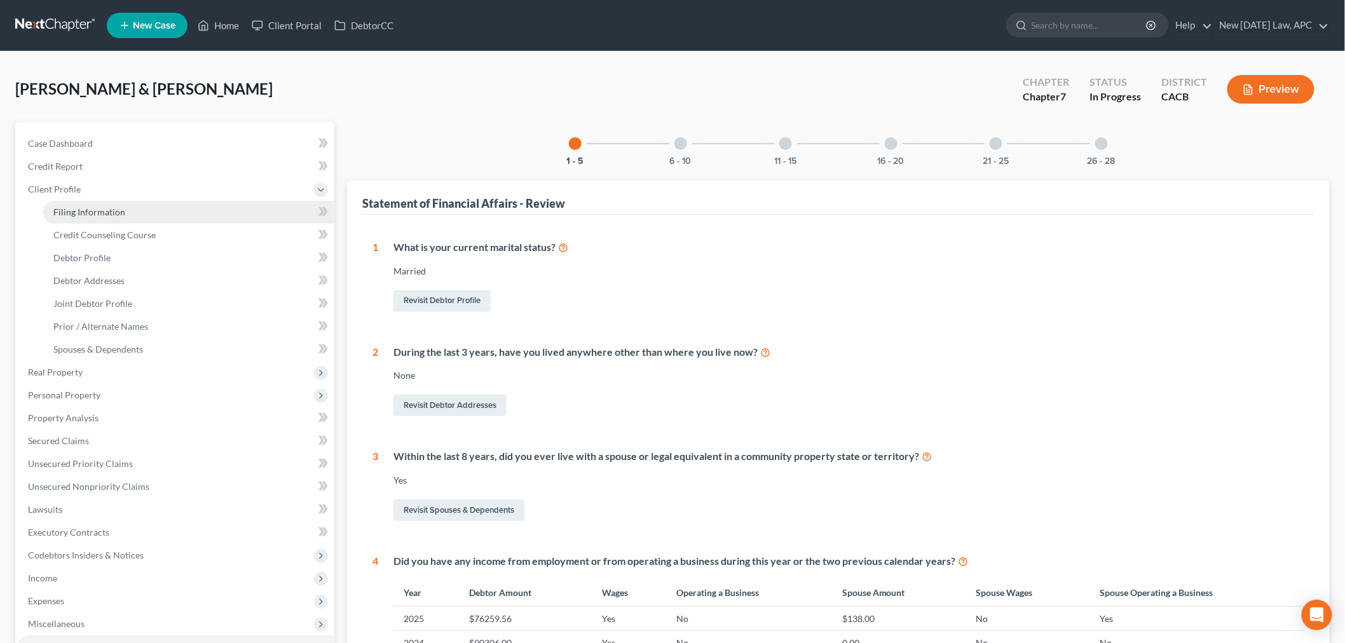
click at [92, 207] on span "Filing Information" at bounding box center [89, 212] width 72 height 11
select select "1"
select select "0"
select select "7"
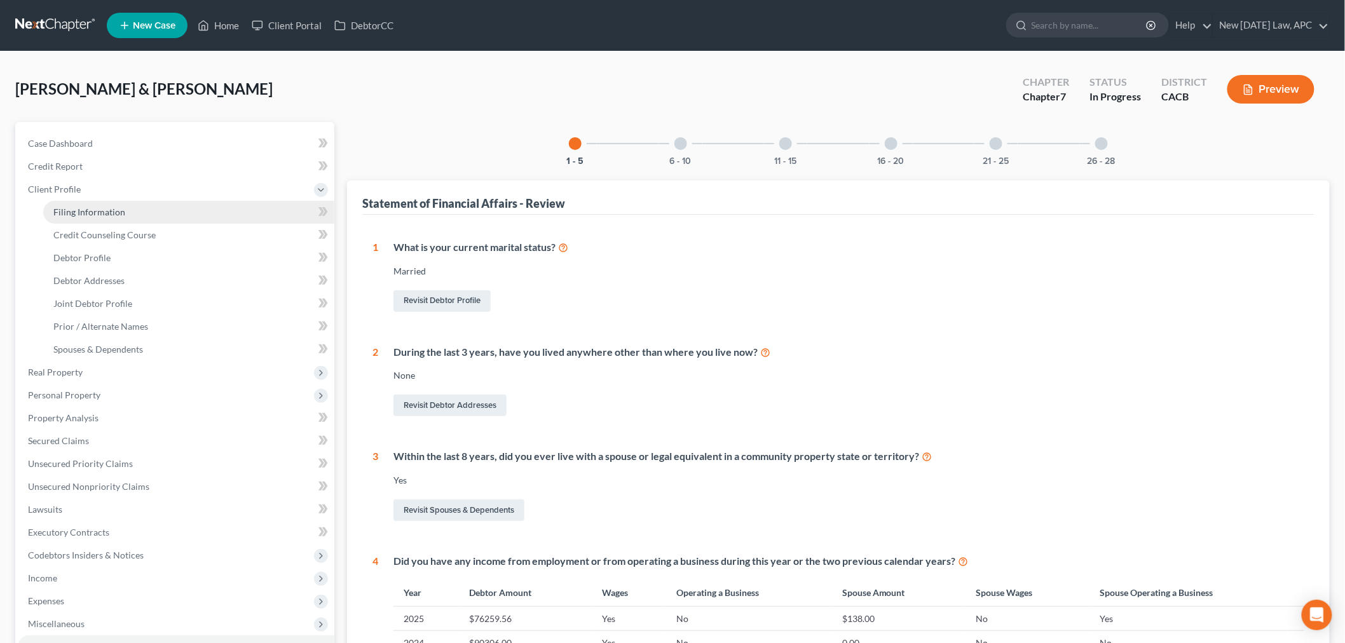
select select "1"
select select "4"
select select "1"
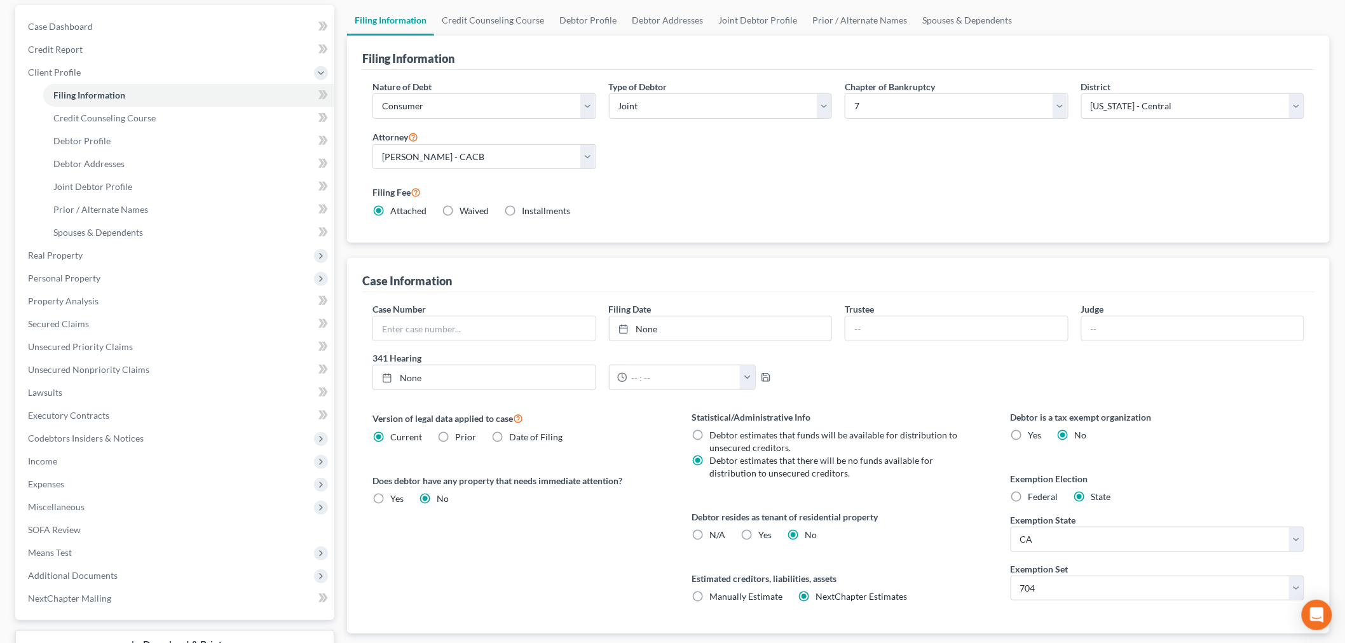
scroll to position [141, 0]
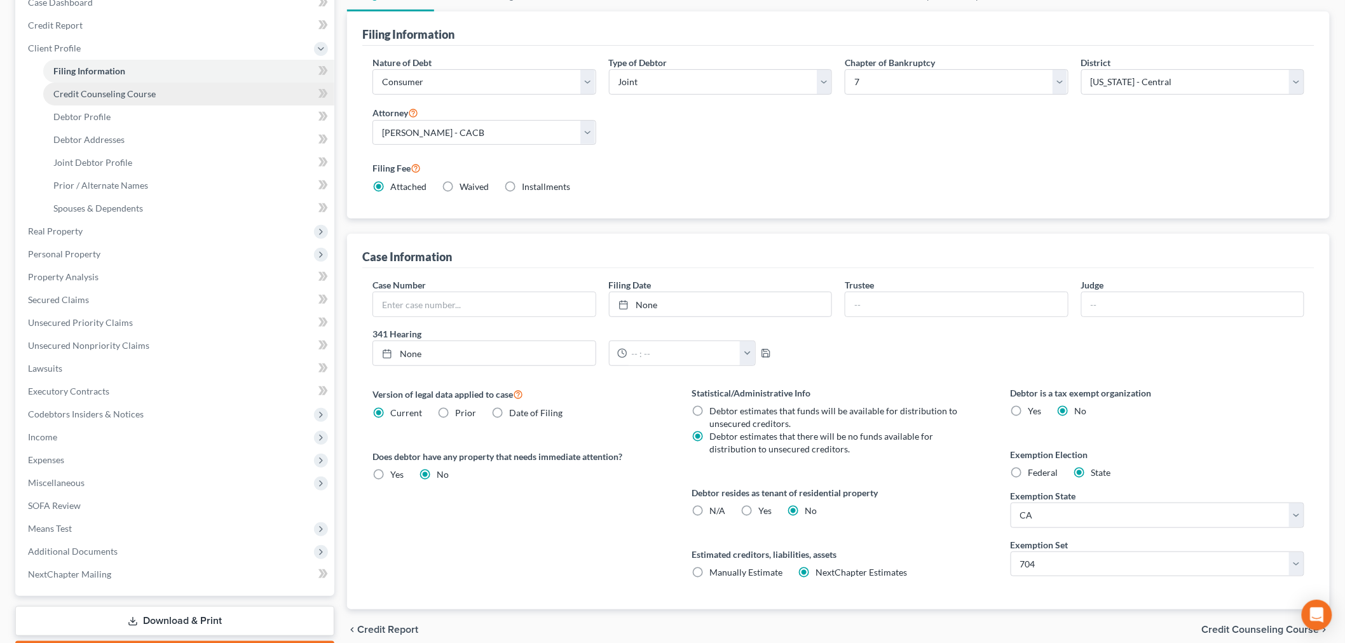
click at [111, 98] on link "Credit Counseling Course" at bounding box center [188, 94] width 291 height 23
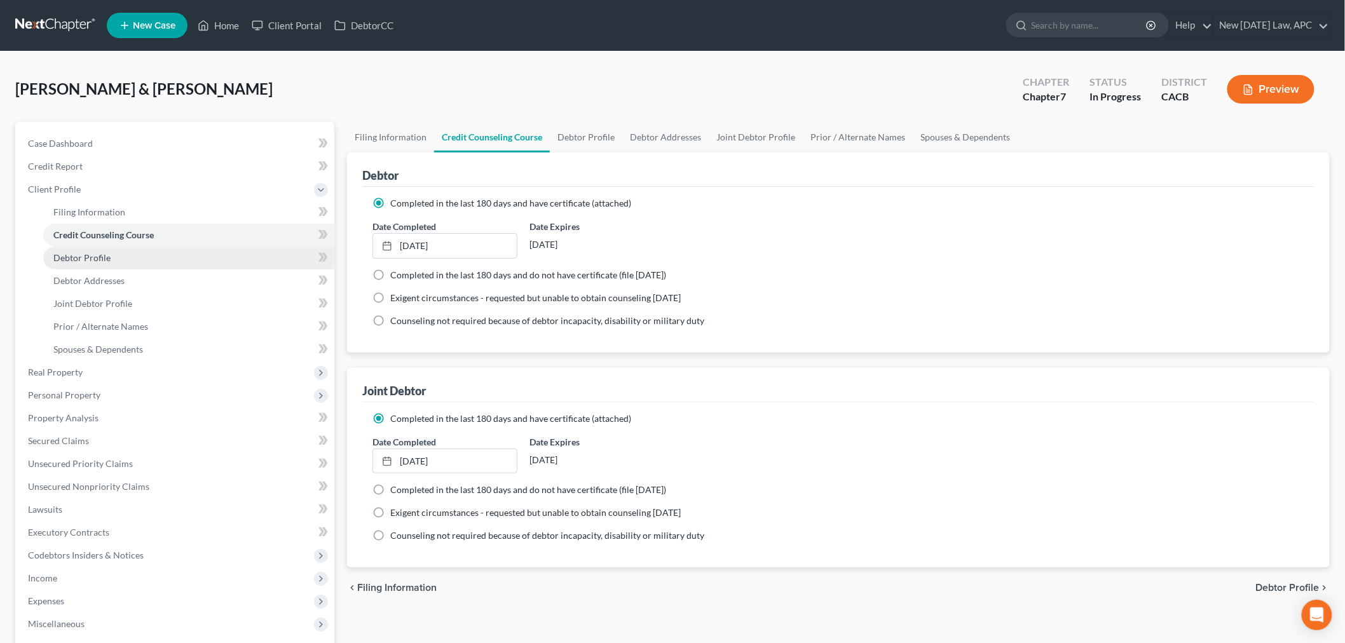
click at [91, 261] on span "Debtor Profile" at bounding box center [81, 257] width 57 height 11
select select "1"
select select "2"
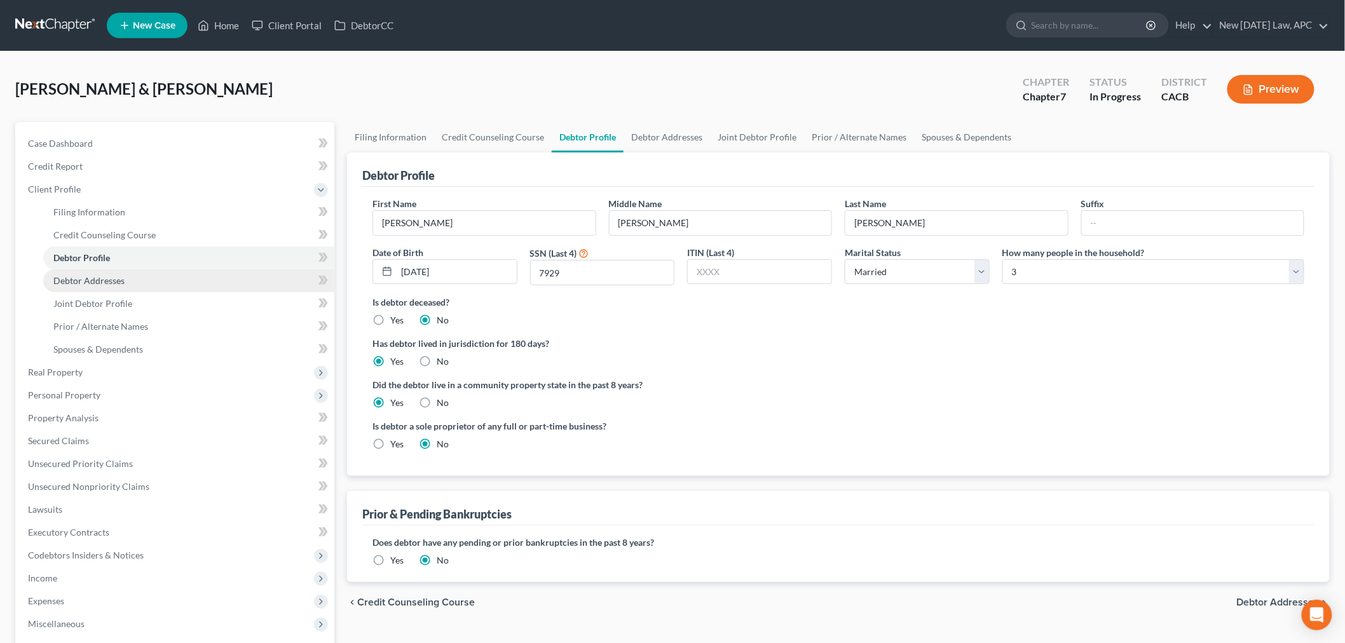
click at [89, 276] on span "Debtor Addresses" at bounding box center [88, 280] width 71 height 11
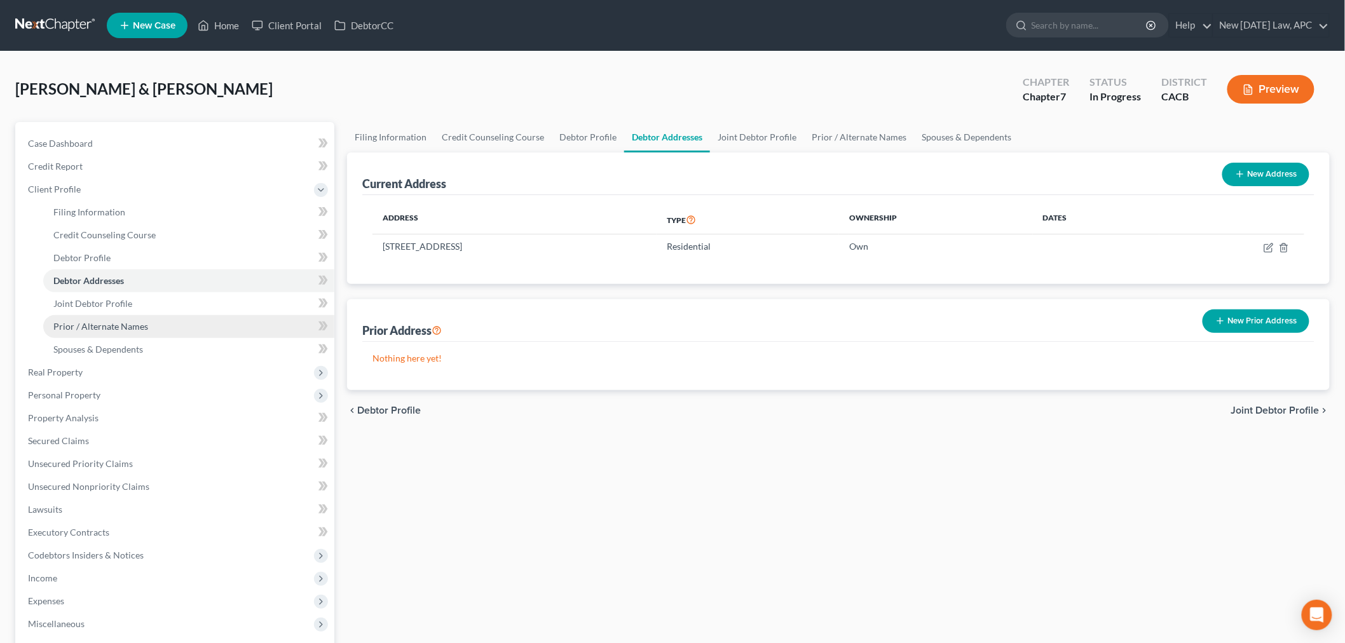
click at [102, 315] on link "Prior / Alternate Names" at bounding box center [188, 326] width 291 height 23
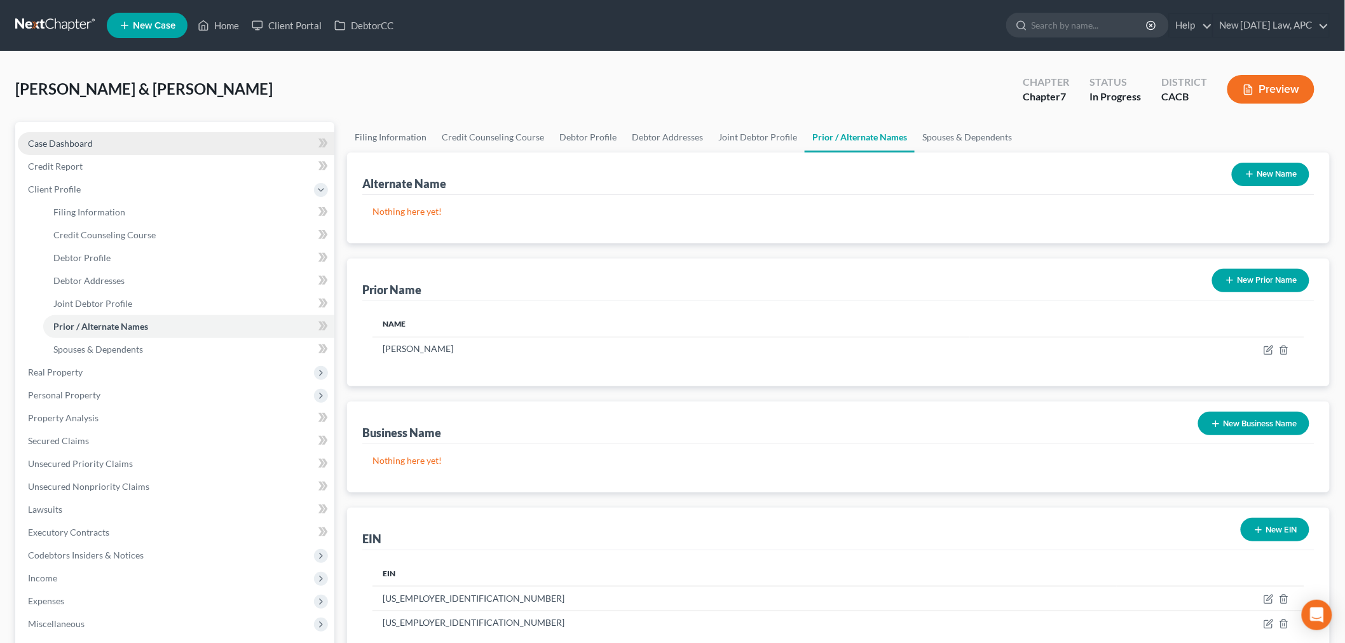
click at [100, 140] on link "Case Dashboard" at bounding box center [176, 143] width 316 height 23
select select "6"
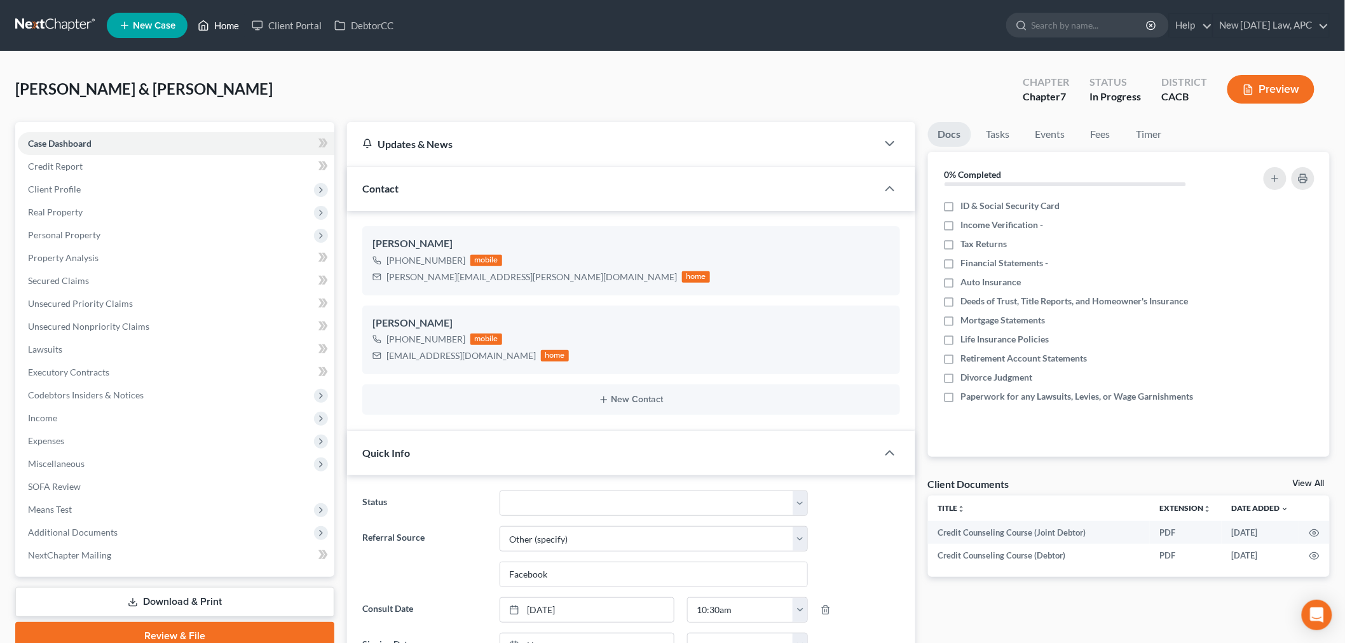
click at [217, 25] on link "Home" at bounding box center [218, 25] width 54 height 23
